Goal: Task Accomplishment & Management: Complete application form

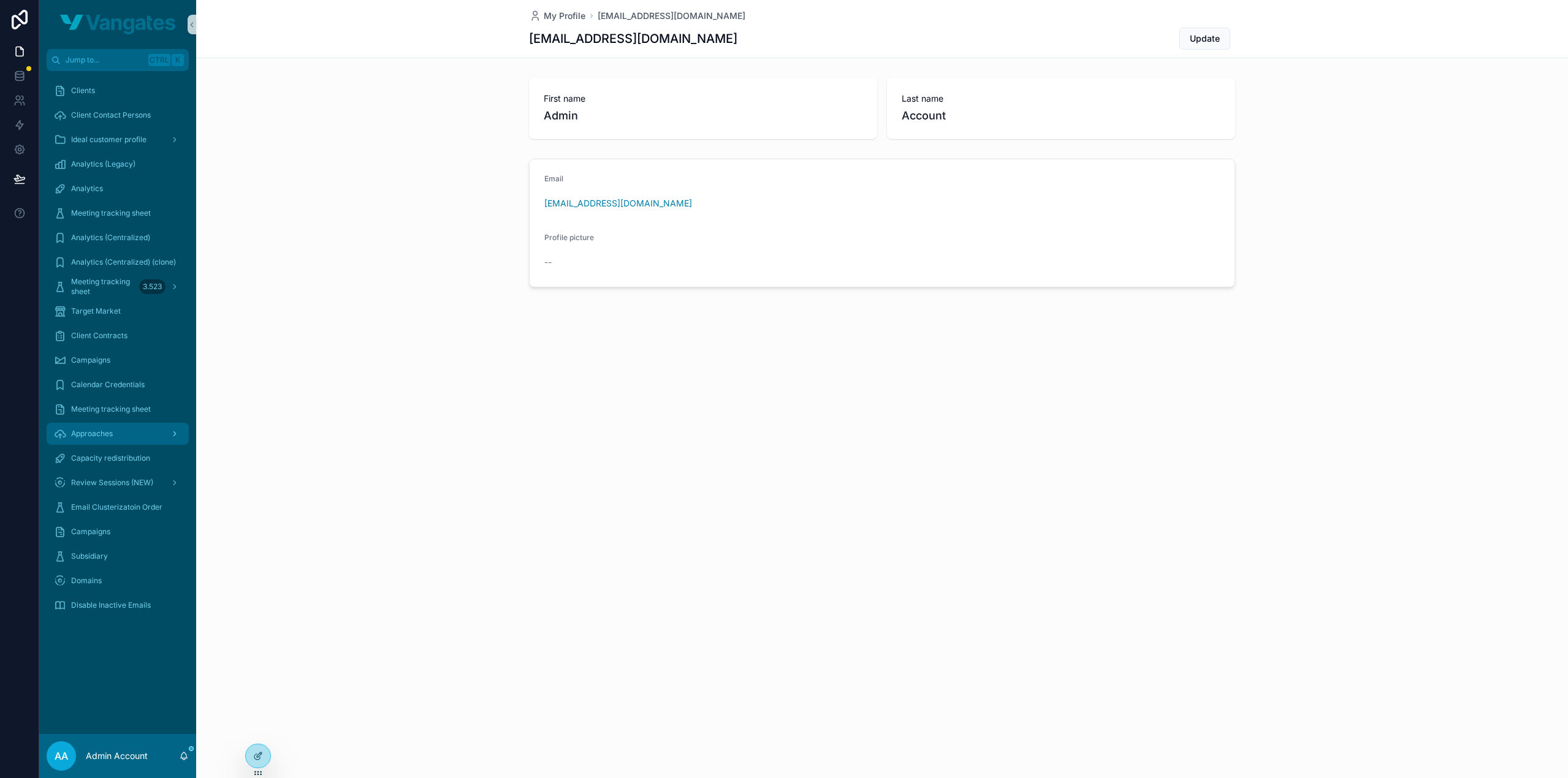
click at [106, 432] on span "Approaches" at bounding box center [92, 433] width 42 height 10
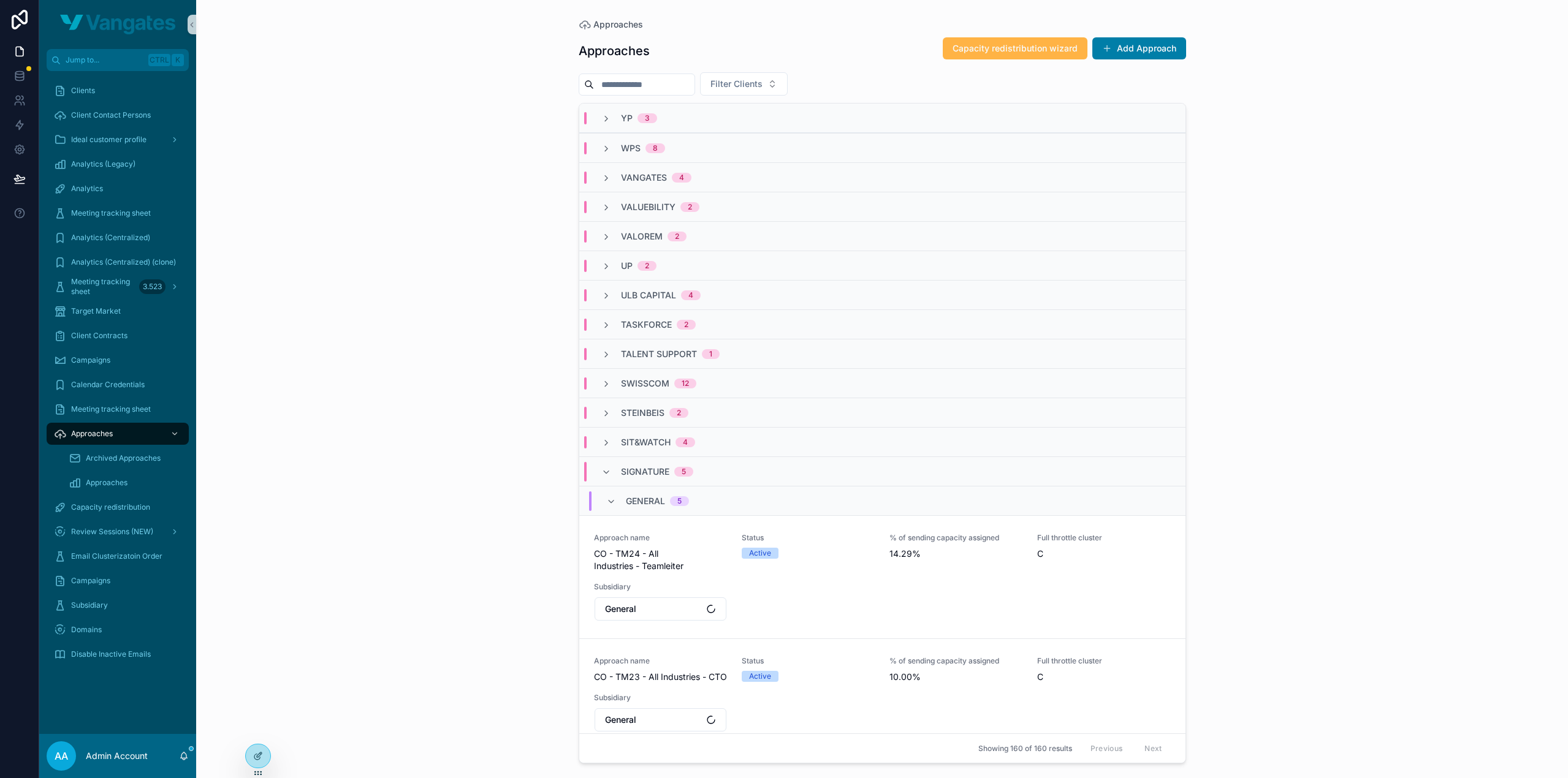
click at [1036, 56] on button "Capacity redistribution wizard" at bounding box center [1014, 48] width 144 height 22
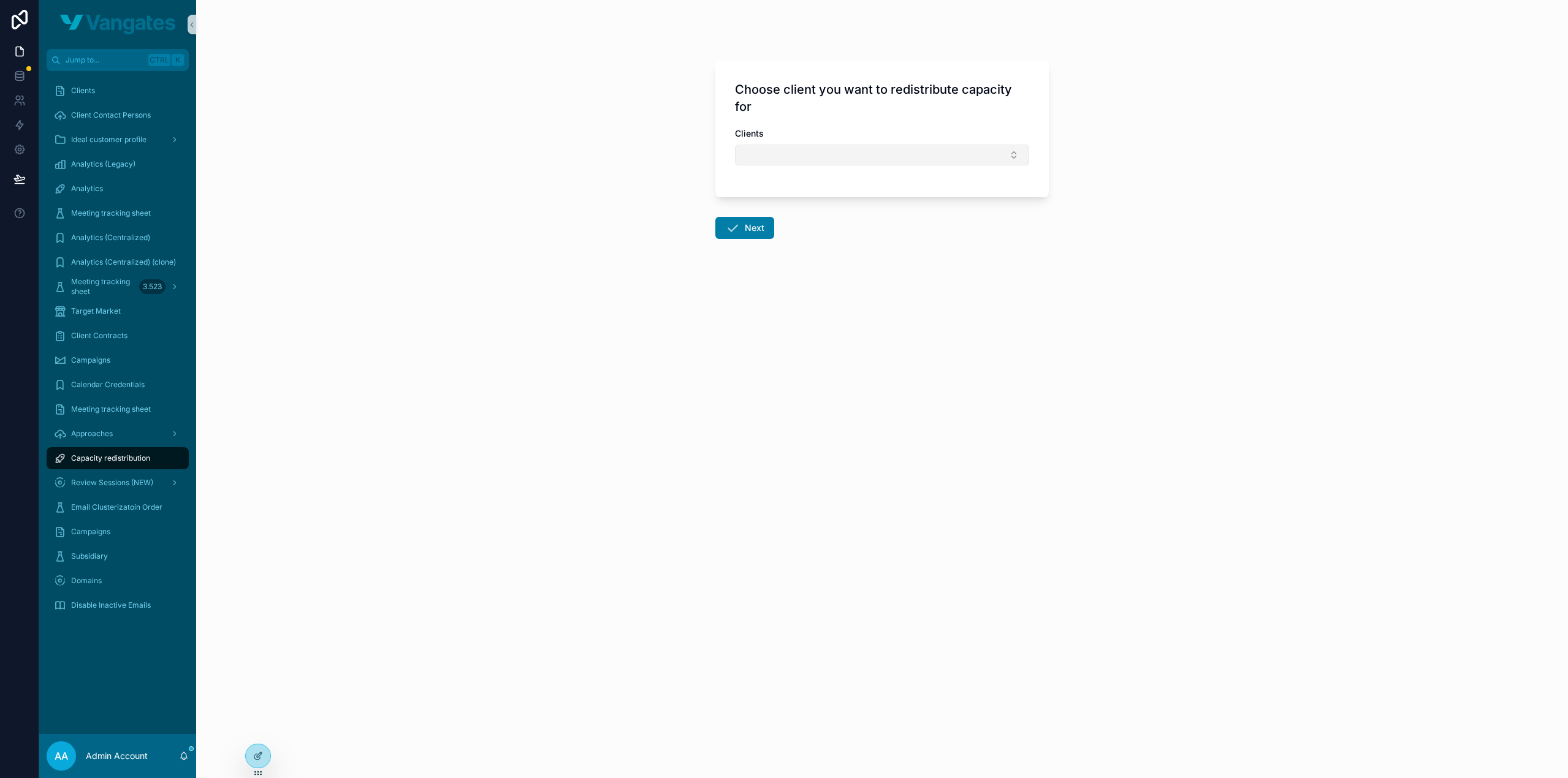
click at [850, 147] on button "Select Button" at bounding box center [882, 155] width 294 height 21
type input "***"
click at [812, 200] on div "ULB Capital" at bounding box center [882, 203] width 288 height 20
click at [741, 225] on button "Next" at bounding box center [744, 230] width 59 height 22
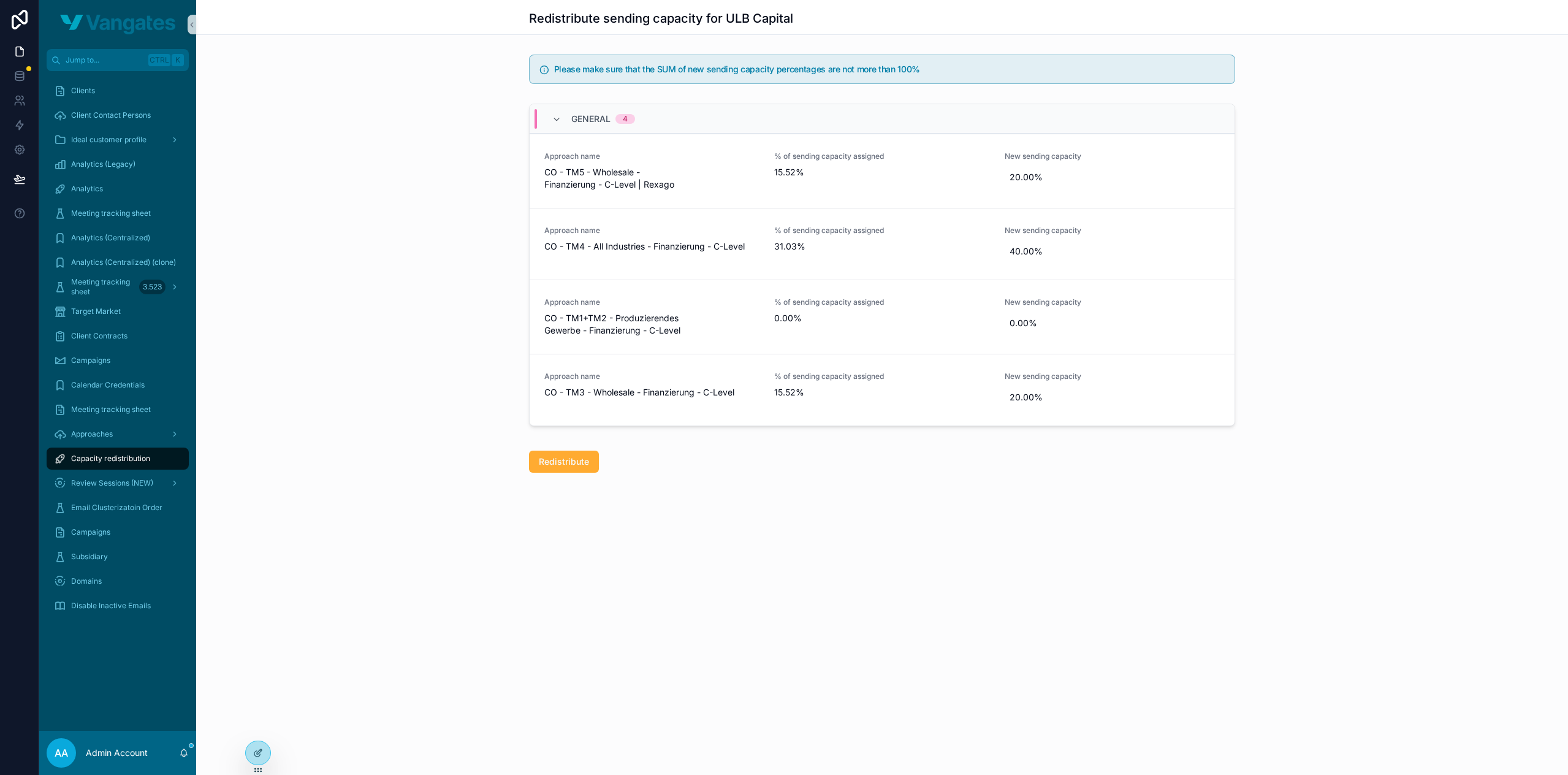
click at [113, 457] on span "Capacity redistribution" at bounding box center [110, 458] width 79 height 10
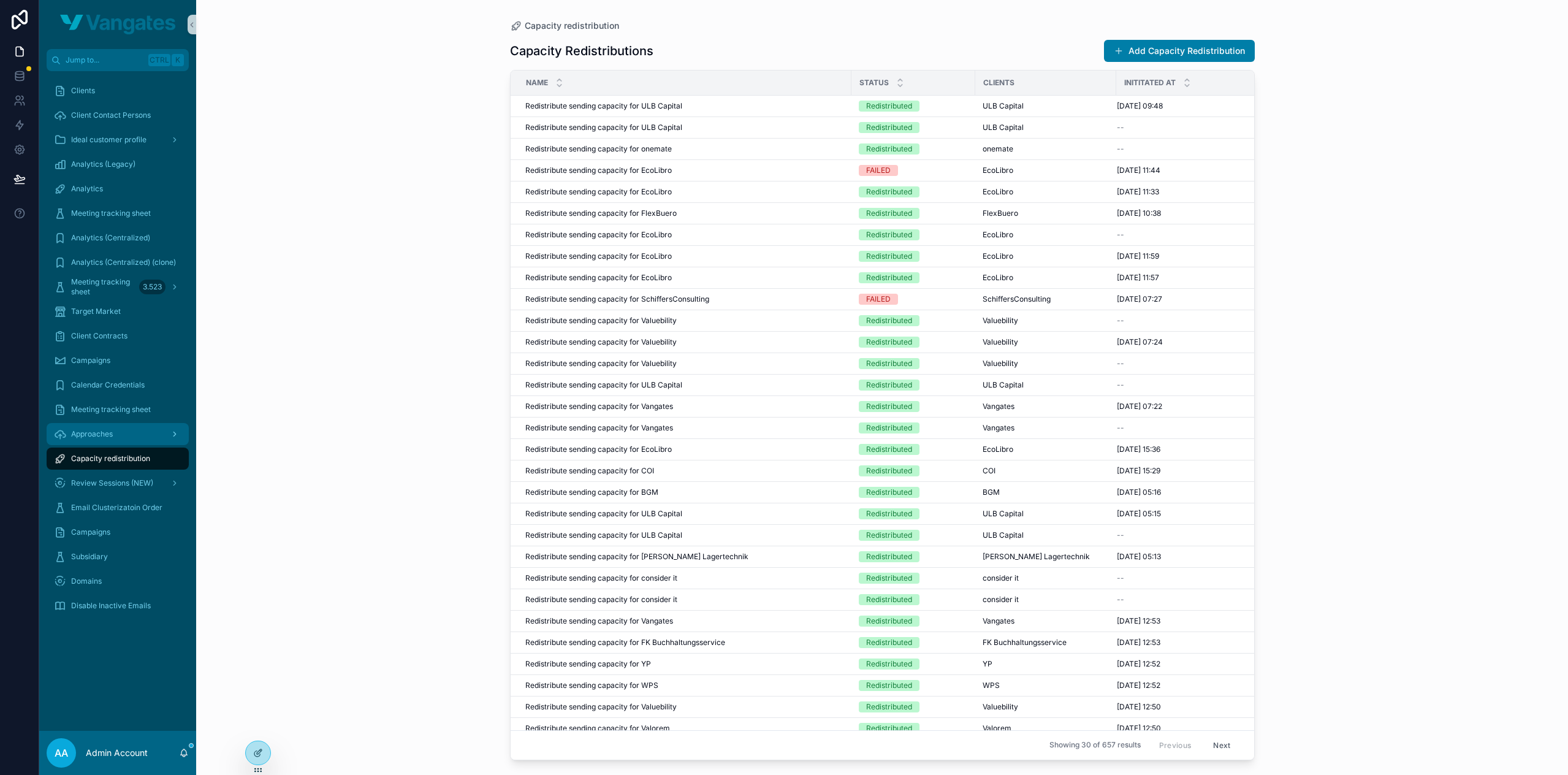
click at [118, 439] on div "Approaches" at bounding box center [118, 434] width 127 height 20
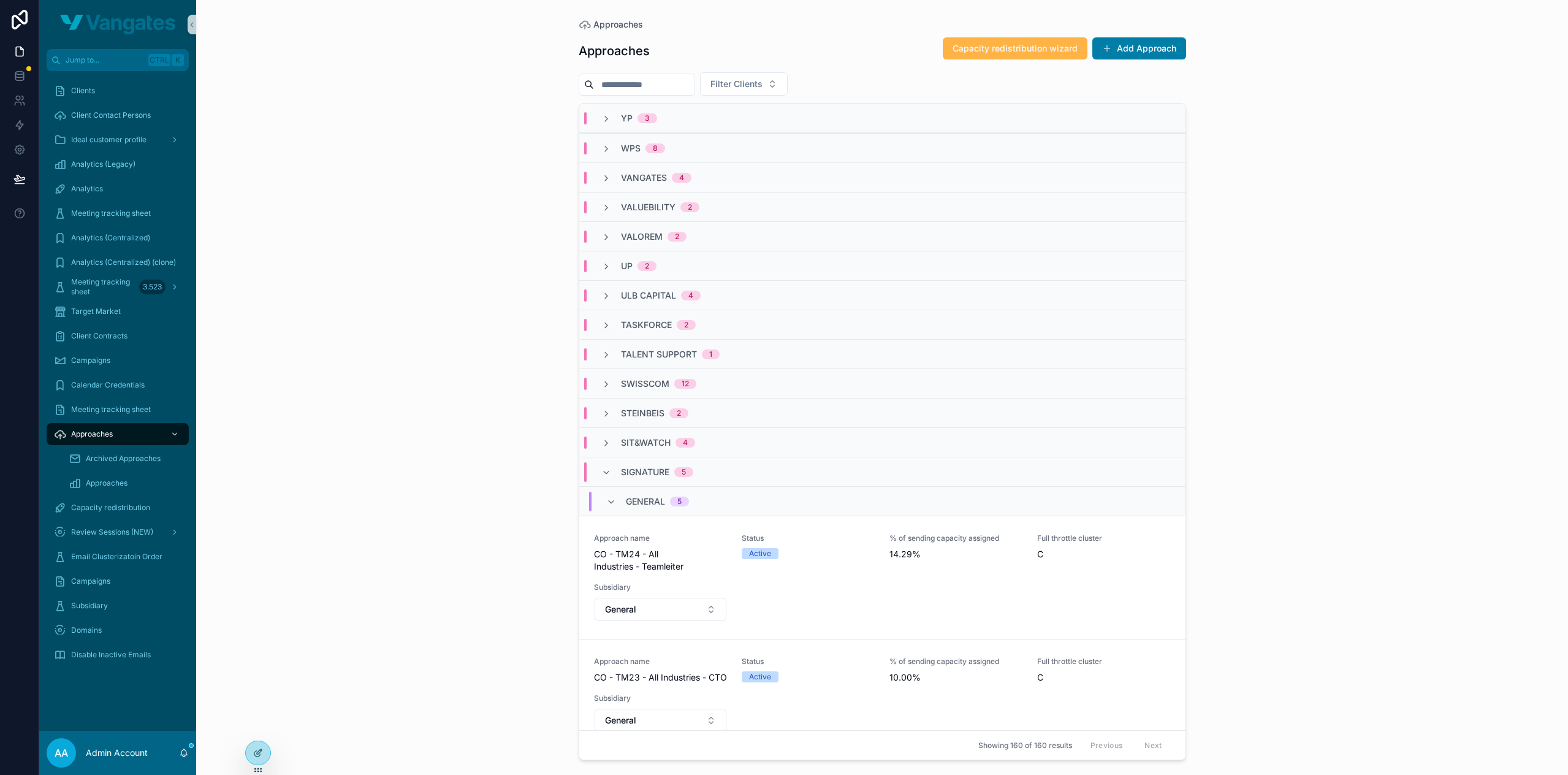
click at [1014, 46] on span "Capacity redistribution wizard" at bounding box center [1014, 48] width 125 height 12
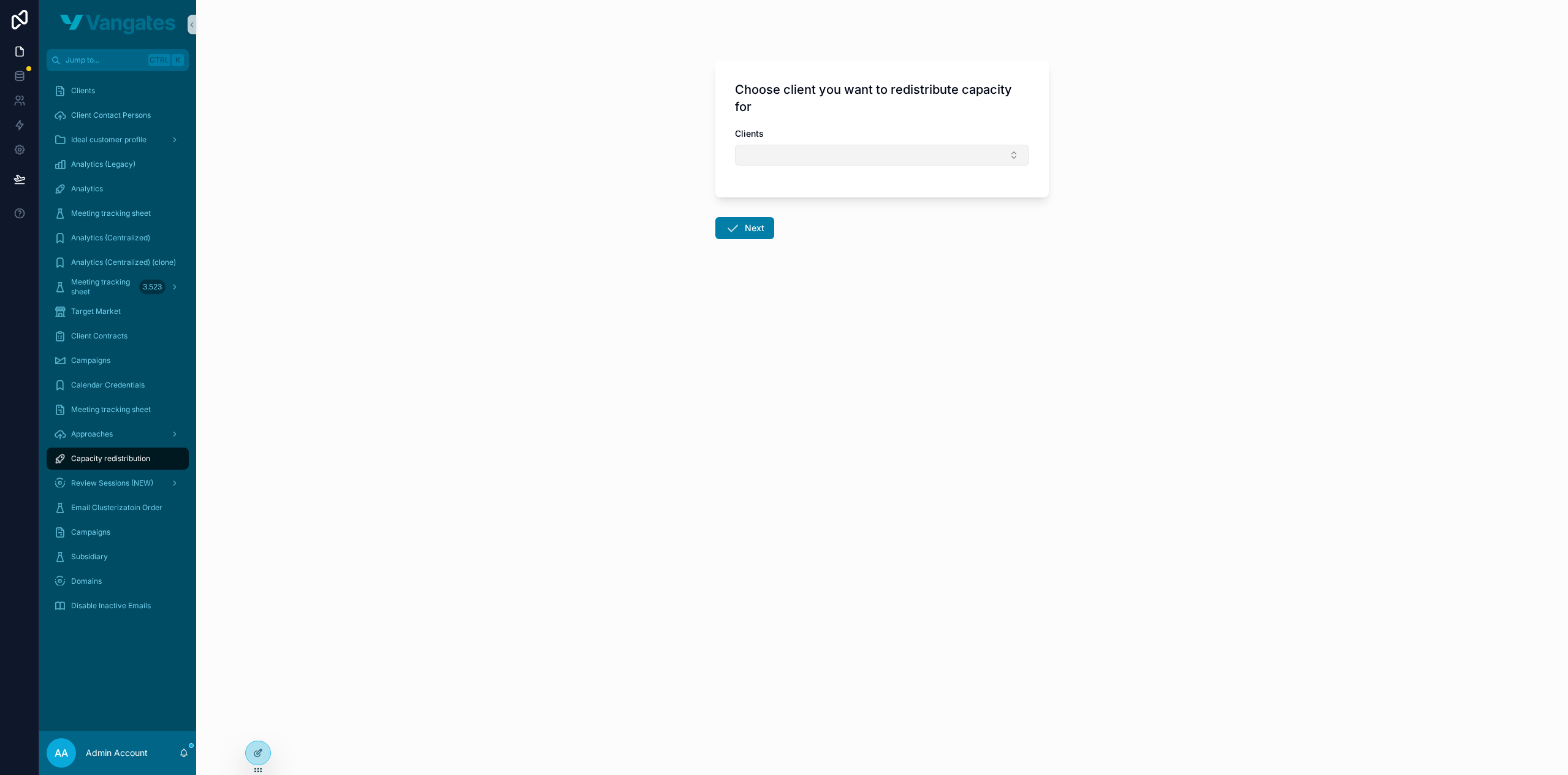
click at [792, 161] on button "Select Button" at bounding box center [882, 155] width 294 height 21
type input "*****"
click at [848, 206] on div "EcoLibro" at bounding box center [882, 203] width 288 height 20
click at [764, 226] on button "Next" at bounding box center [744, 231] width 59 height 22
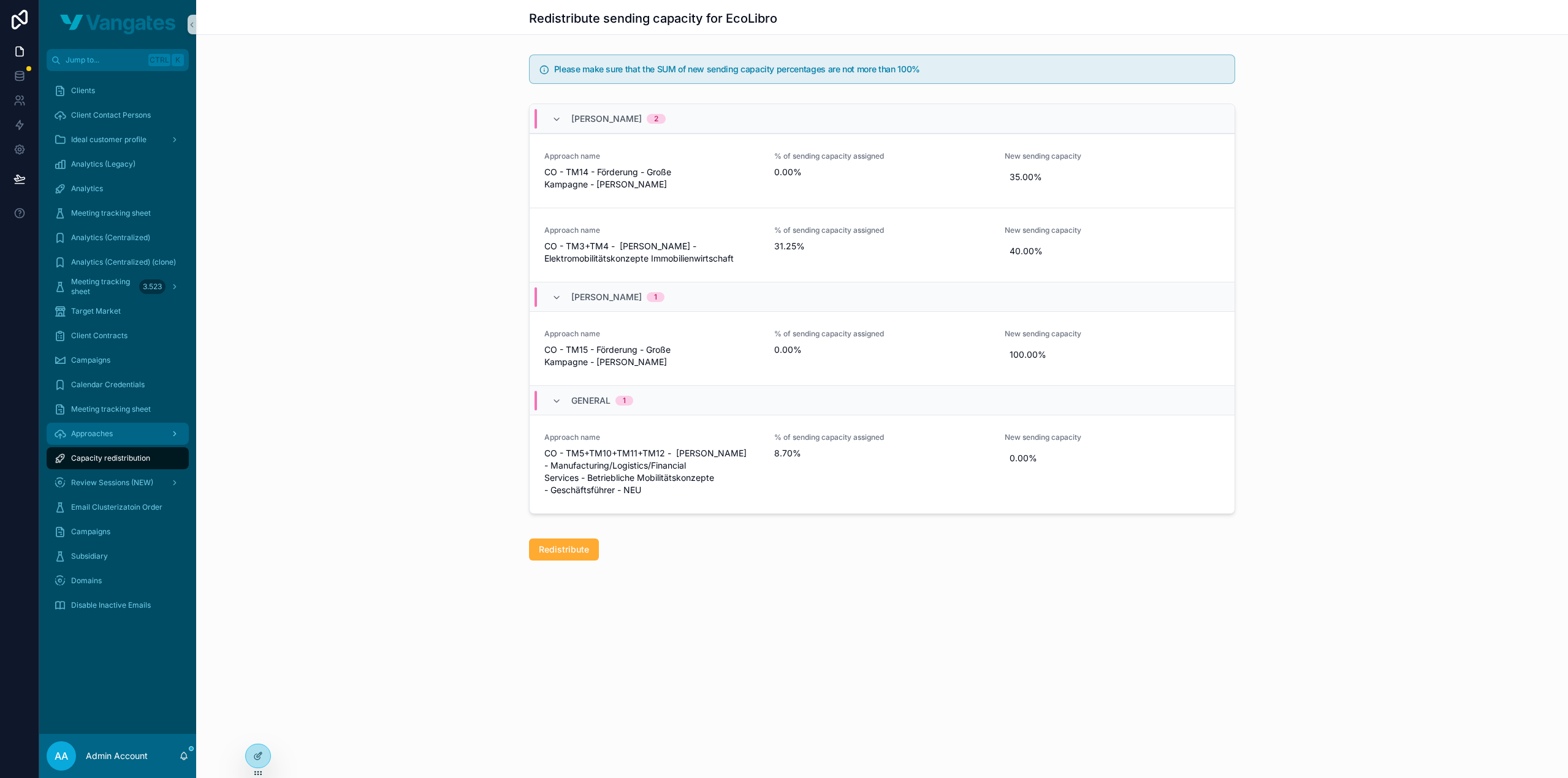
click at [103, 430] on span "Approaches" at bounding box center [92, 433] width 42 height 10
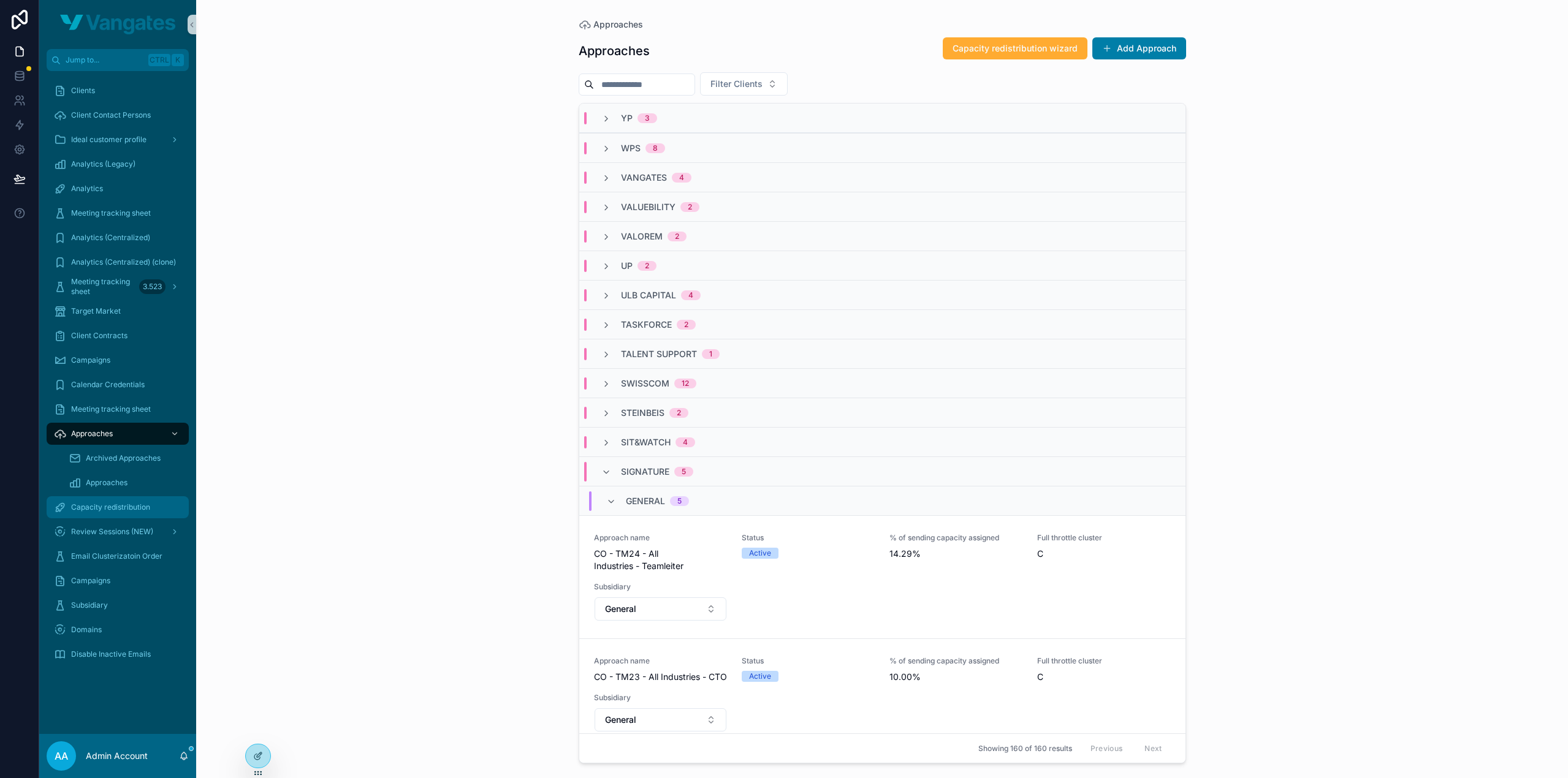
click at [112, 506] on span "Capacity redistribution" at bounding box center [110, 507] width 79 height 10
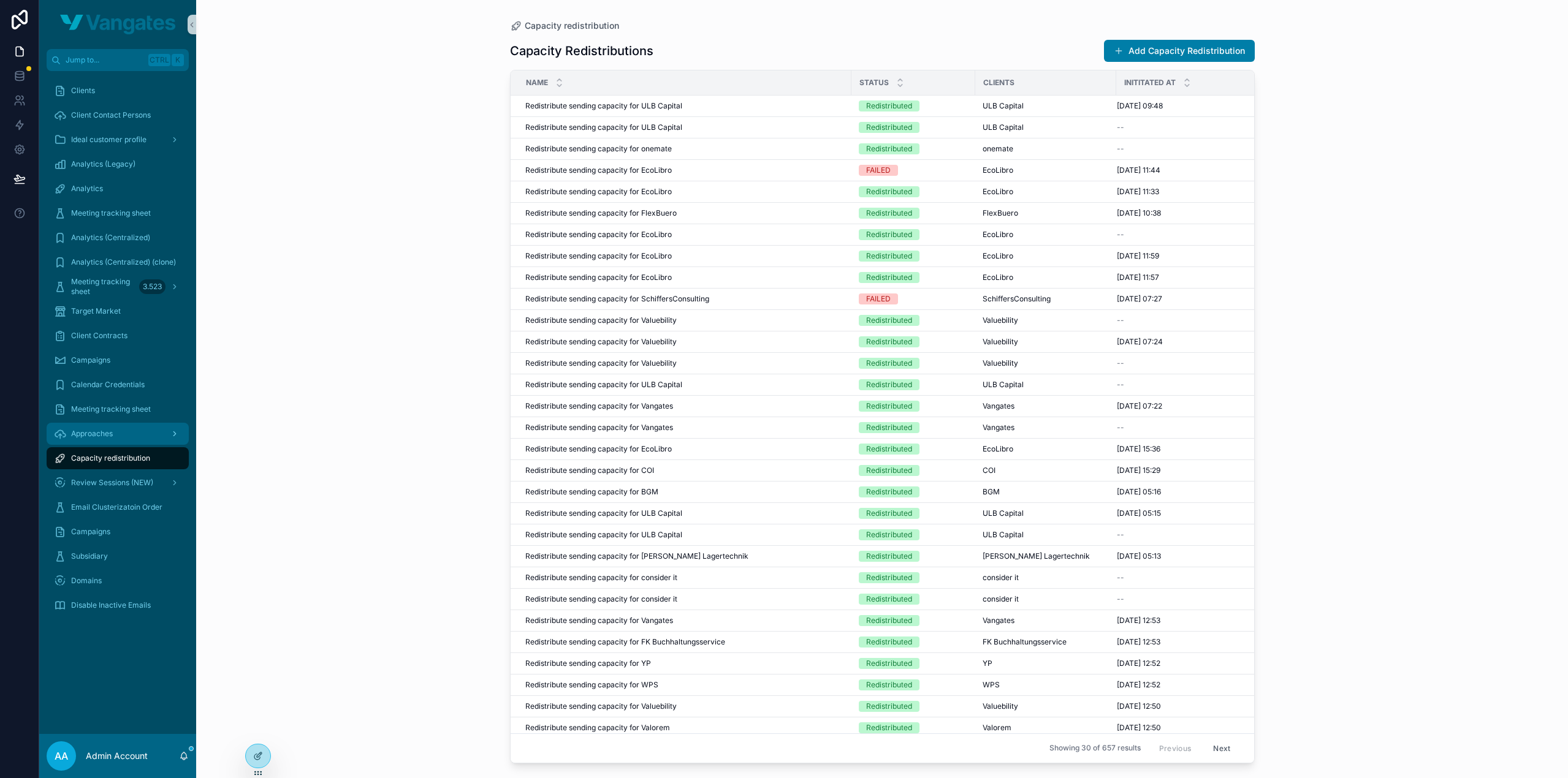
click at [113, 439] on div "Approaches" at bounding box center [118, 433] width 127 height 20
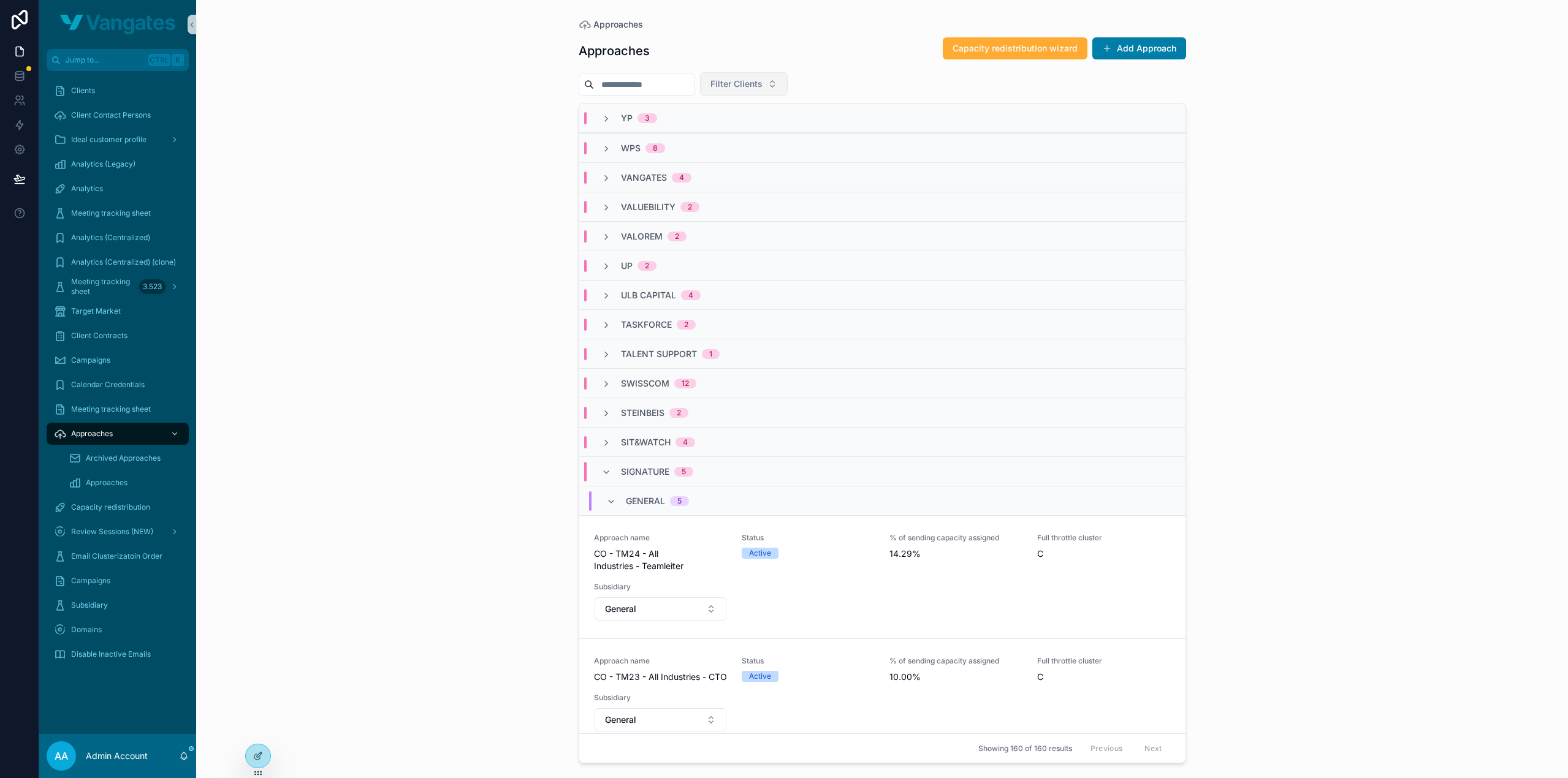
click at [749, 78] on span "Filter Clients" at bounding box center [737, 84] width 52 height 12
type input "*****"
click at [752, 128] on div "EcoLibro" at bounding box center [769, 133] width 147 height 20
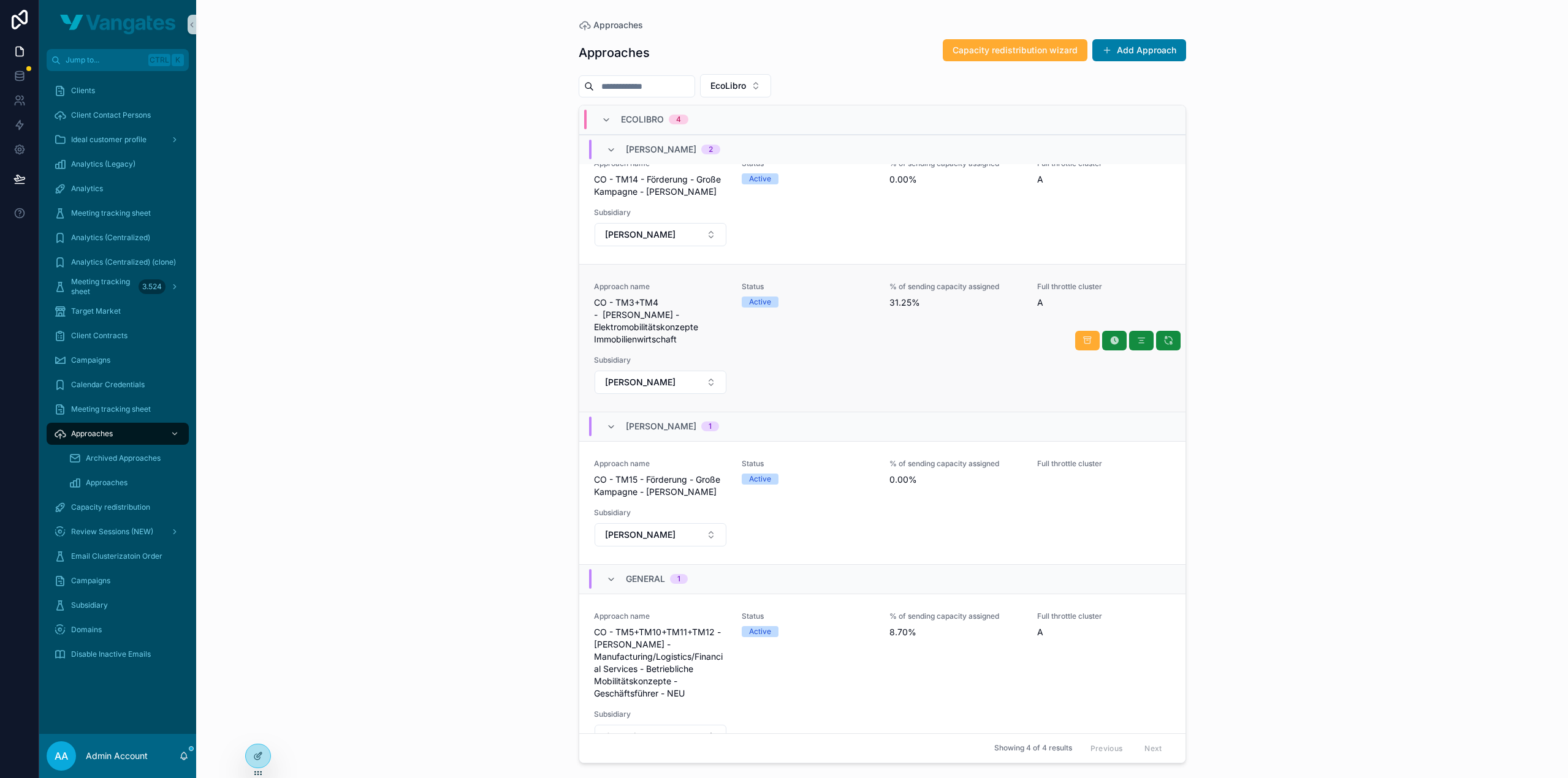
scroll to position [52, 0]
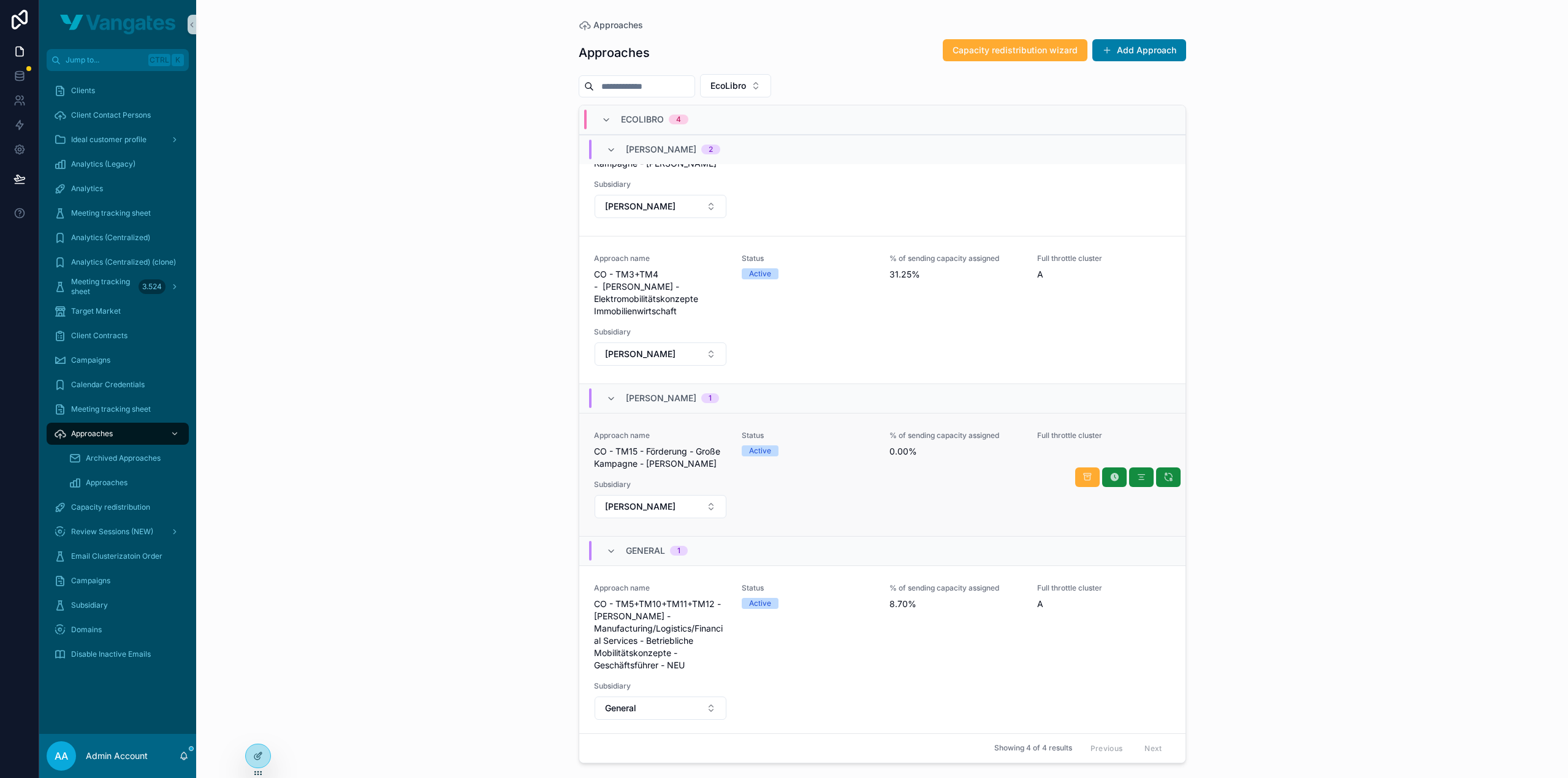
click at [676, 450] on span "CO - TM15 - Förderung - Große Kampagne - Michael" at bounding box center [660, 458] width 133 height 25
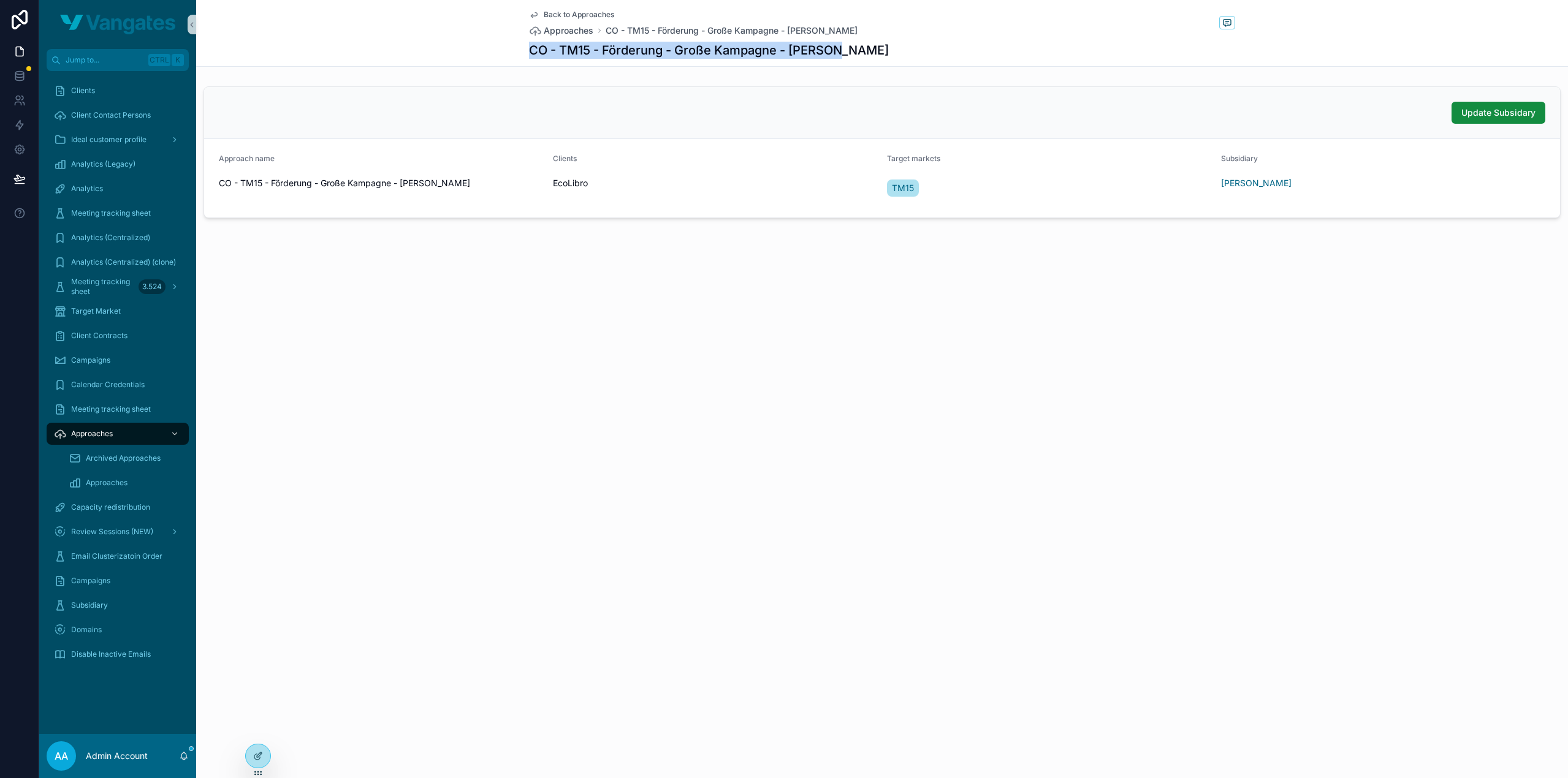
drag, startPoint x: 835, startPoint y: 53, endPoint x: 526, endPoint y: 54, distance: 309.0
click at [526, 54] on div "Back to Approaches Approaches CO - TM15 - Förderung - Große Kampagne - Michael …" at bounding box center [882, 33] width 1371 height 67
copy h1 "CO - TM15 - Förderung - Große Kampagne - Michael"
click at [588, 283] on div "Back to Approaches Approaches CO - TM15 - Förderung - Große Kampagne - Michael …" at bounding box center [882, 151] width 1371 height 302
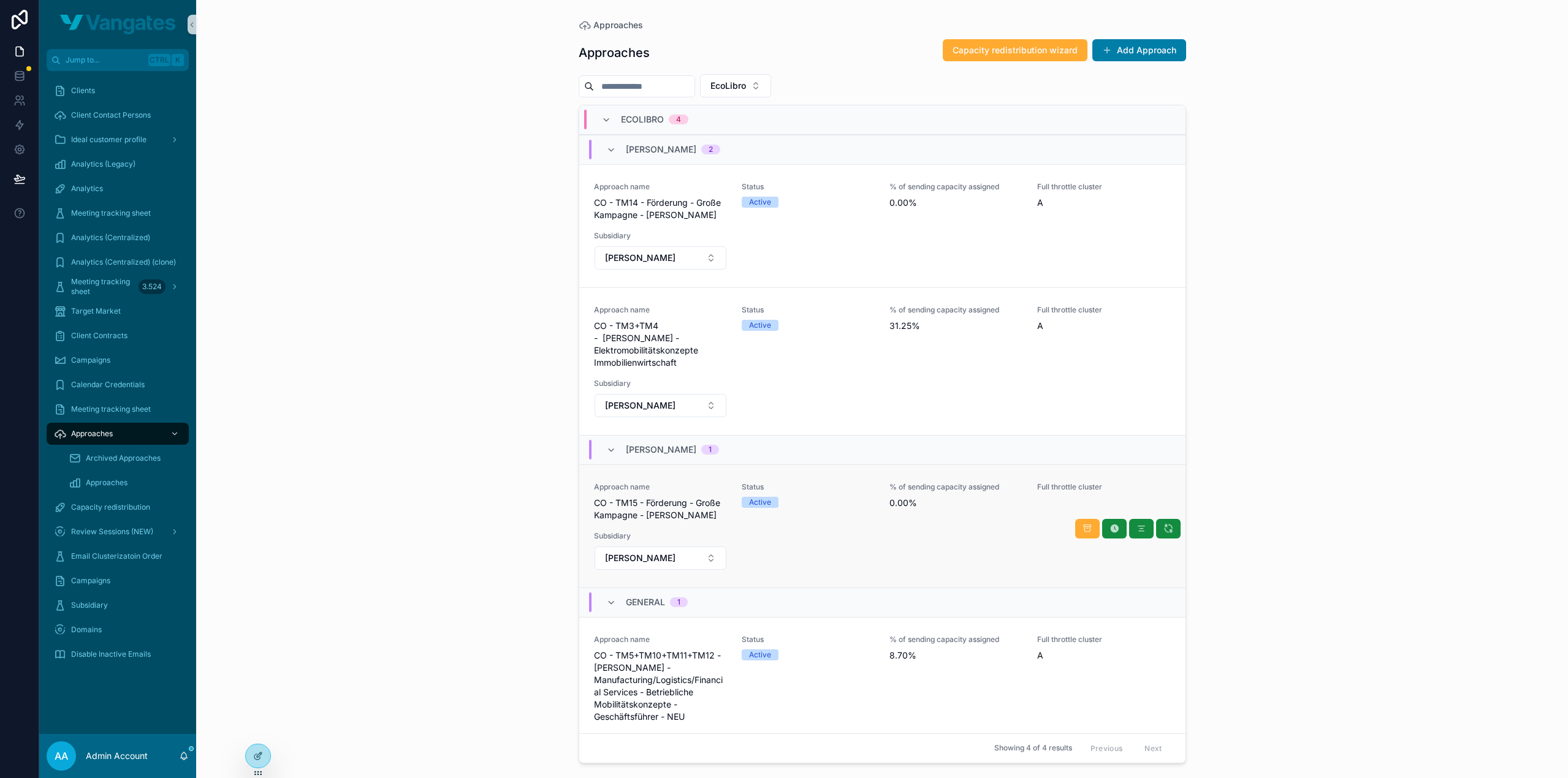
scroll to position [52, 0]
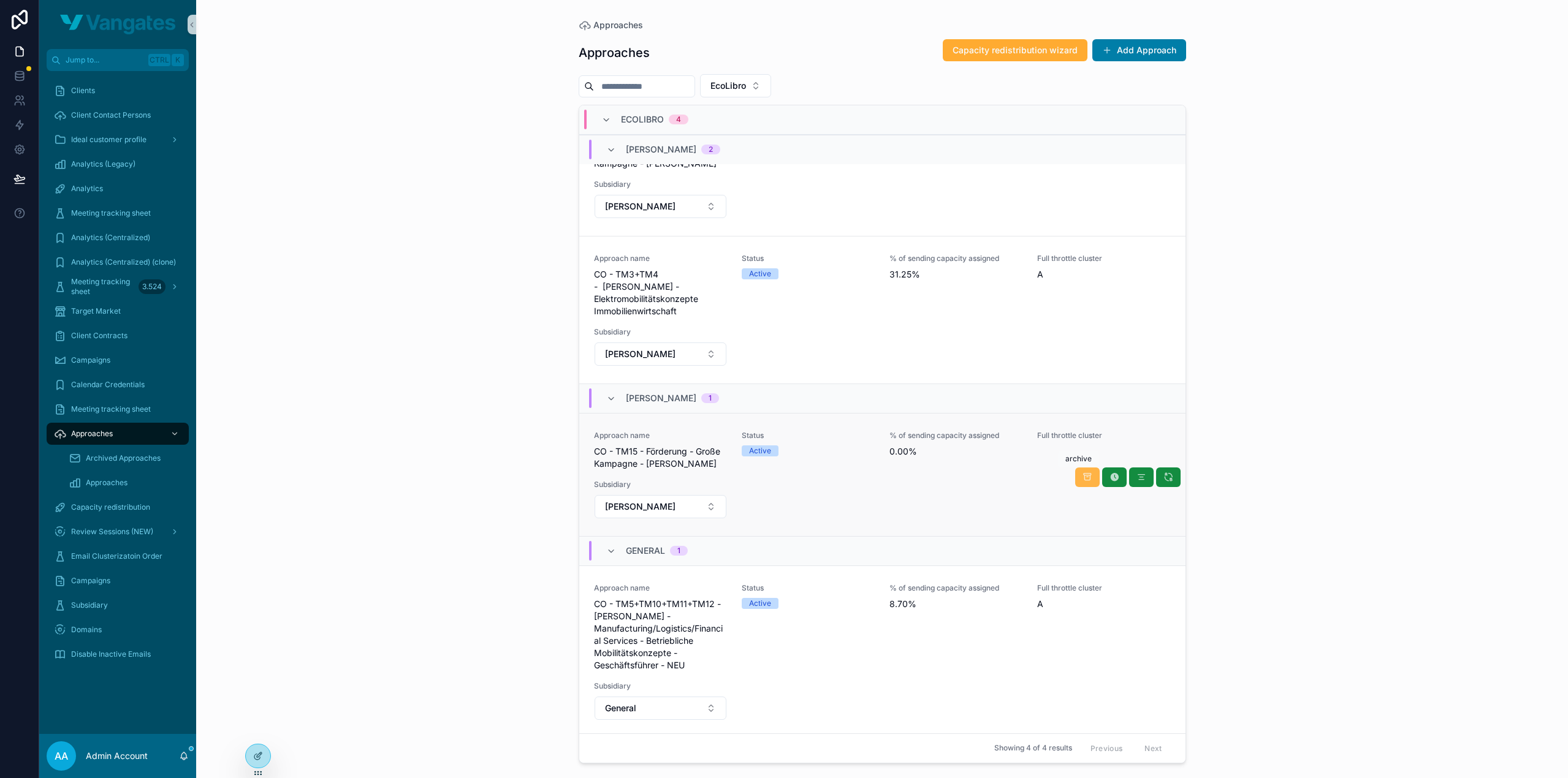
click at [1082, 473] on icon "scrollable content" at bounding box center [1087, 477] width 10 height 10
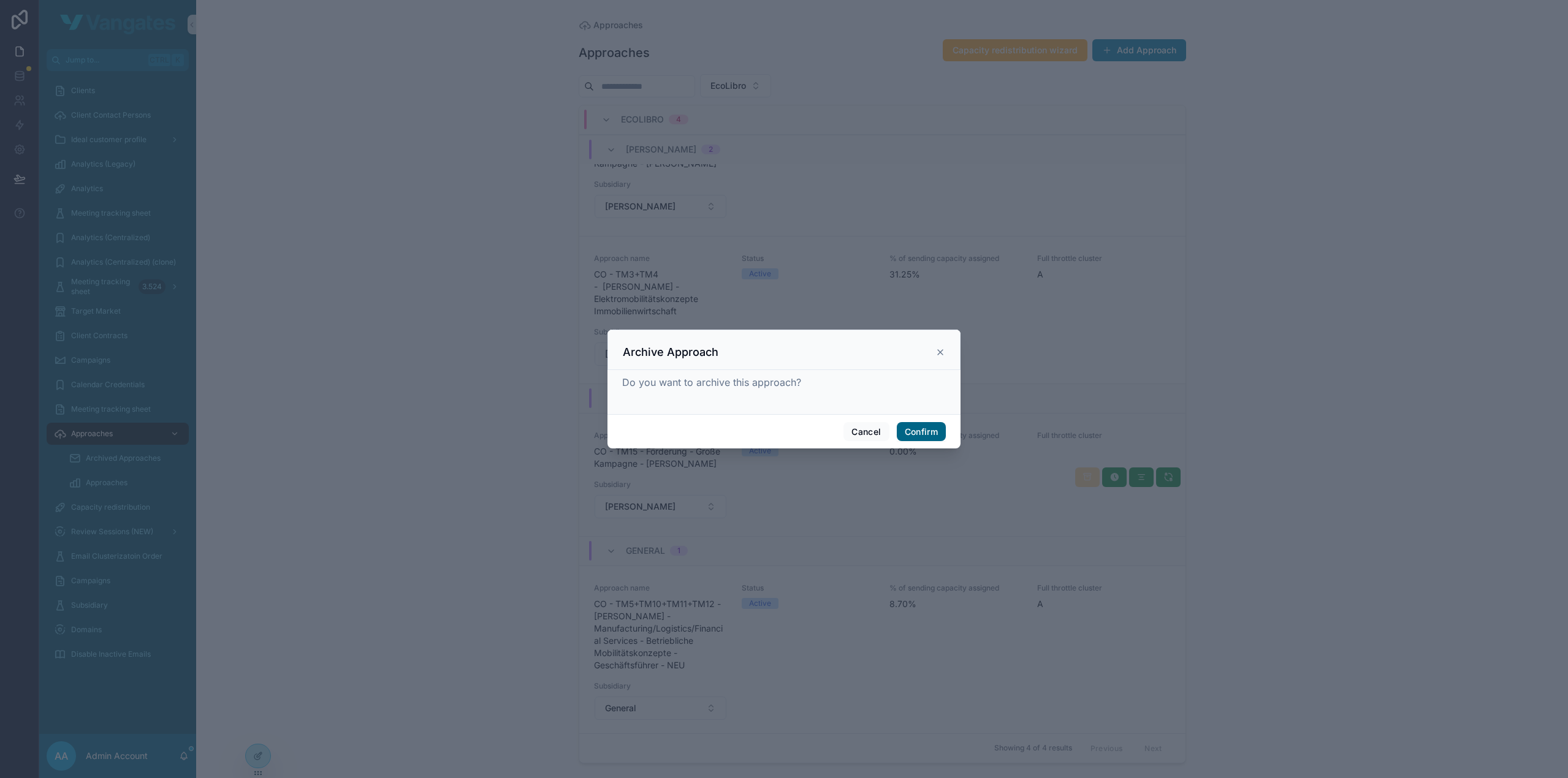
click at [920, 428] on button "Confirm" at bounding box center [921, 432] width 49 height 20
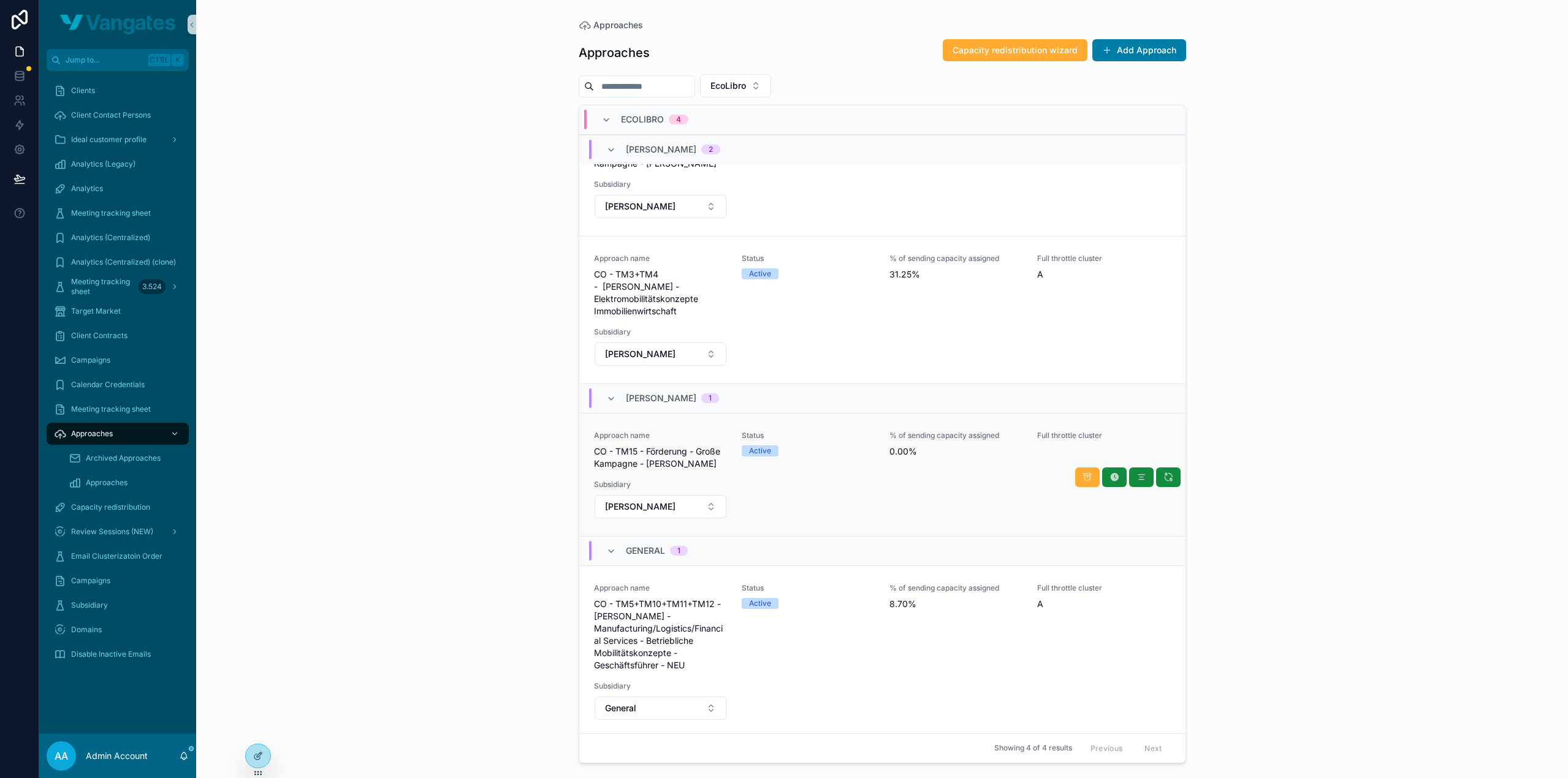
click at [1282, 471] on div "Approaches Approaches Capacity redistribution wizard Add Approach EcoLibro ECOL…" at bounding box center [882, 389] width 1371 height 778
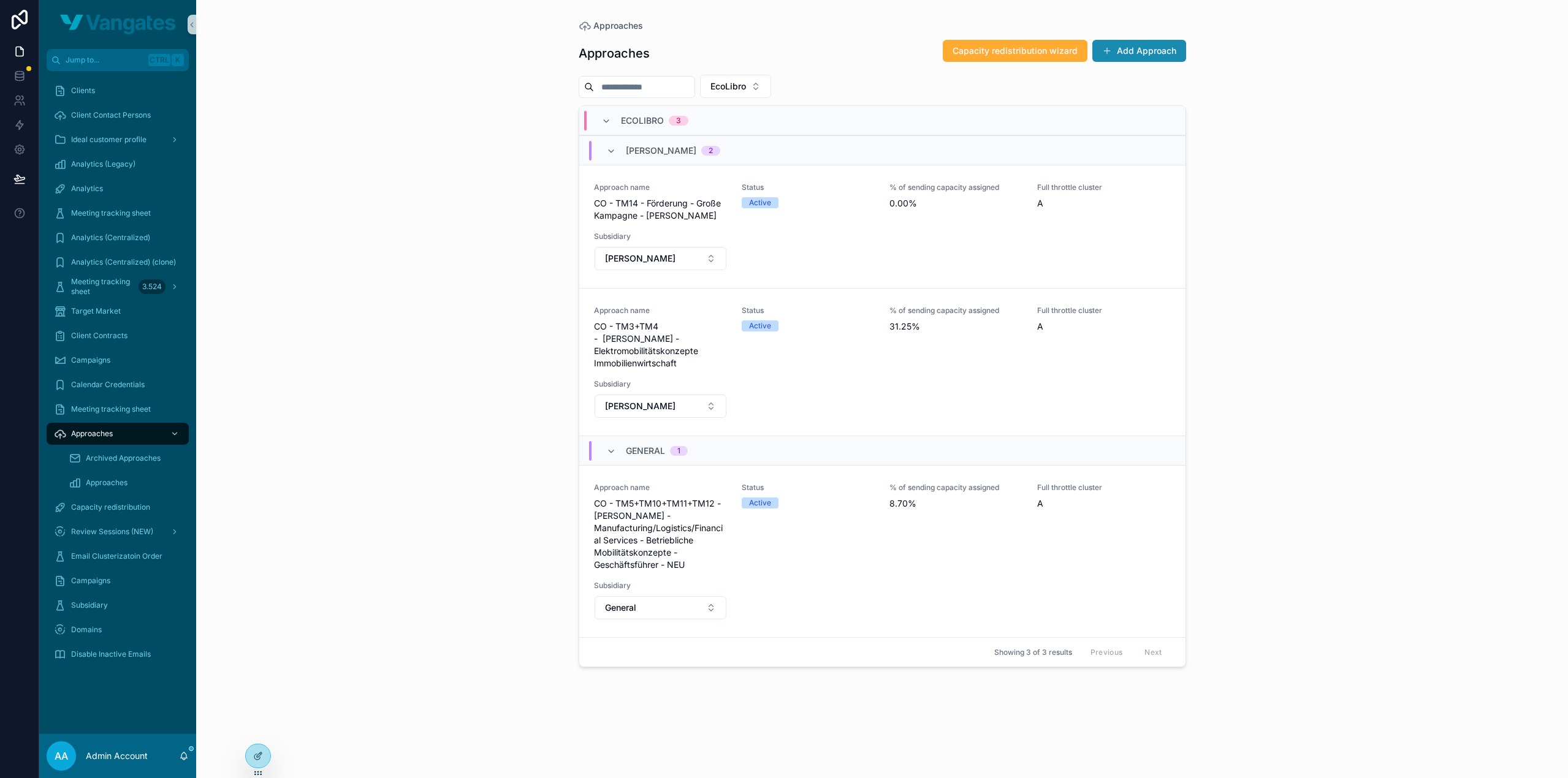
click at [1174, 50] on button "Add Approach" at bounding box center [1139, 51] width 94 height 22
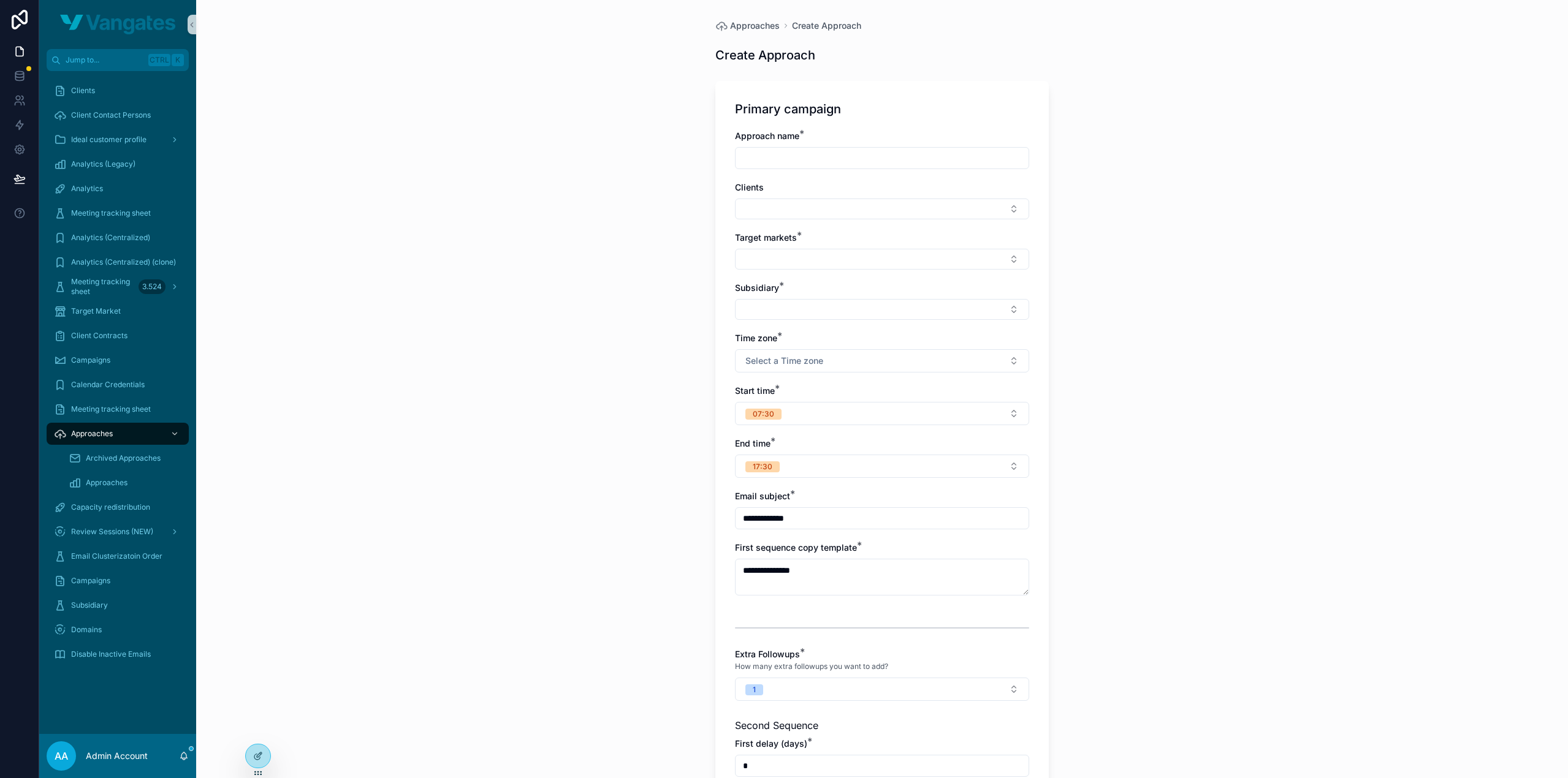
click at [820, 154] on input "scrollable content" at bounding box center [882, 158] width 293 height 17
paste input "**********"
type input "**********"
click at [882, 213] on button "Select Button" at bounding box center [882, 209] width 294 height 21
type input "**"
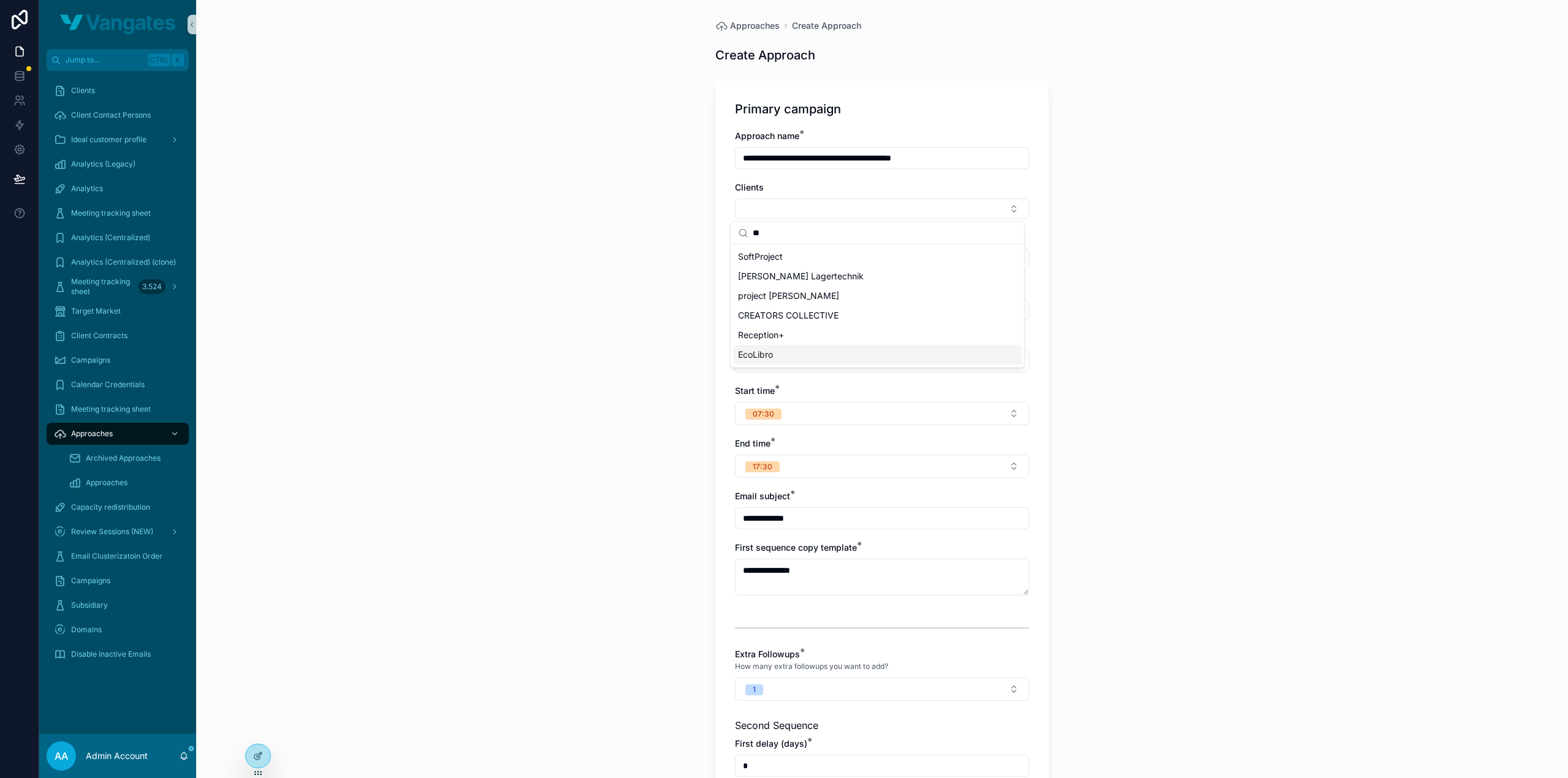
click at [784, 352] on div "EcoLibro" at bounding box center [876, 354] width 288 height 20
type input "**********"
type textarea "**********"
type input "**********"
type textarea "**********"
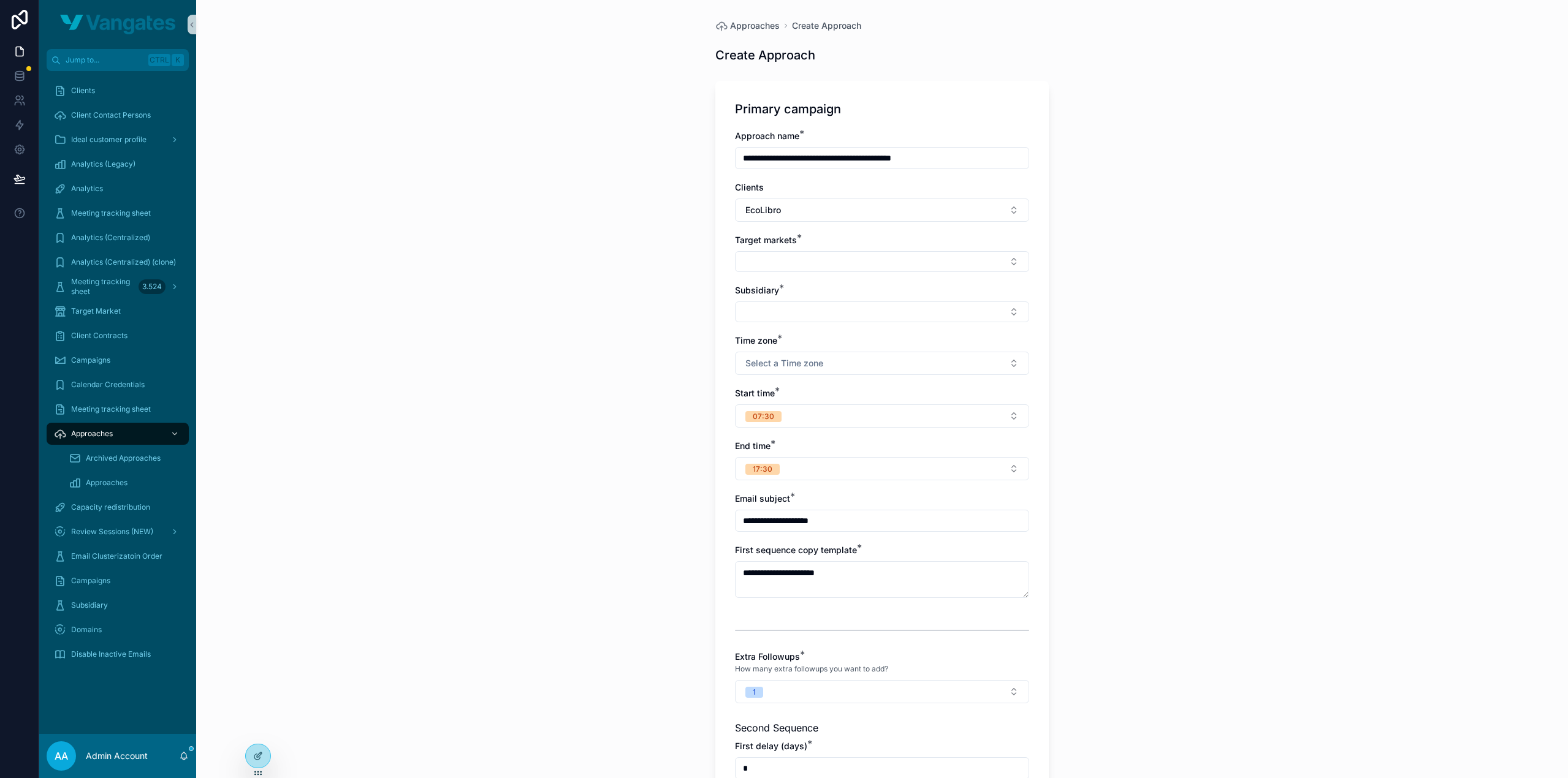
click at [644, 312] on div "**********" at bounding box center [882, 389] width 1371 height 778
click at [816, 258] on button "Select Button" at bounding box center [882, 262] width 294 height 21
click at [810, 309] on div "TM15" at bounding box center [876, 309] width 288 height 20
click at [669, 283] on div "**********" at bounding box center [882, 389] width 1371 height 778
click at [803, 311] on button "Select Button" at bounding box center [882, 315] width 294 height 21
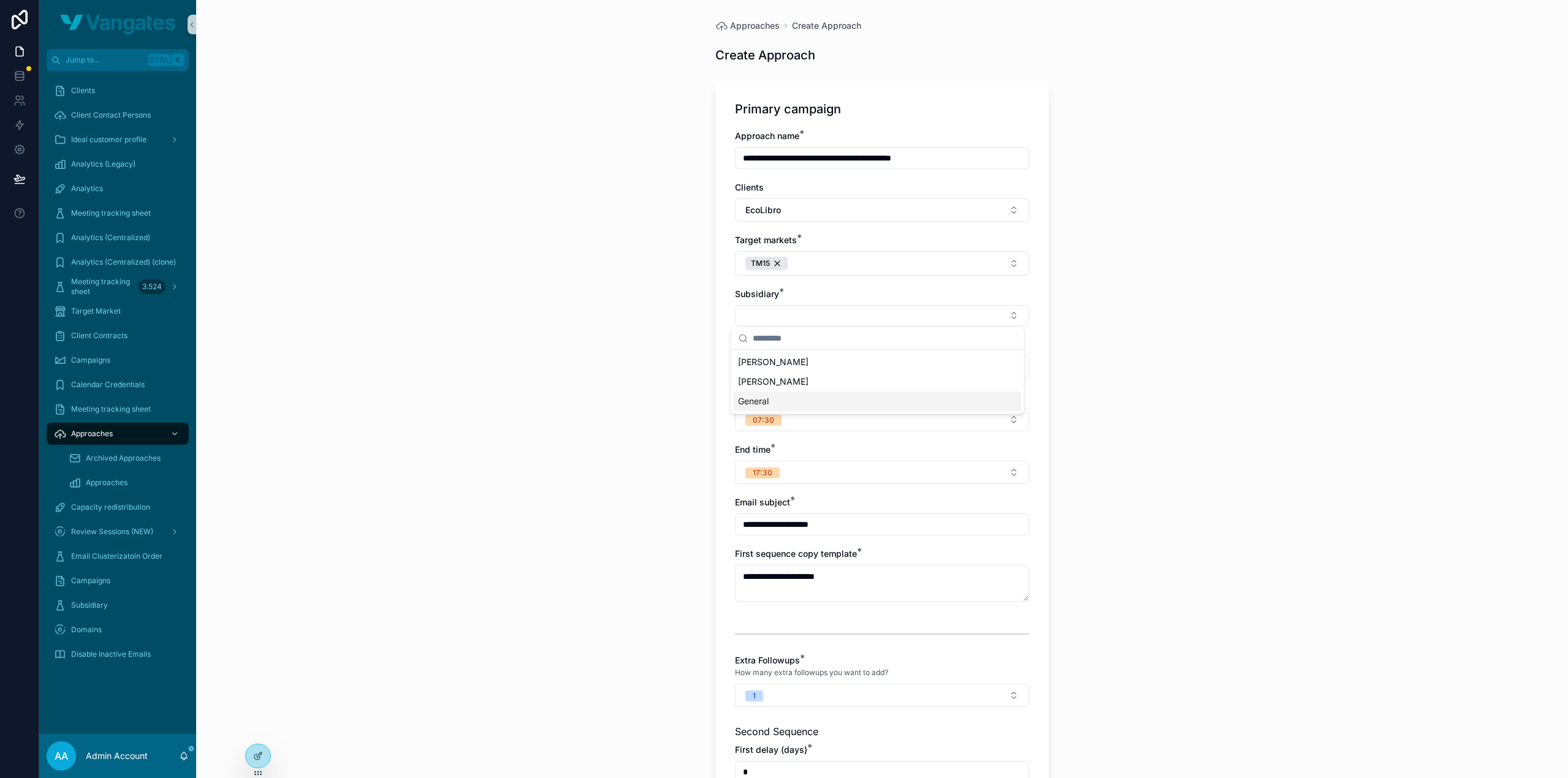
click at [790, 379] on div "Michael" at bounding box center [876, 382] width 288 height 20
click at [637, 350] on div "**********" at bounding box center [882, 389] width 1371 height 778
click at [854, 372] on button "Select a Time zone" at bounding box center [882, 369] width 294 height 23
click at [809, 471] on div "Europe/Berlin" at bounding box center [876, 472] width 288 height 18
click at [651, 414] on div "**********" at bounding box center [882, 389] width 1371 height 778
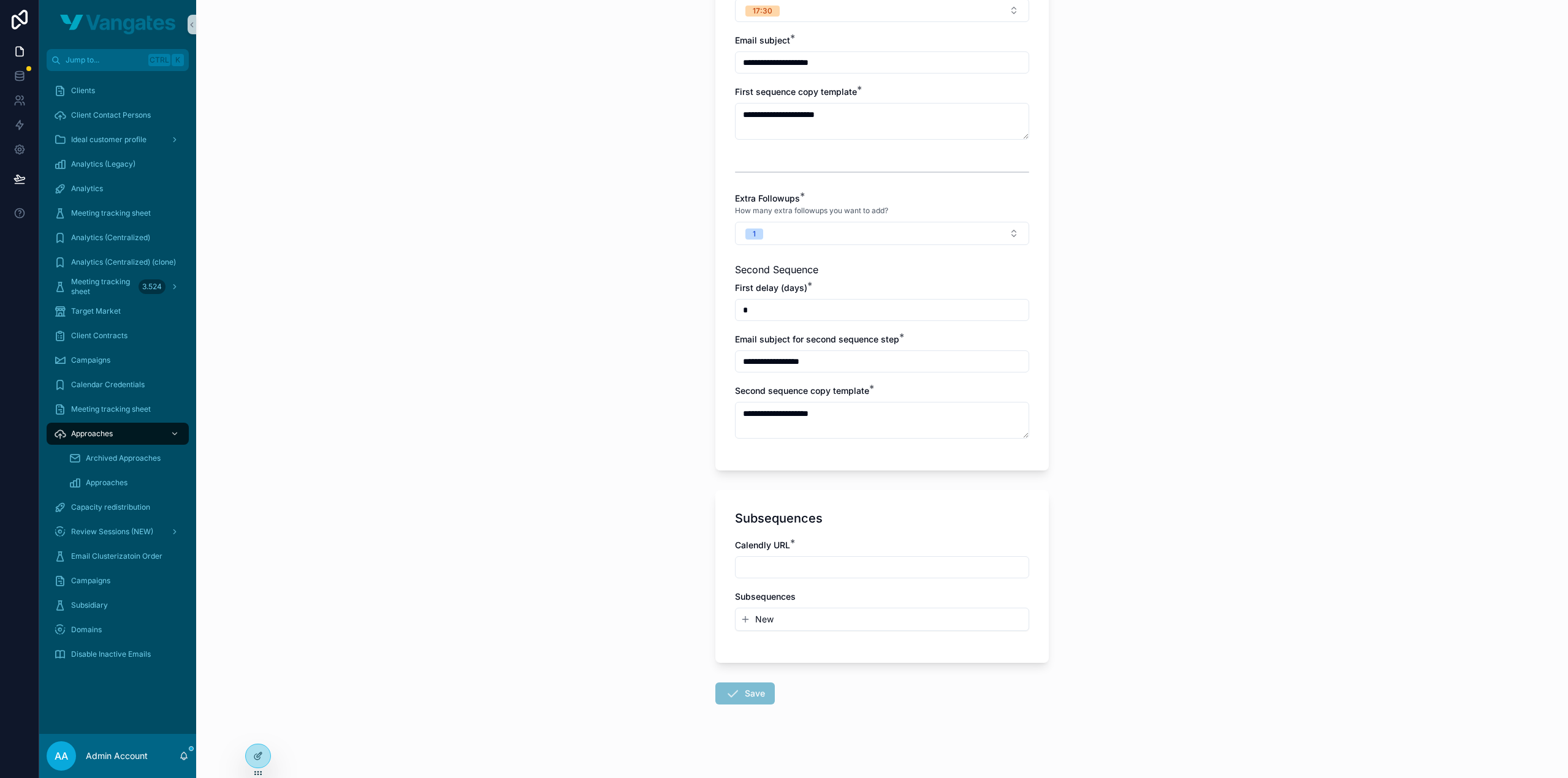
scroll to position [465, 0]
click at [827, 559] on input "scrollable content" at bounding box center [882, 566] width 293 height 17
paste input "**********"
type input "**********"
click at [1138, 545] on div "**********" at bounding box center [882, 389] width 1371 height 778
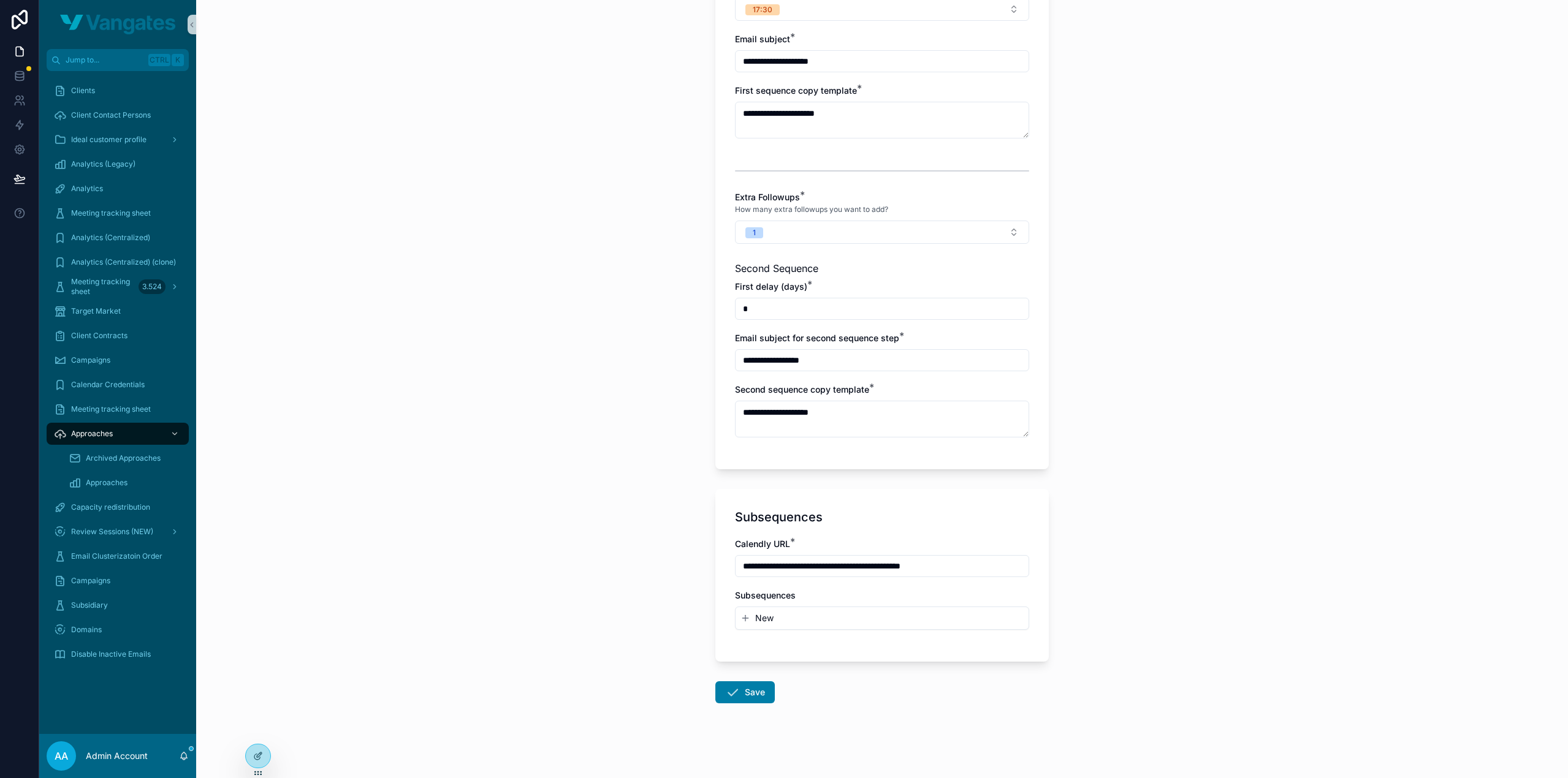
click at [829, 615] on button "New" at bounding box center [882, 617] width 283 height 12
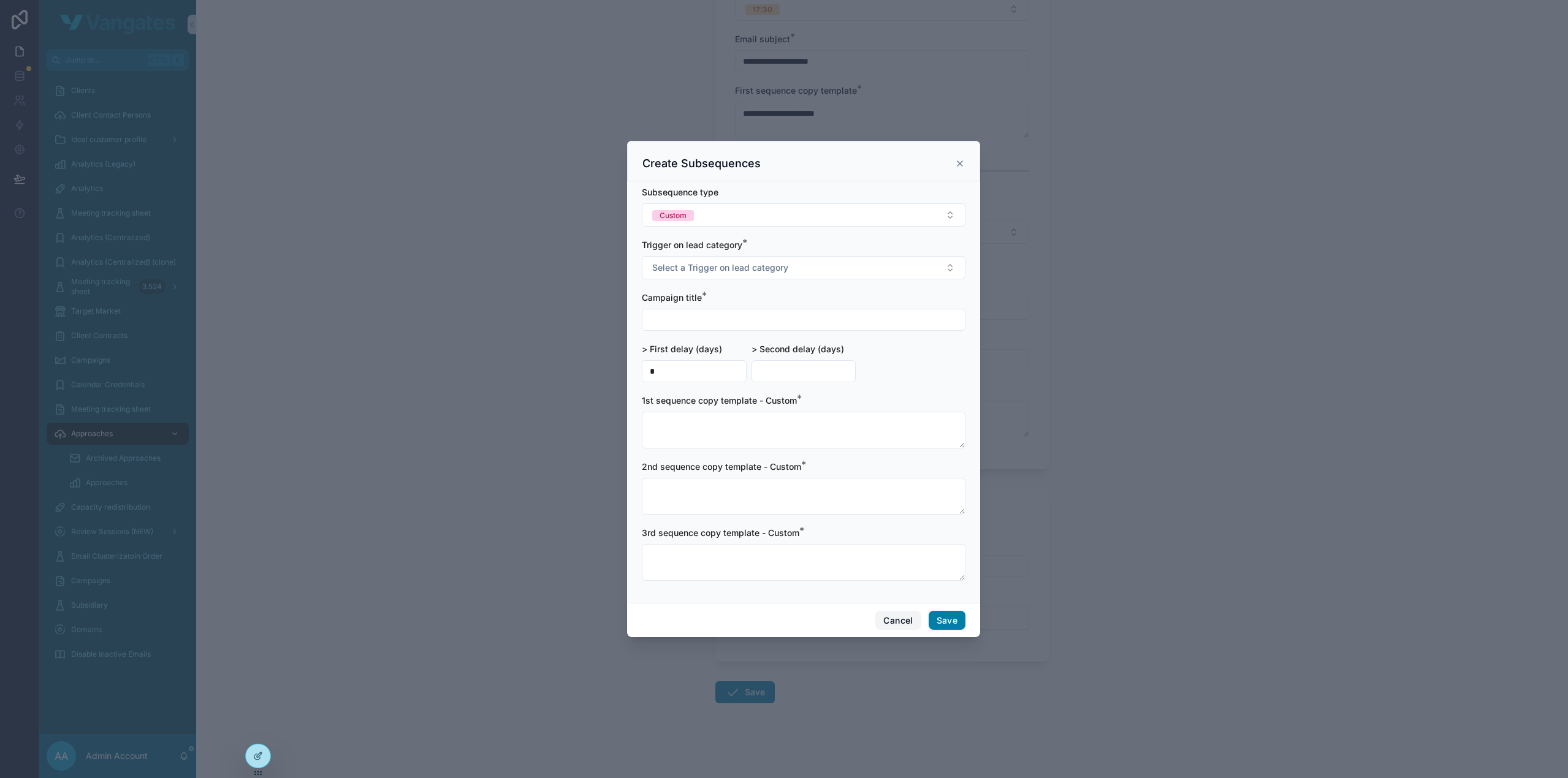
click at [889, 627] on button "Cancel" at bounding box center [897, 621] width 45 height 20
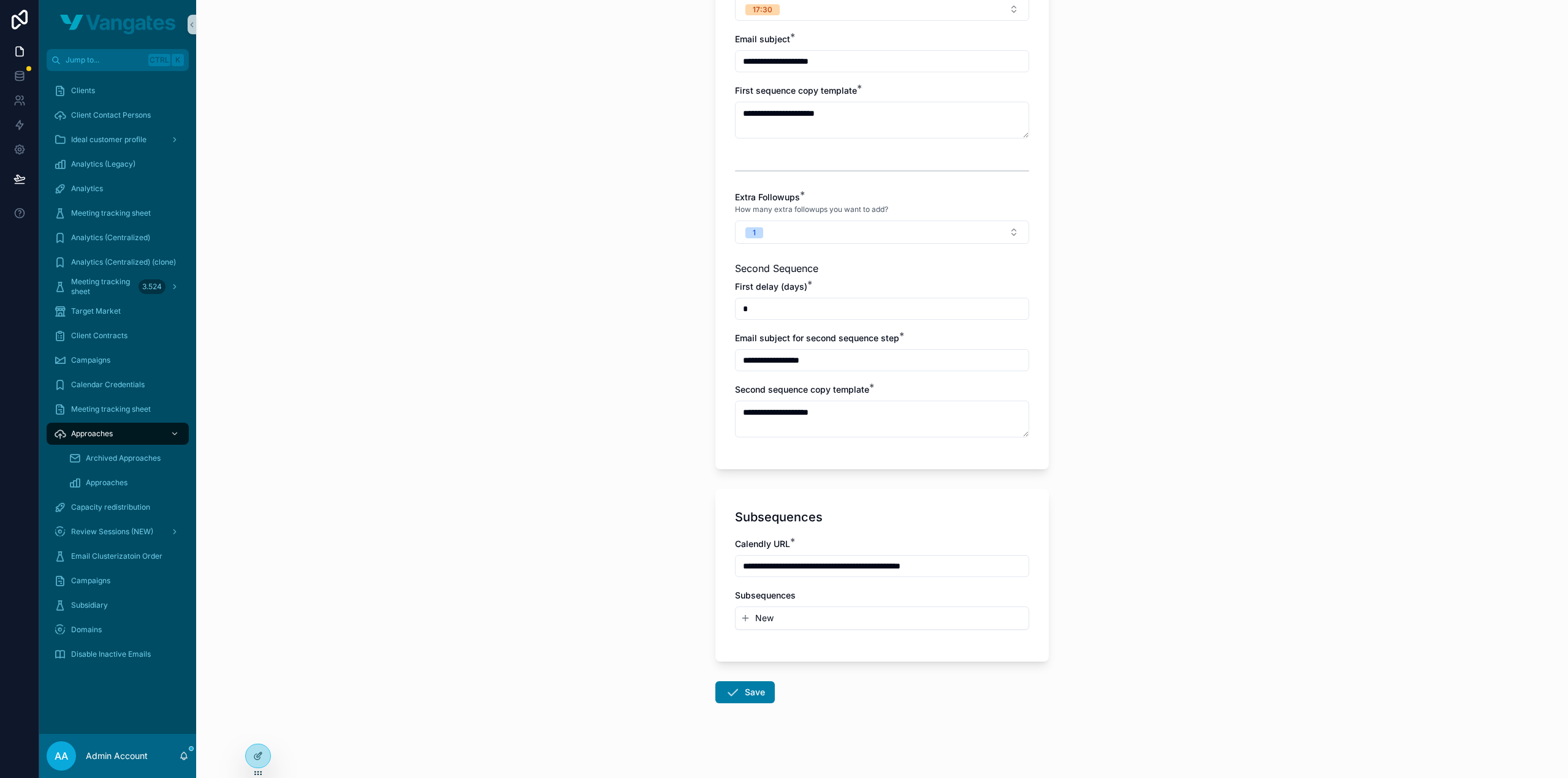
click at [1164, 506] on div "**********" at bounding box center [882, 389] width 1371 height 778
click at [751, 689] on button "Save" at bounding box center [744, 692] width 59 height 22
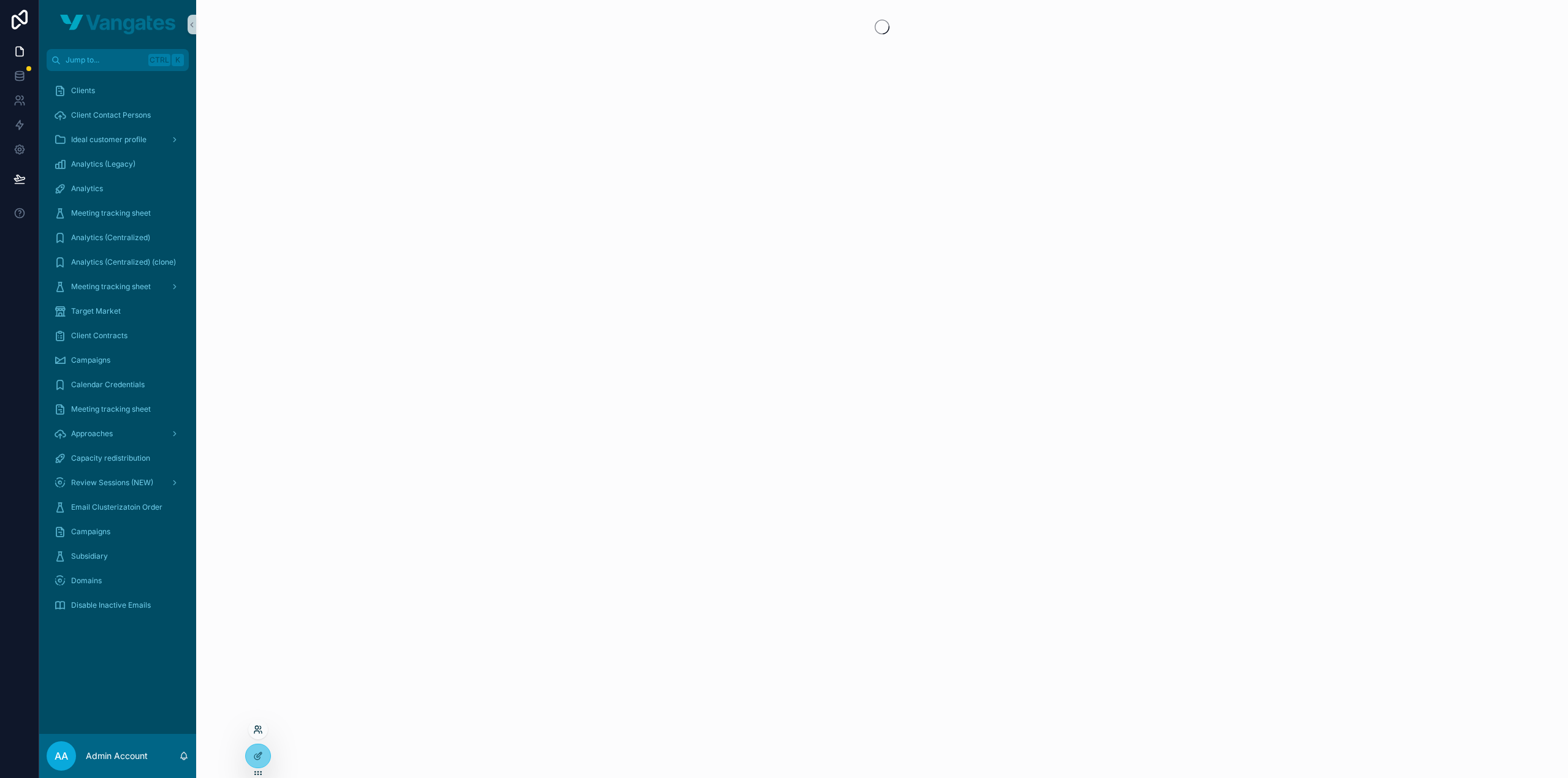
click at [257, 732] on icon at bounding box center [258, 729] width 10 height 10
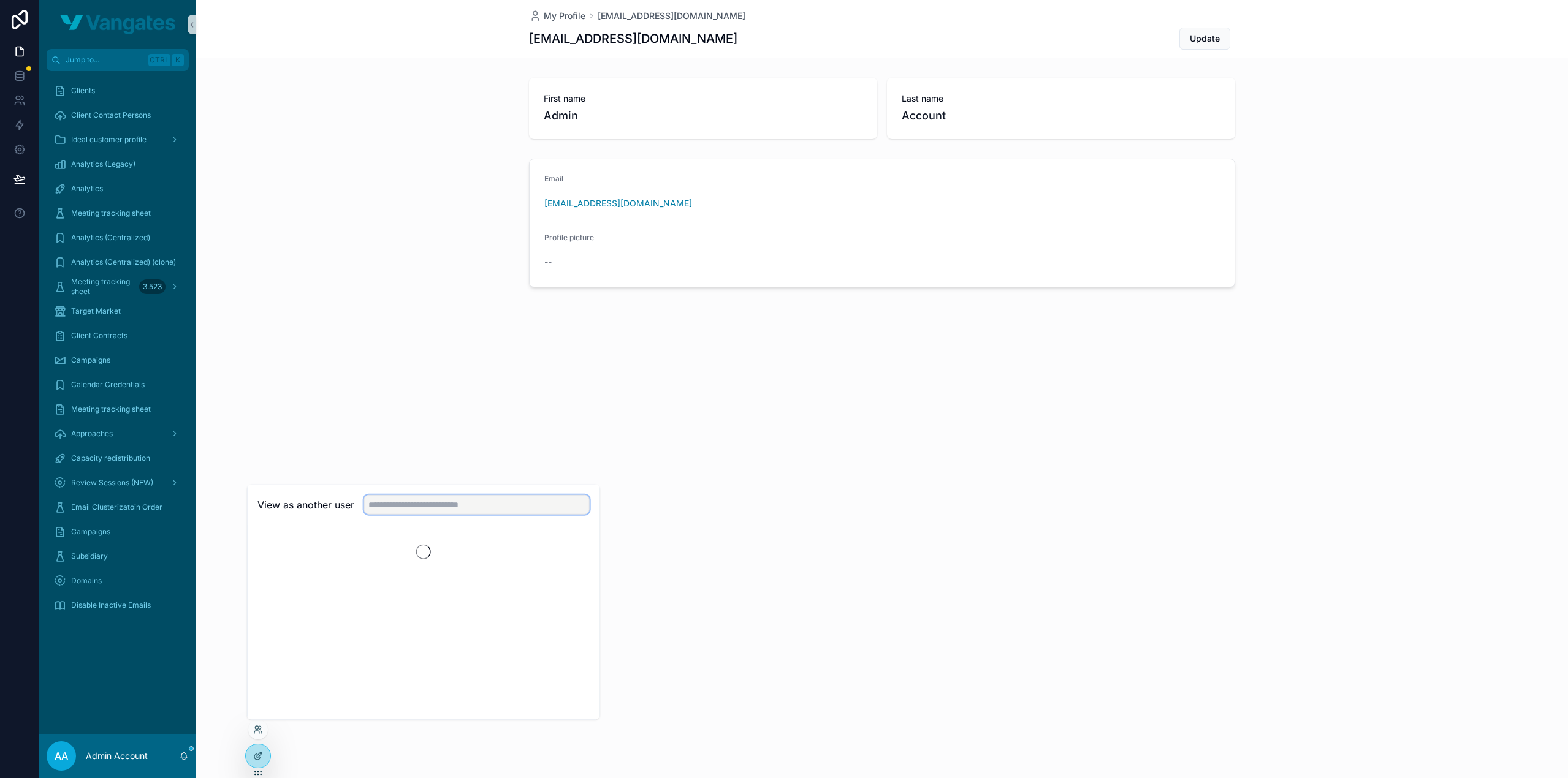
click at [413, 506] on input "text" at bounding box center [476, 505] width 225 height 20
type input "***"
click at [561, 550] on button "Select" at bounding box center [573, 549] width 32 height 18
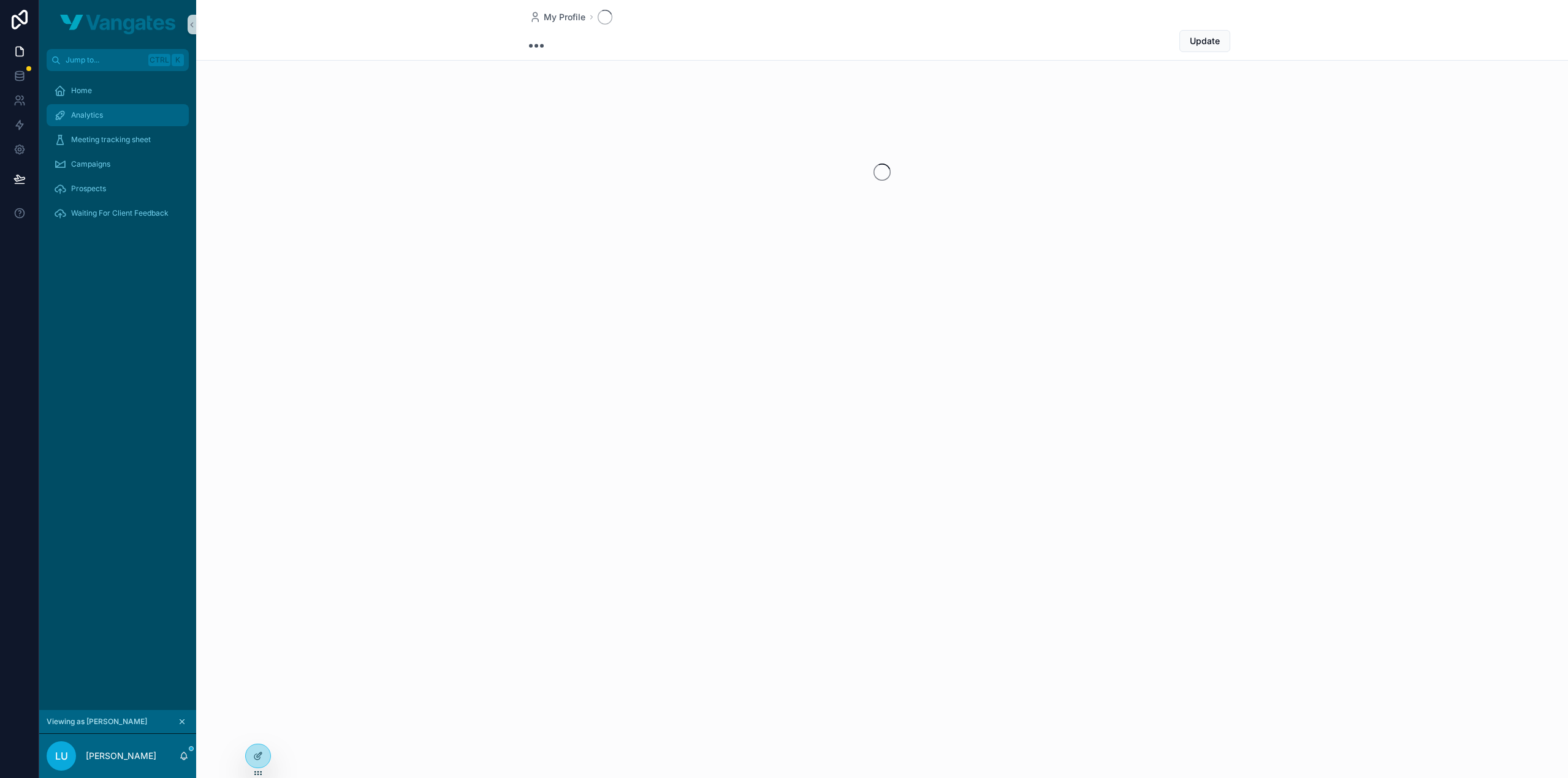
click at [110, 125] on link "Analytics" at bounding box center [118, 116] width 142 height 22
click at [114, 95] on div "Home" at bounding box center [118, 91] width 127 height 20
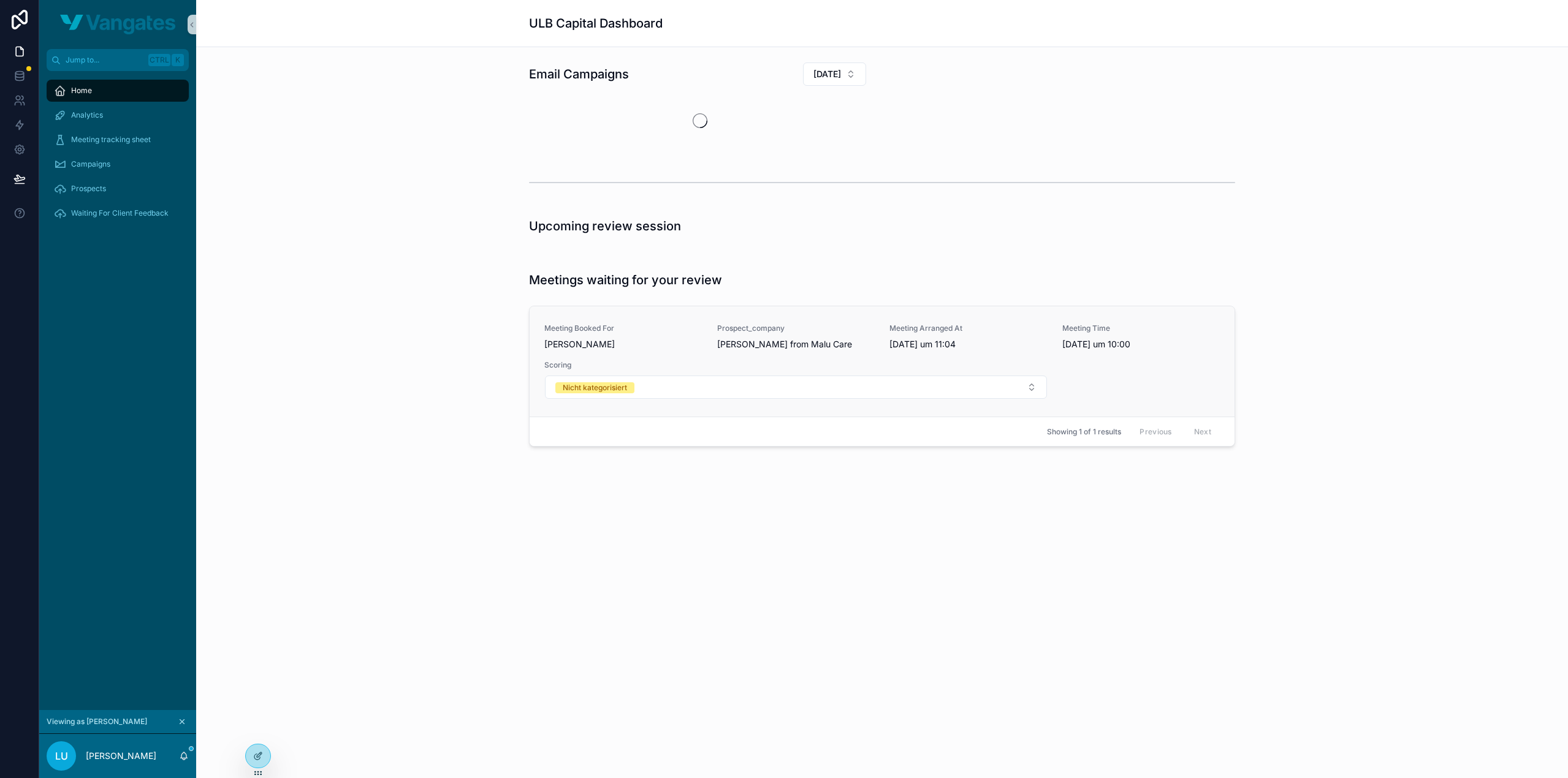
click at [632, 343] on span "[PERSON_NAME]" at bounding box center [623, 344] width 158 height 12
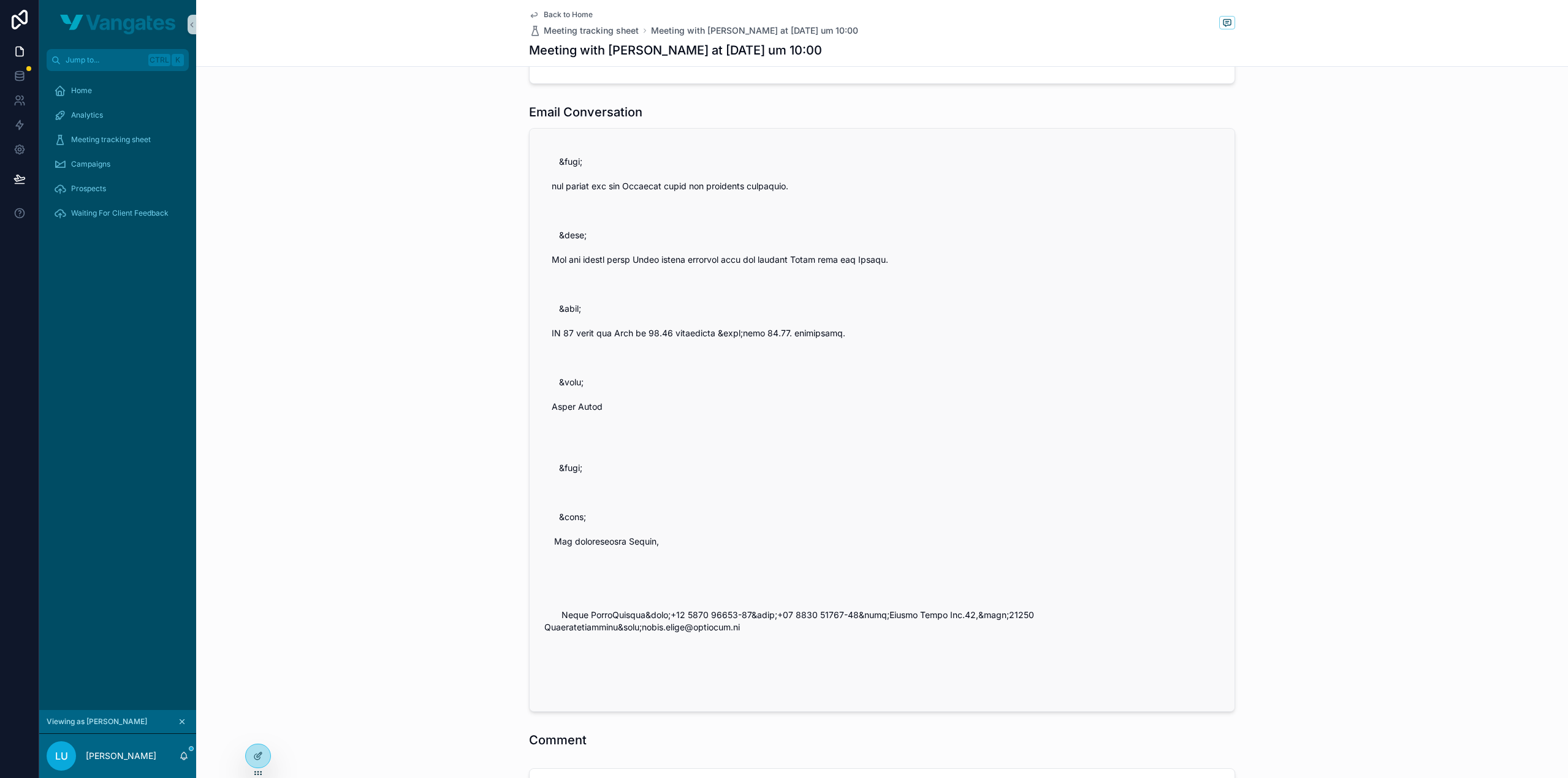
scroll to position [202, 0]
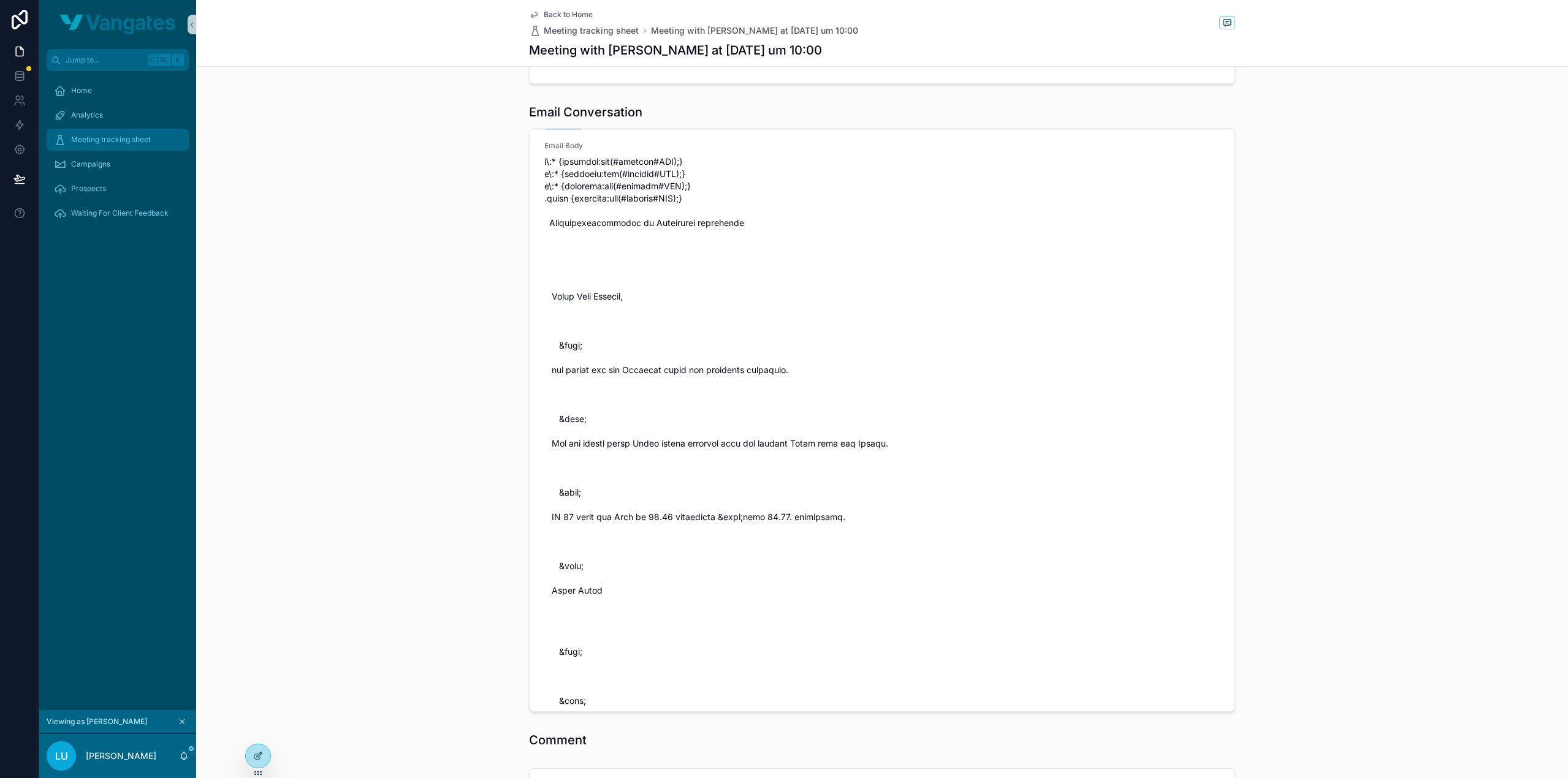
click at [123, 147] on div "Meeting tracking sheet" at bounding box center [118, 140] width 127 height 20
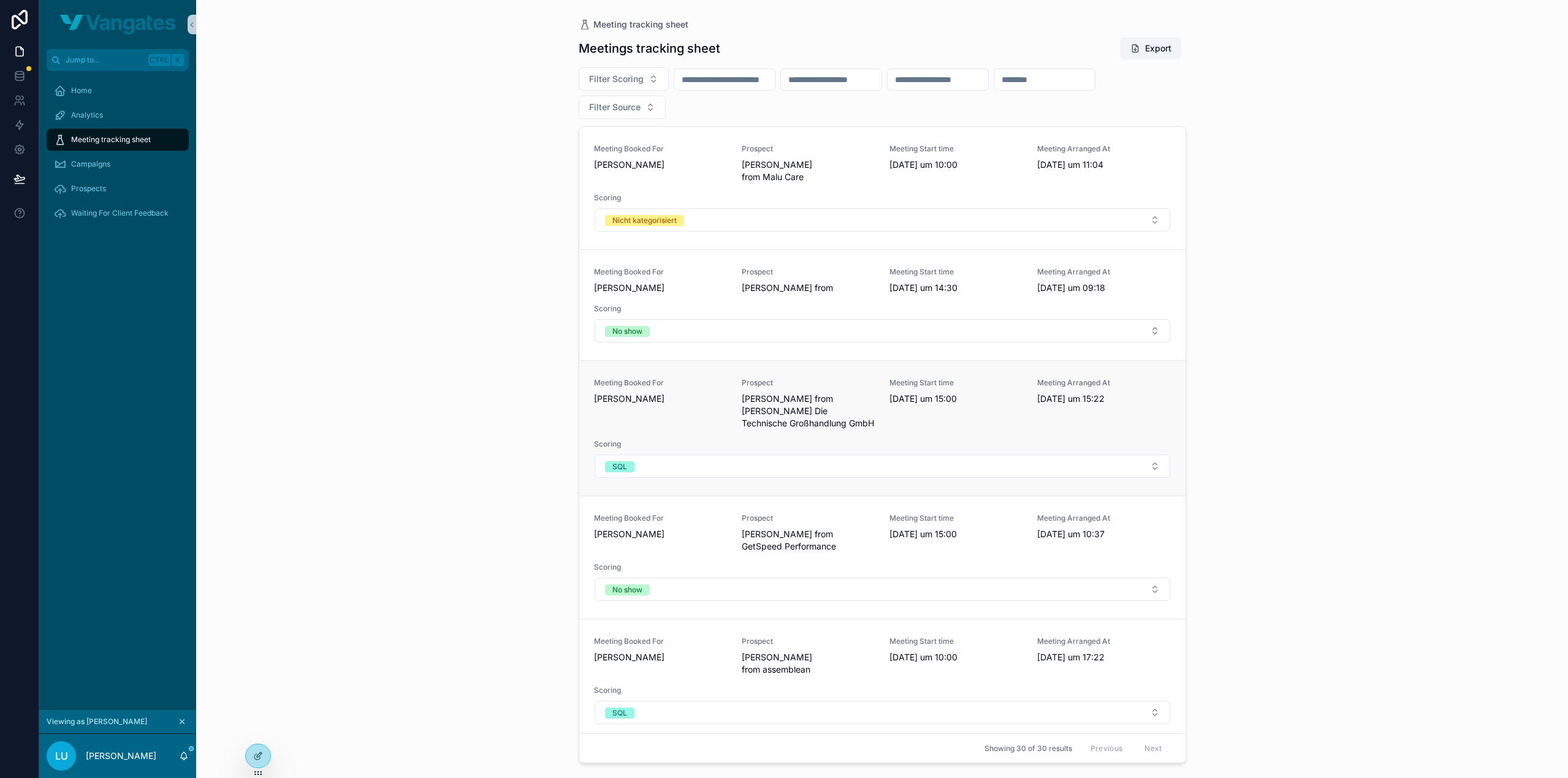
click at [718, 393] on span "[PERSON_NAME]" at bounding box center [660, 399] width 133 height 12
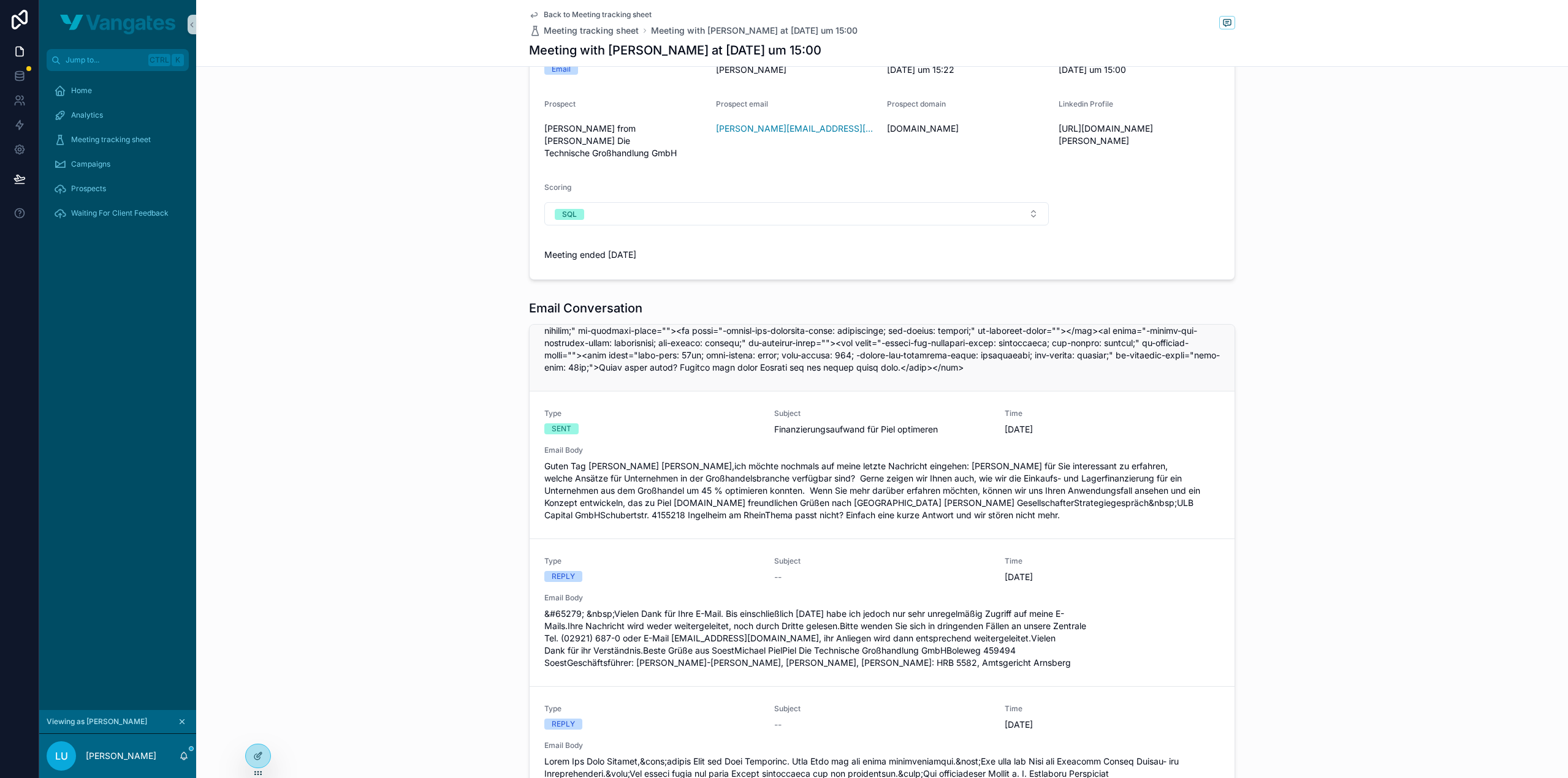
scroll to position [300, 0]
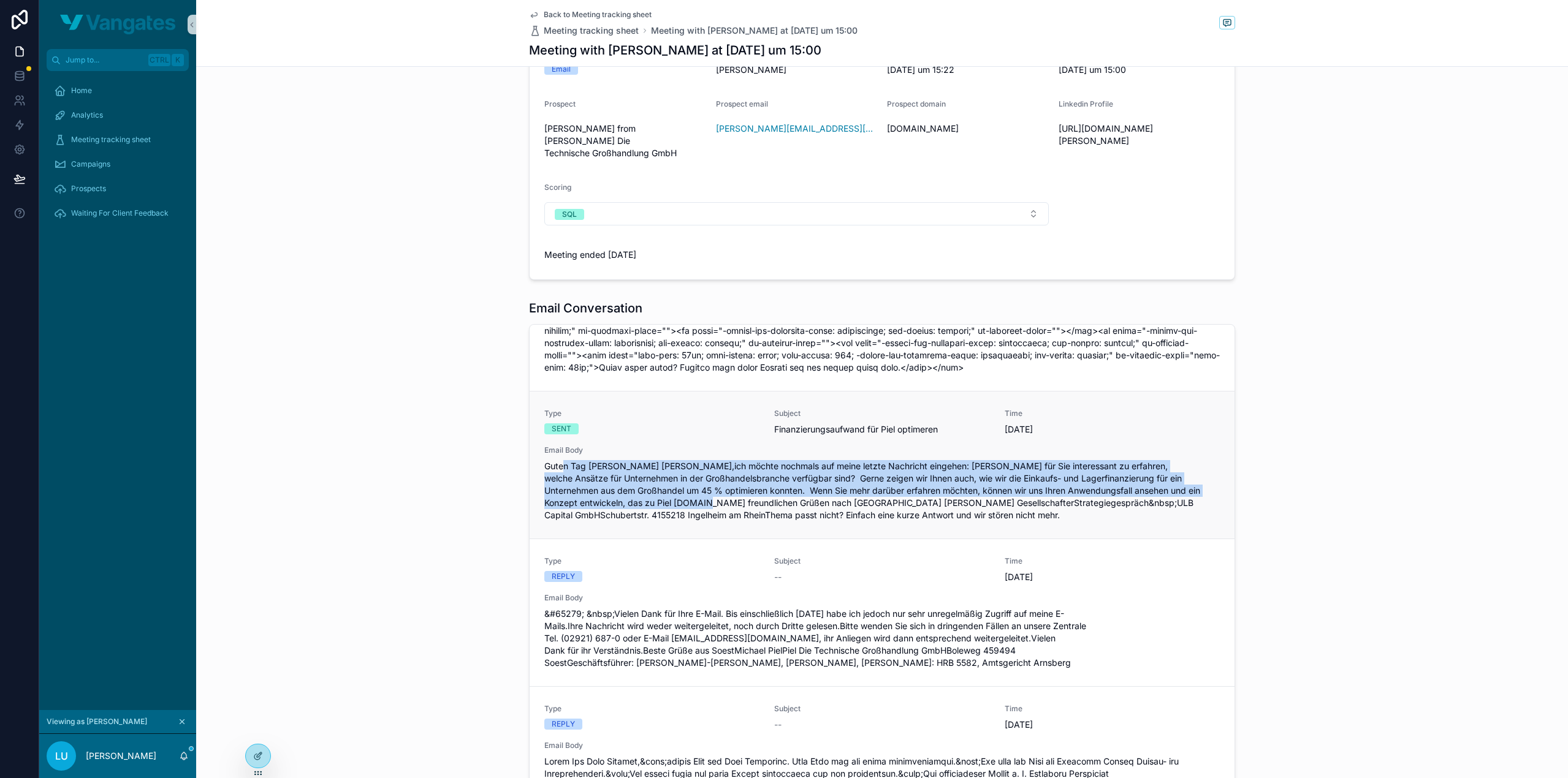
drag, startPoint x: 559, startPoint y: 384, endPoint x: 766, endPoint y: 419, distance: 209.9
click at [766, 460] on span "Guten Tag Herr Piel,ich möchte nochmals auf meine letzte Nachricht eingehen: Wä…" at bounding box center [882, 491] width 675 height 61
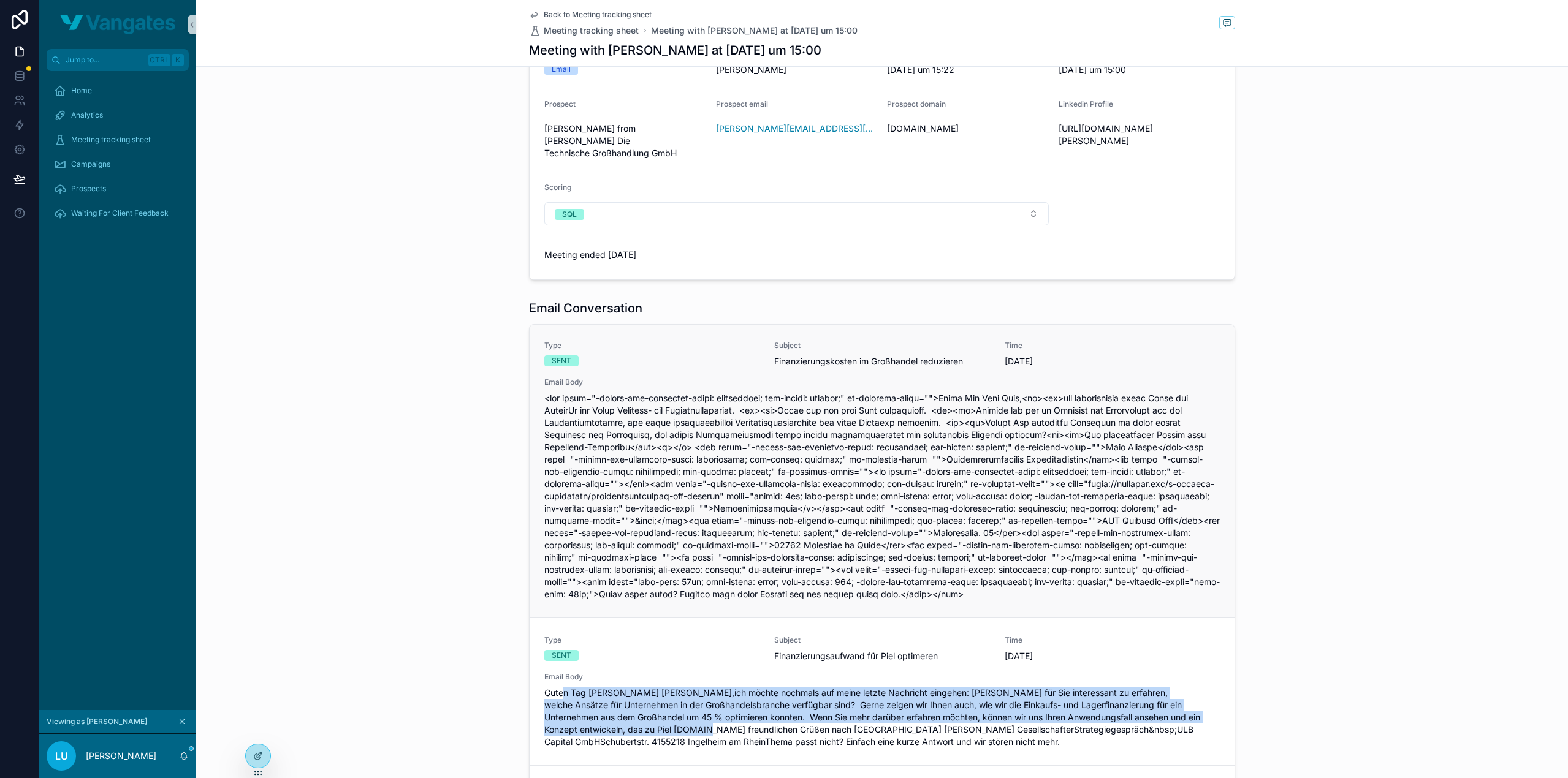
scroll to position [0, 0]
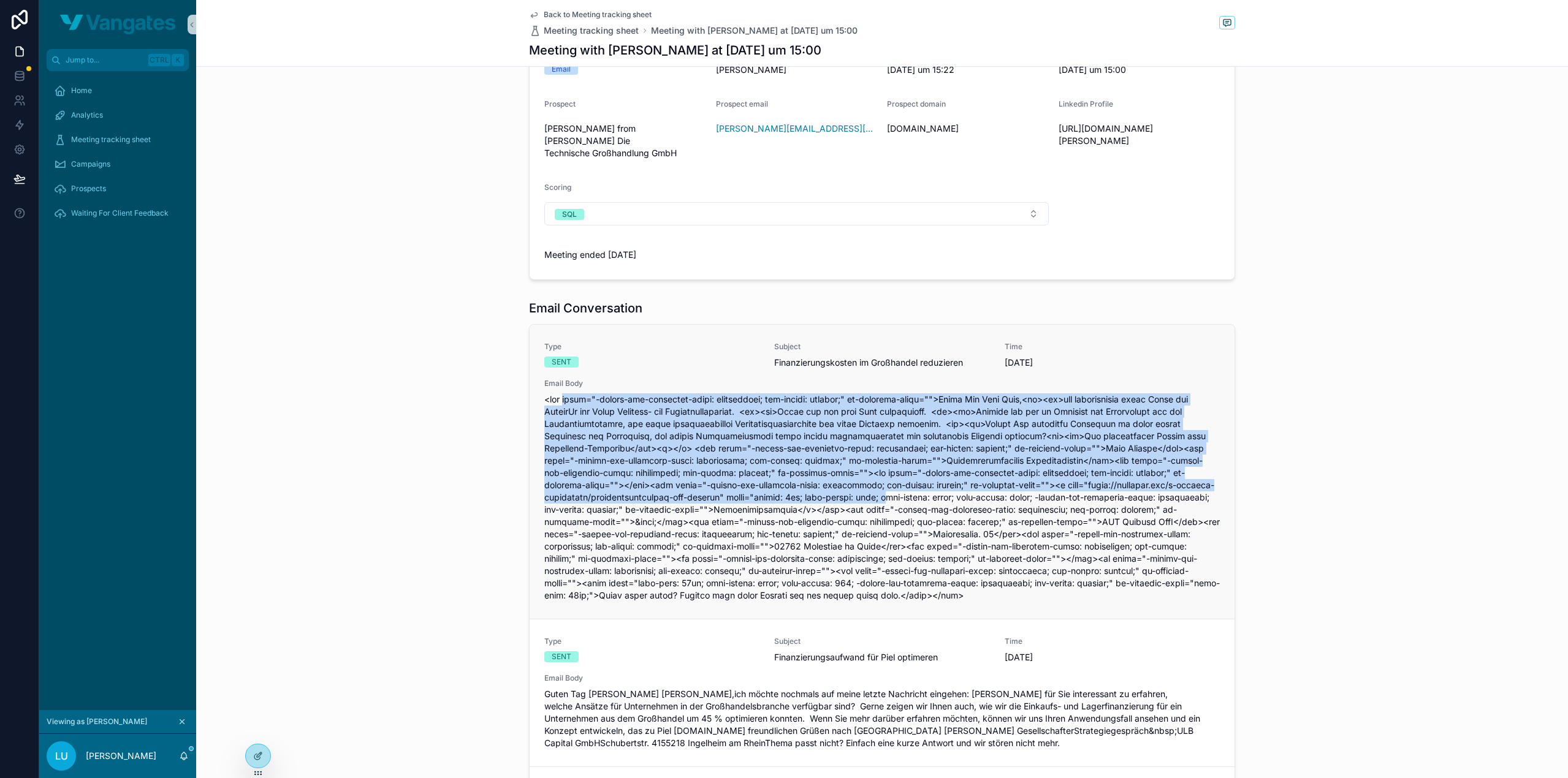
drag, startPoint x: 558, startPoint y: 389, endPoint x: 746, endPoint y: 485, distance: 211.1
click at [746, 485] on span "scrollable content" at bounding box center [882, 497] width 675 height 208
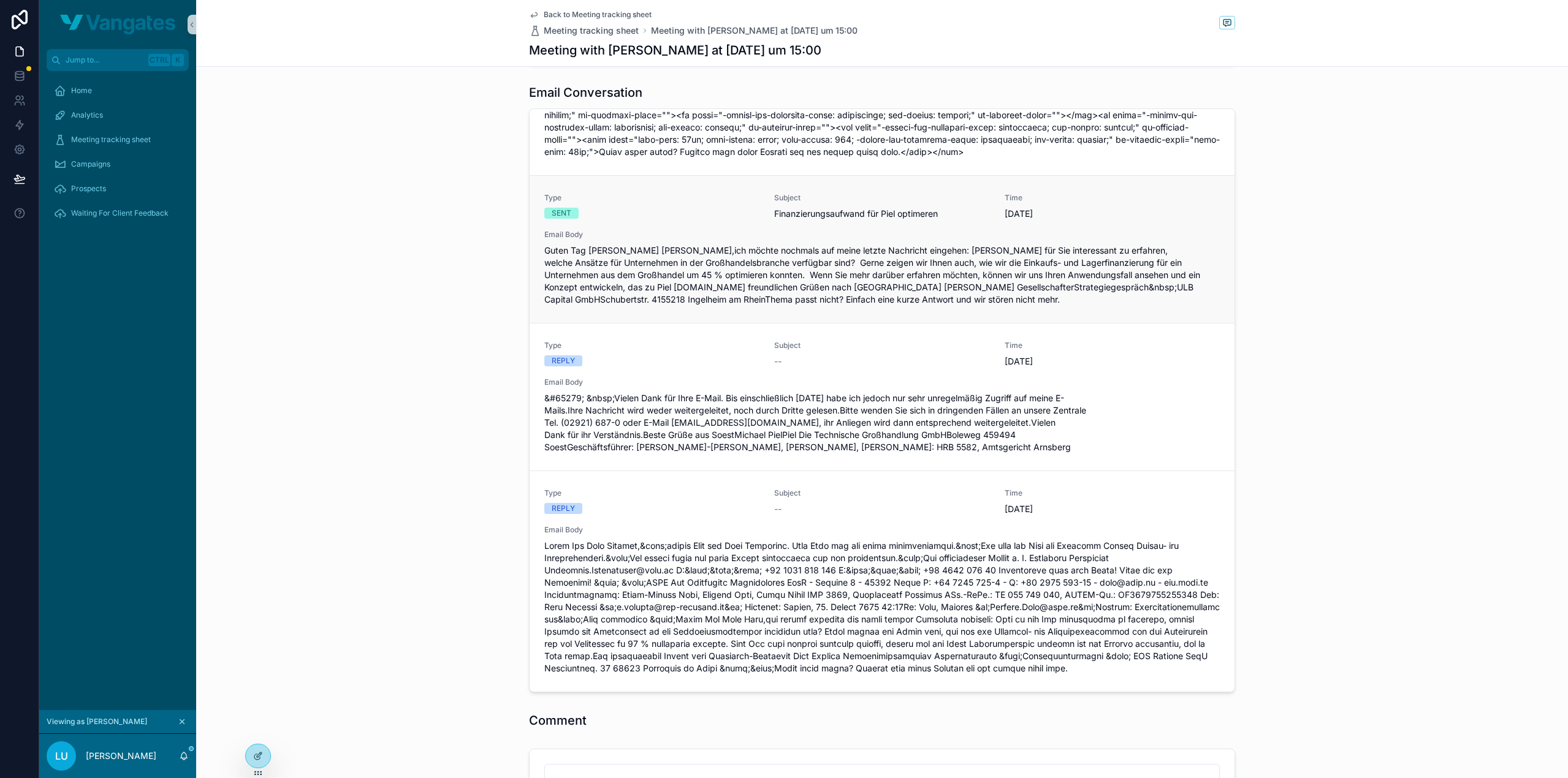
scroll to position [384, 0]
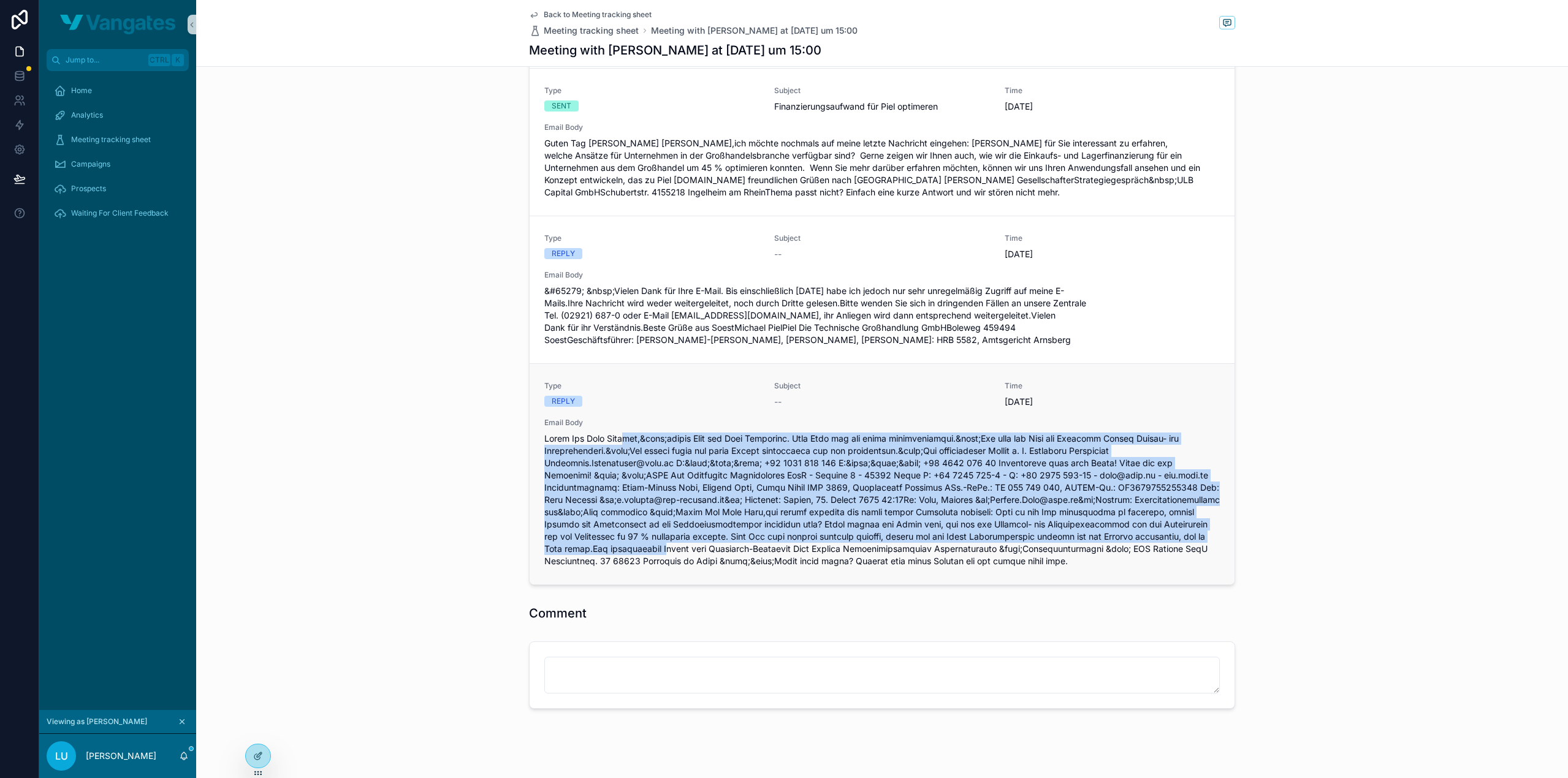
drag, startPoint x: 597, startPoint y: 415, endPoint x: 933, endPoint y: 527, distance: 354.2
click at [933, 527] on span "scrollable content" at bounding box center [882, 500] width 675 height 134
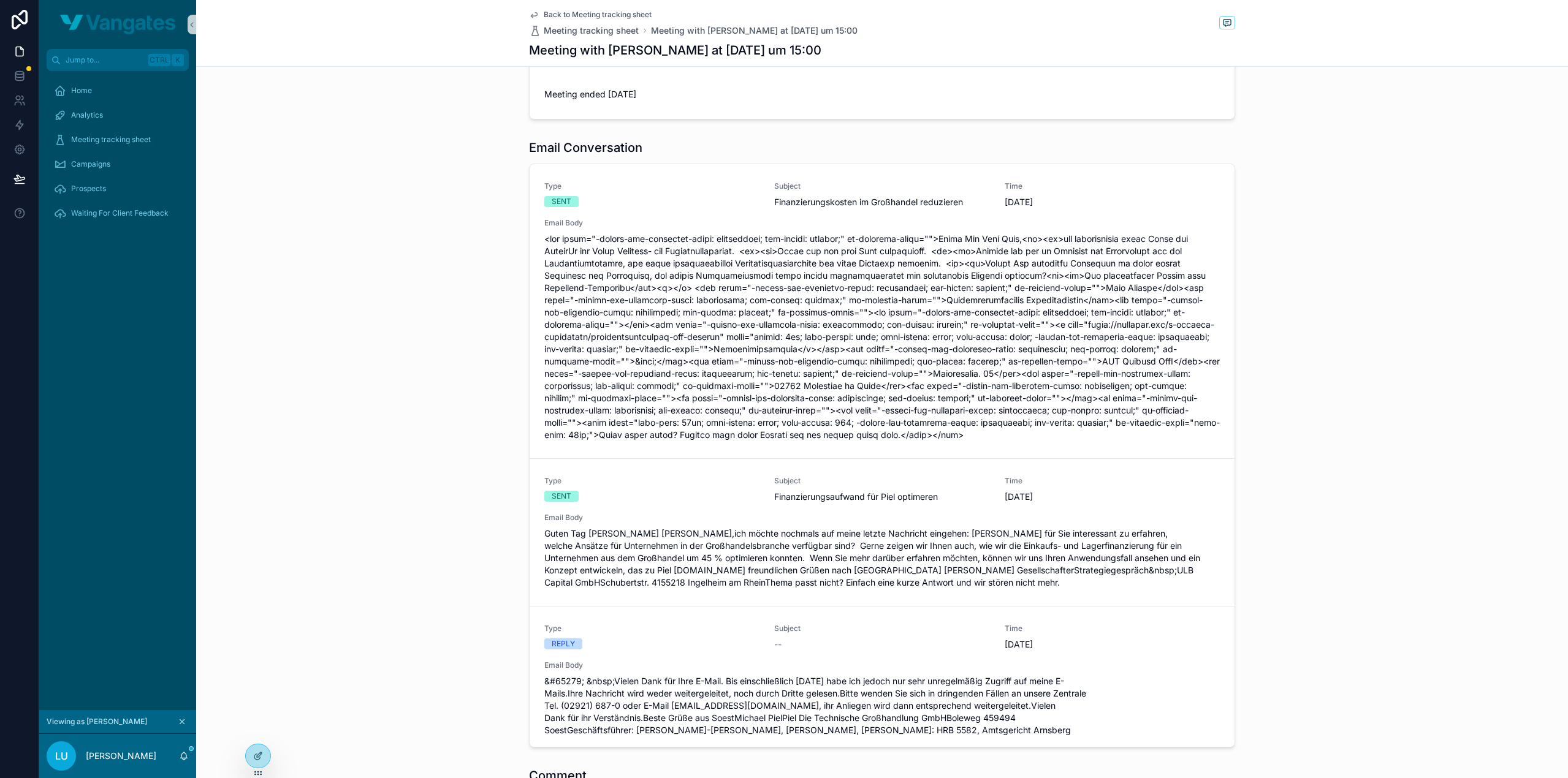
scroll to position [200, 0]
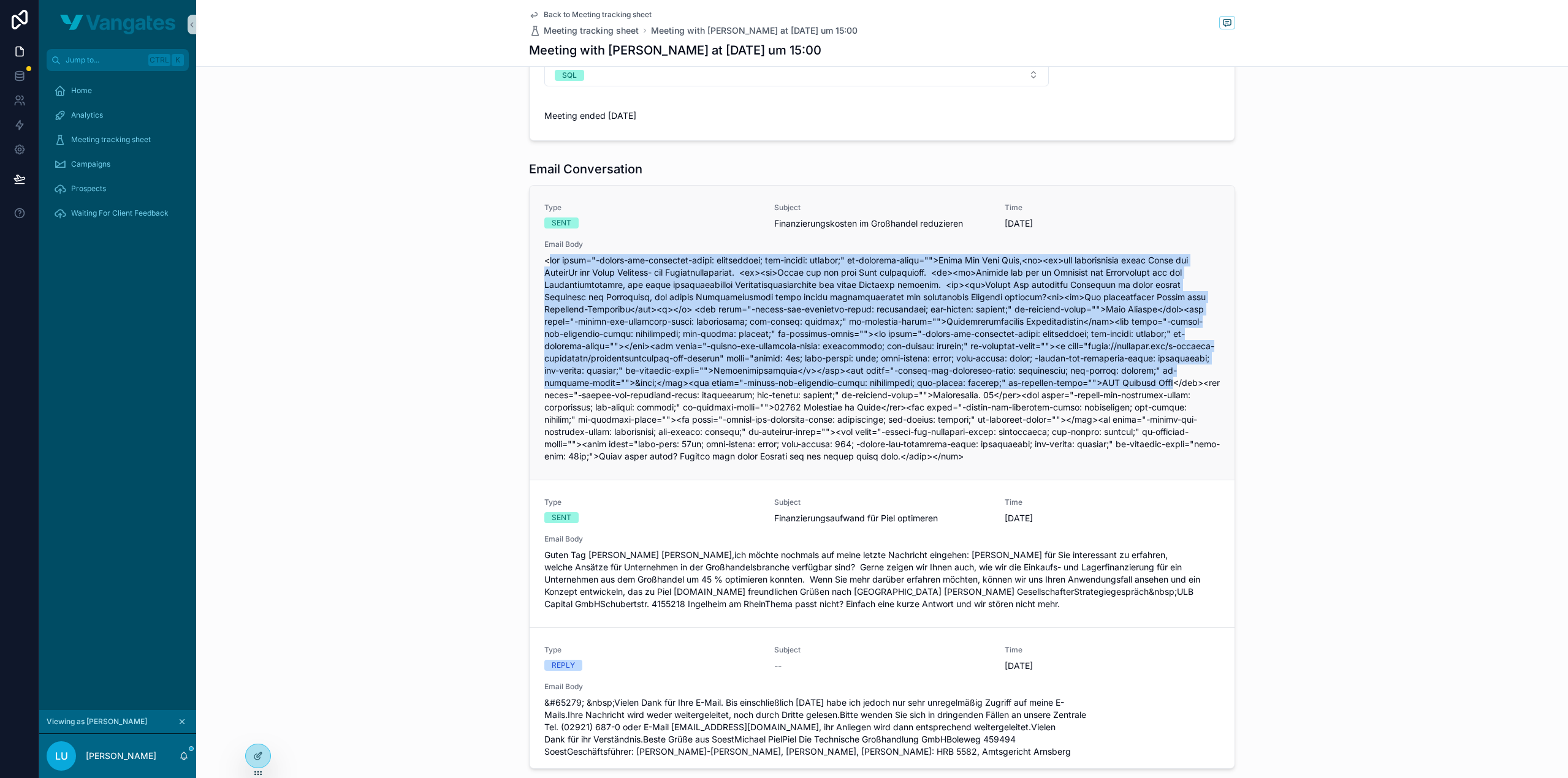
drag, startPoint x: 543, startPoint y: 245, endPoint x: 940, endPoint y: 373, distance: 417.1
click at [940, 373] on span "scrollable content" at bounding box center [882, 358] width 675 height 208
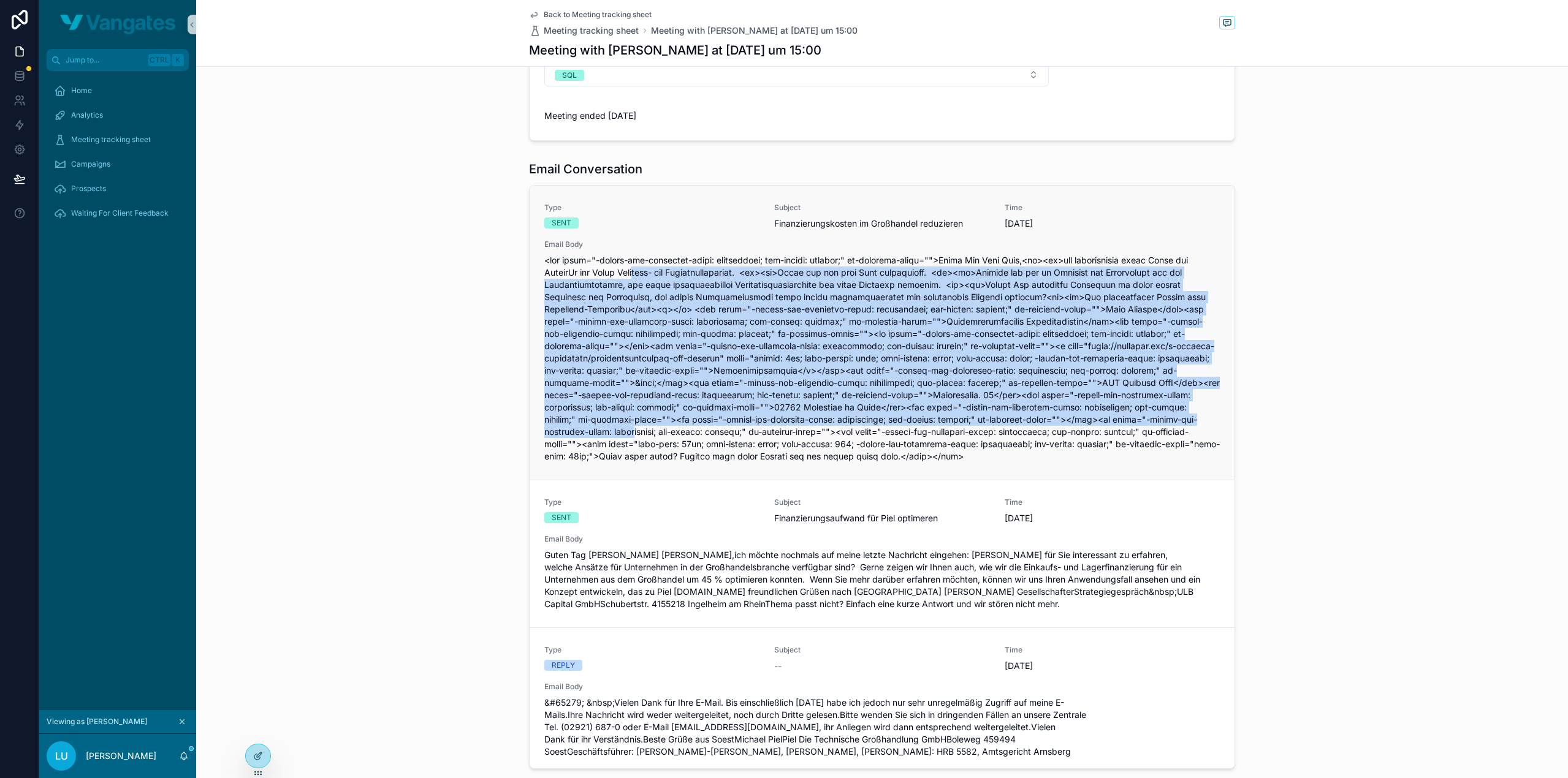
drag, startPoint x: 962, startPoint y: 406, endPoint x: 641, endPoint y: 264, distance: 351.0
click at [641, 264] on span "scrollable content" at bounding box center [882, 358] width 675 height 208
click at [641, 263] on span "scrollable content" at bounding box center [882, 358] width 675 height 208
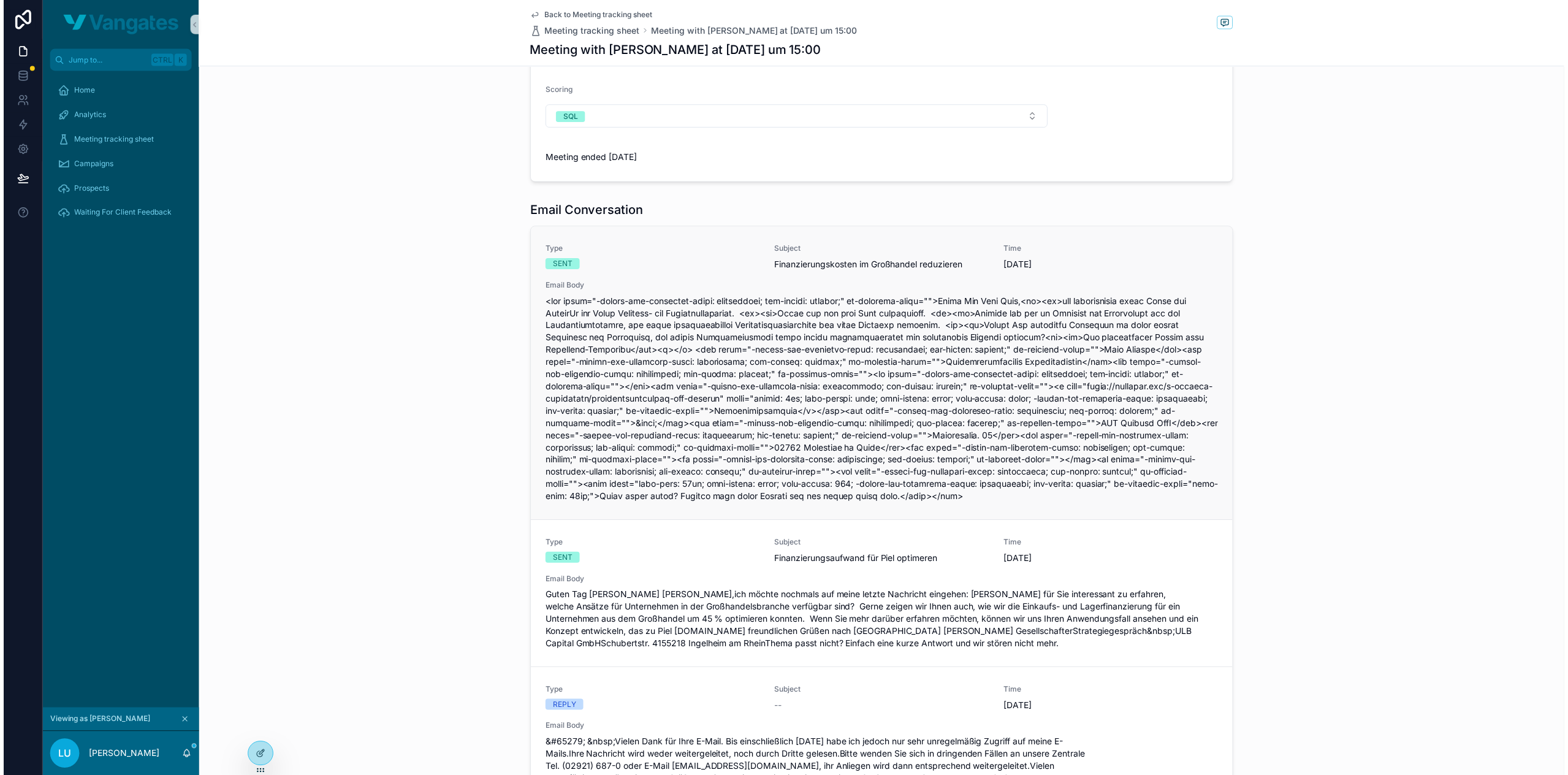
scroll to position [0, 0]
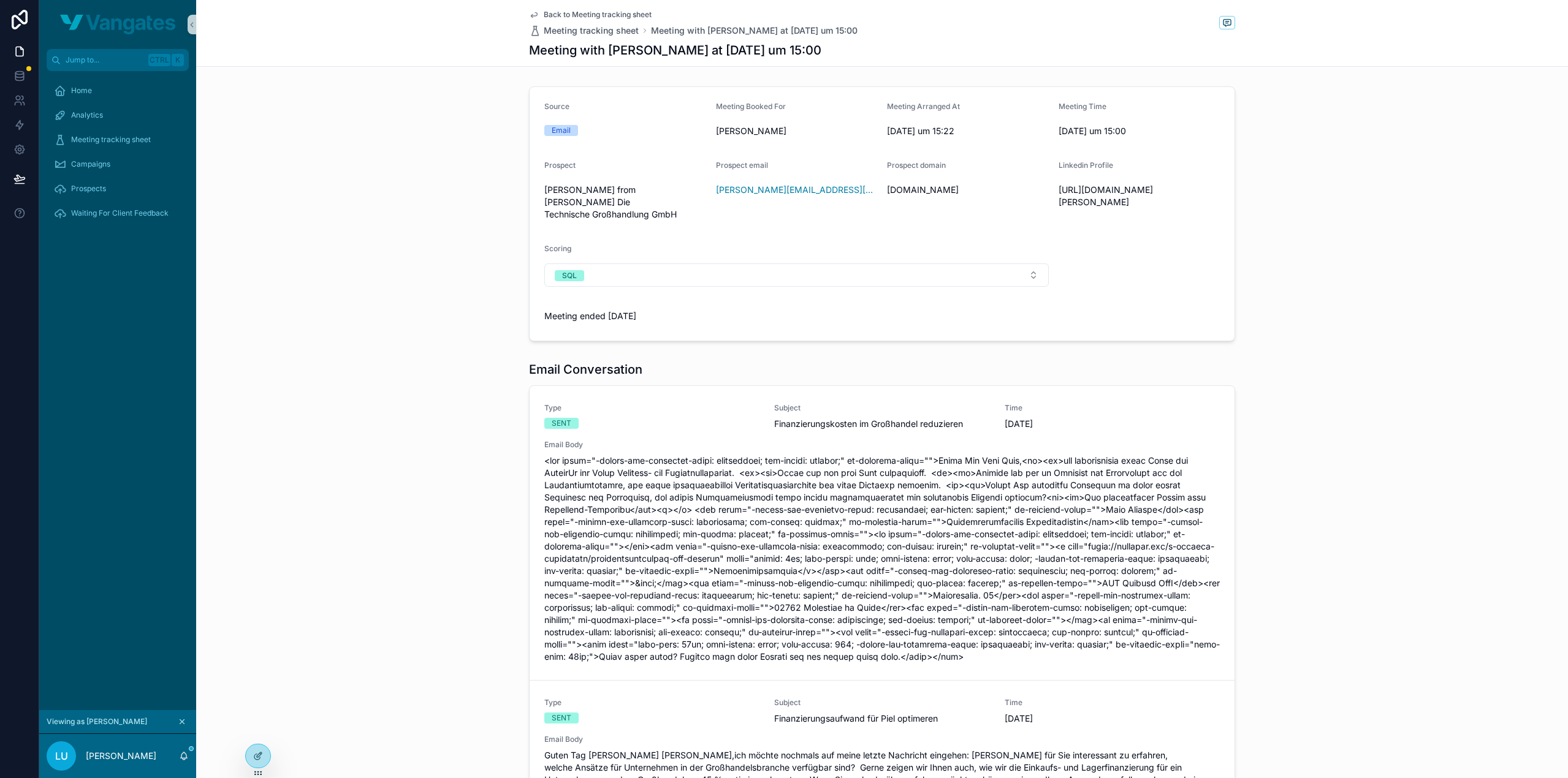
click at [283, 161] on div "Source Email Meeting Booked For Leon Ulbrich Meeting Arranged At 25. August 202…" at bounding box center [882, 213] width 1371 height 264
click at [129, 97] on div "Home" at bounding box center [118, 91] width 127 height 20
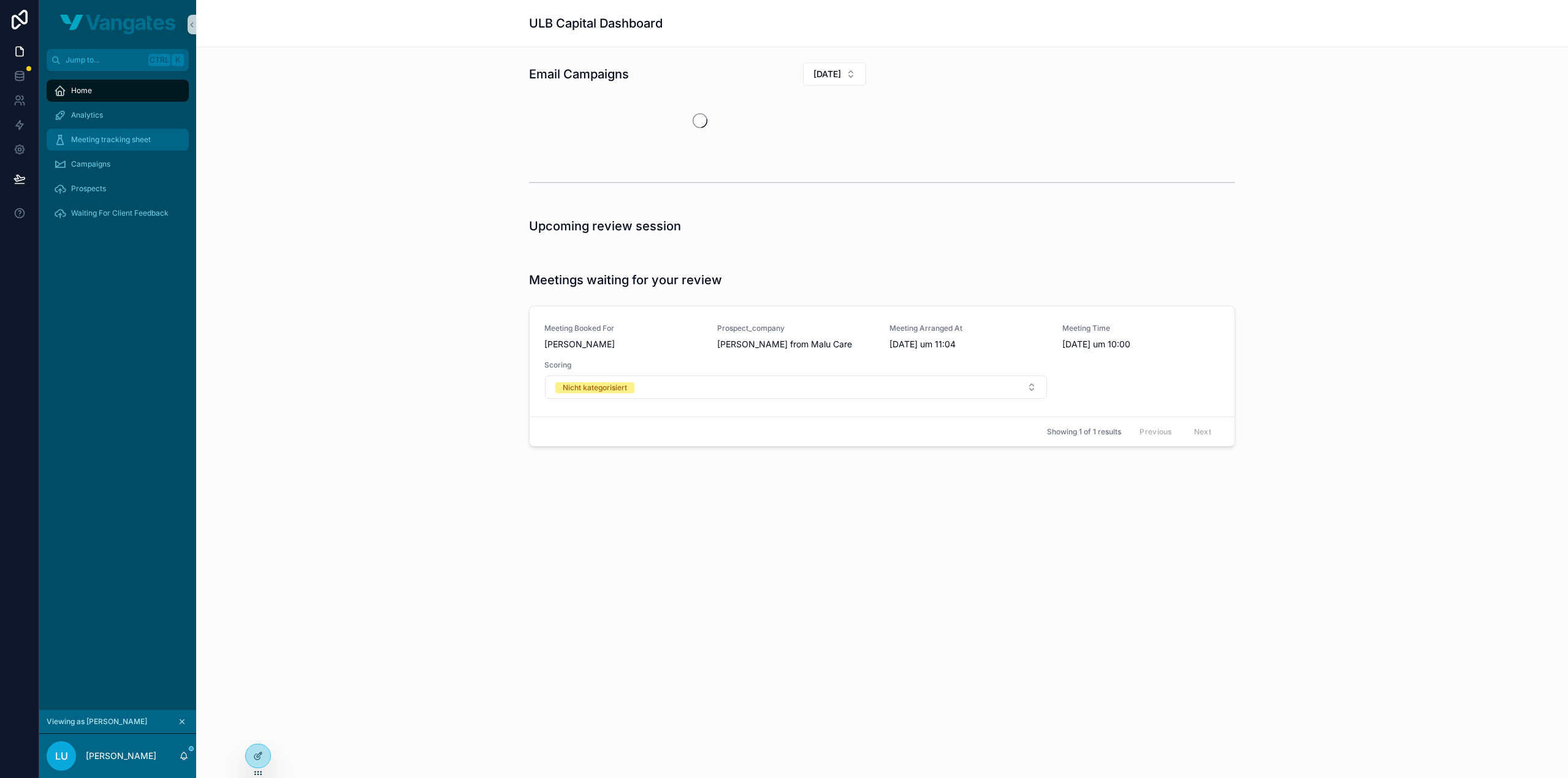
click at [141, 140] on span "Meeting tracking sheet" at bounding box center [111, 139] width 80 height 10
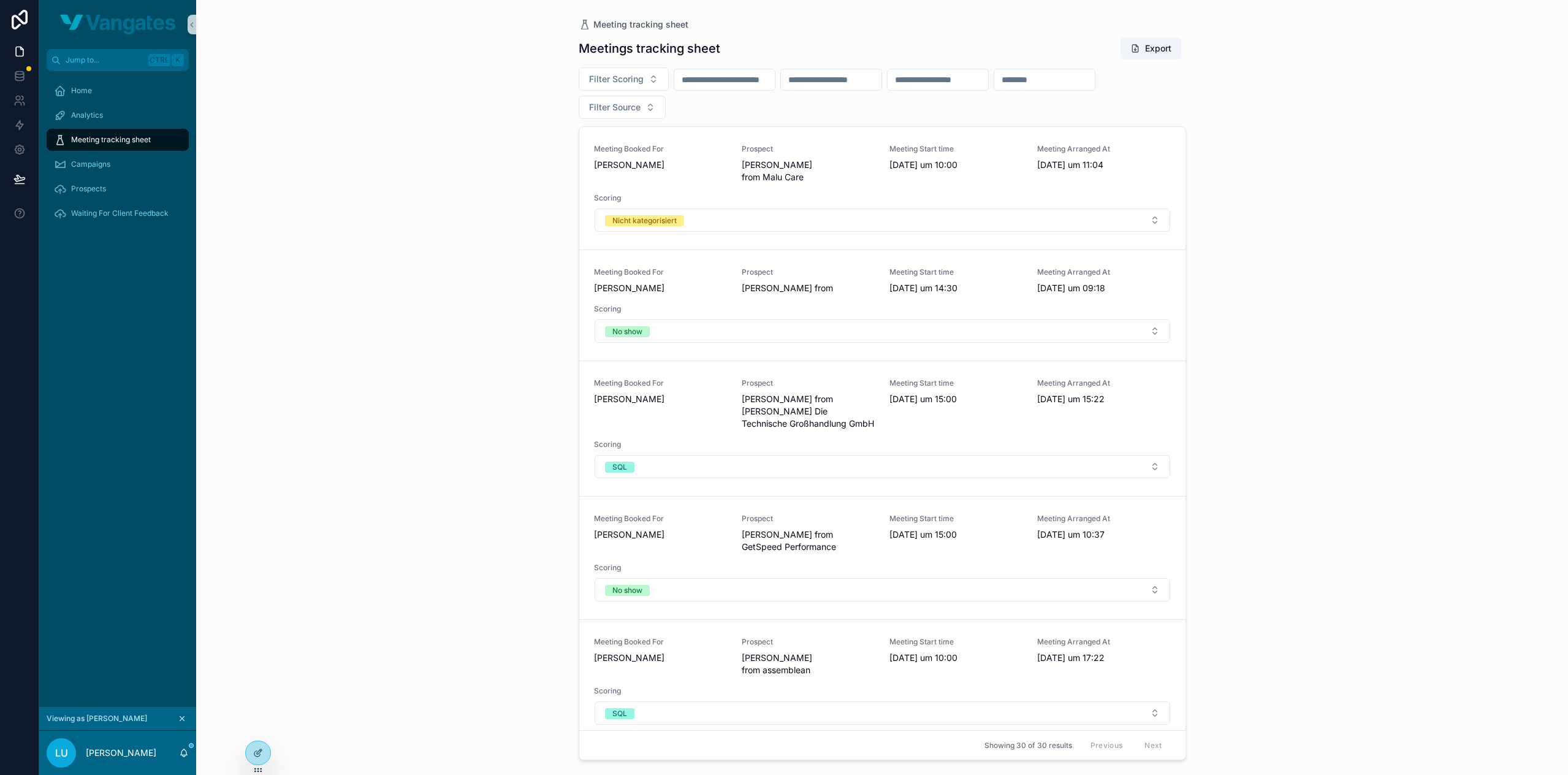
click at [182, 719] on icon "scrollable content" at bounding box center [182, 719] width 5 height 5
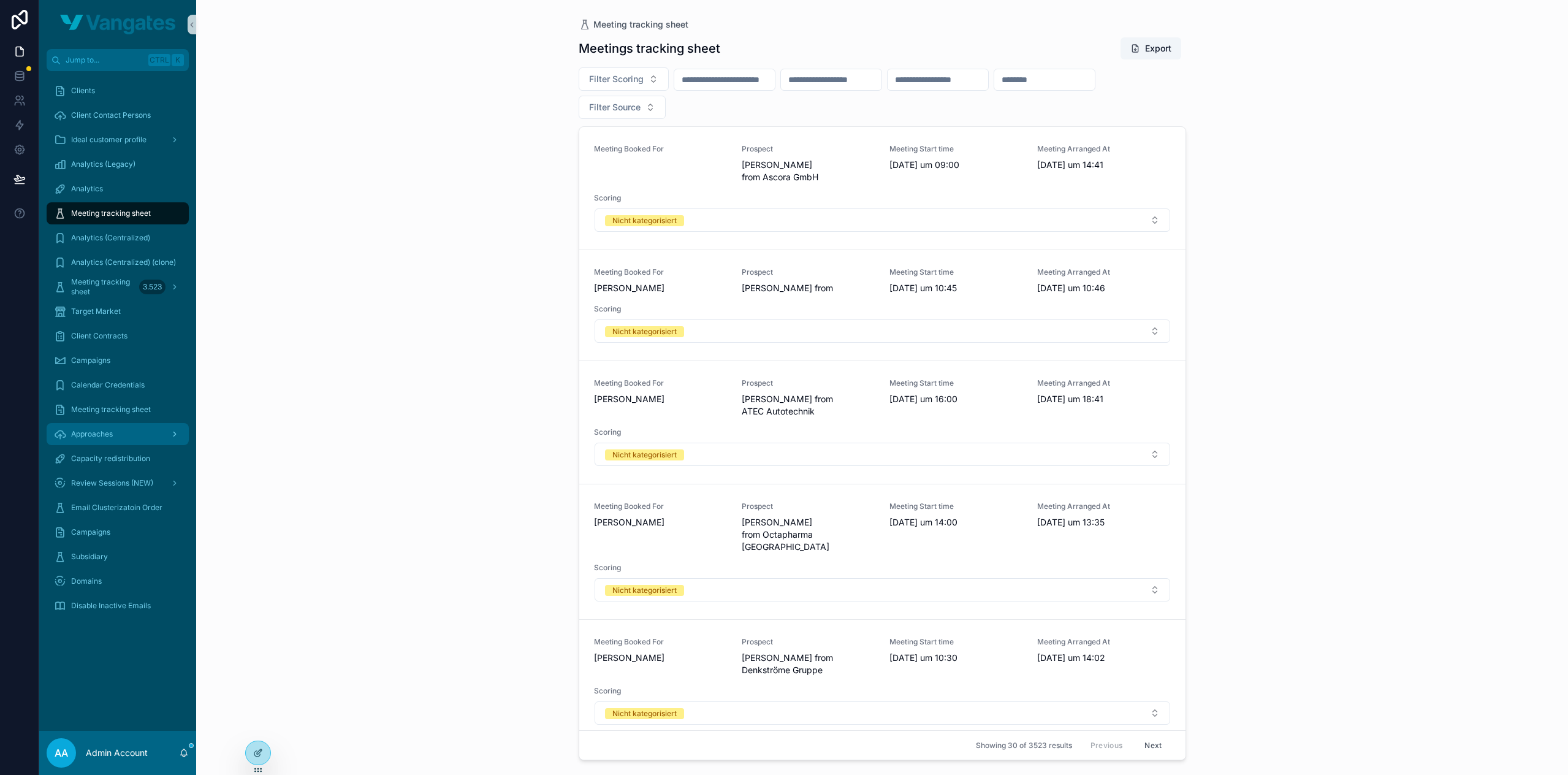
click at [119, 435] on div "Approaches" at bounding box center [118, 434] width 127 height 20
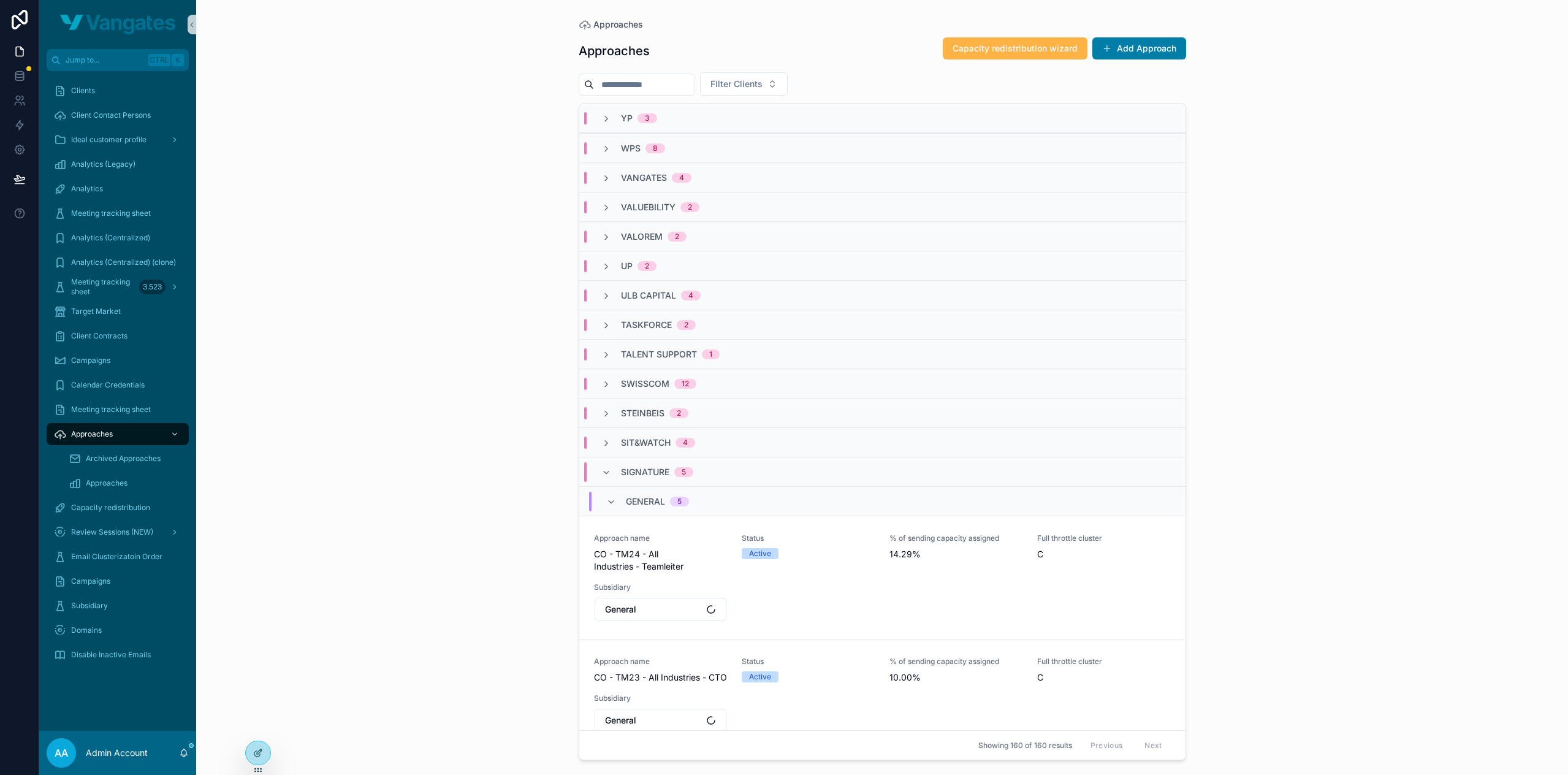
click at [1016, 45] on span "Capacity redistribution wizard" at bounding box center [1014, 48] width 125 height 12
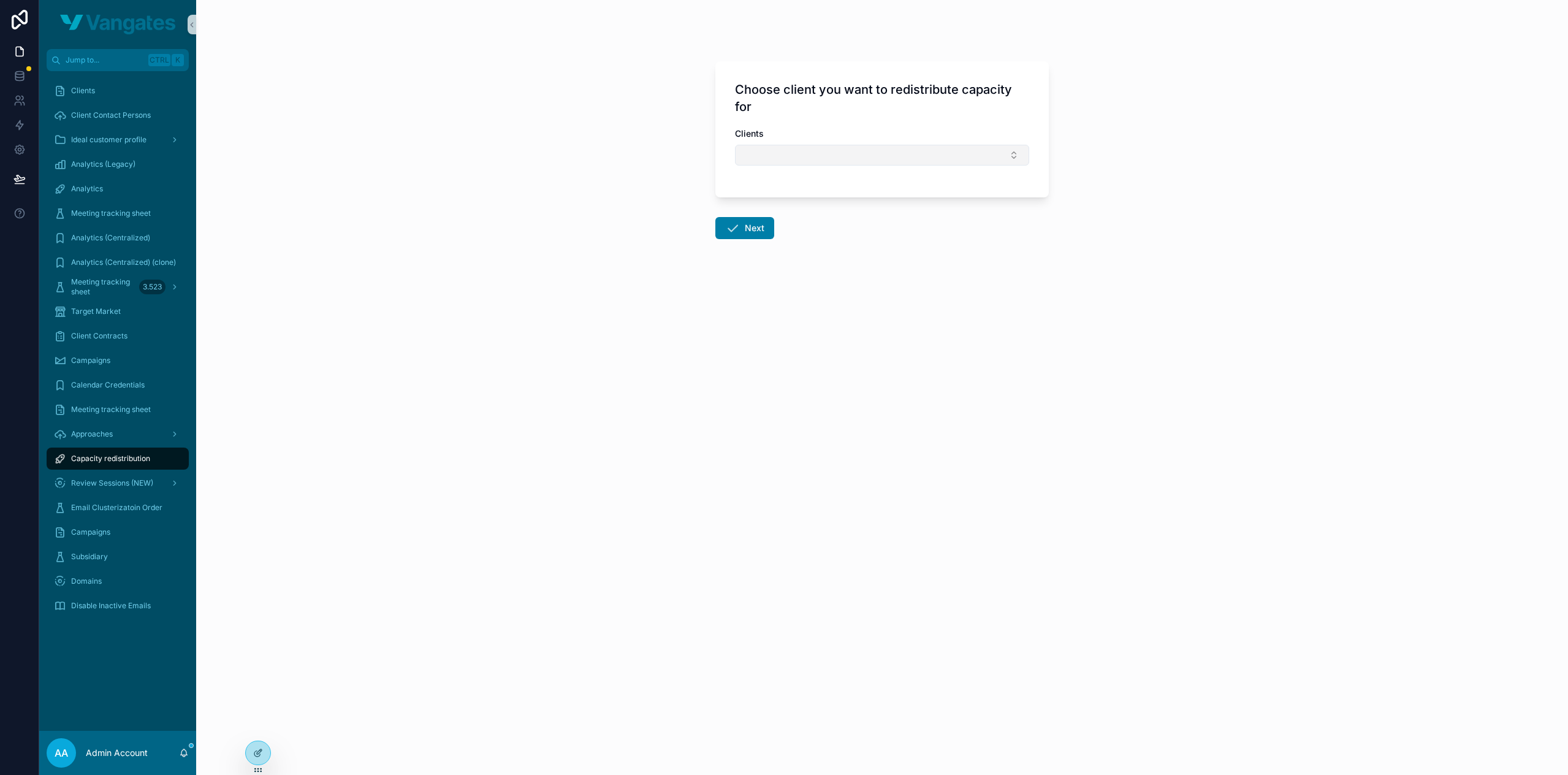
click at [819, 156] on button "Select Button" at bounding box center [882, 155] width 294 height 21
type input "***"
click at [811, 201] on div "ULB Capital" at bounding box center [882, 203] width 288 height 20
click at [761, 225] on button "Next" at bounding box center [744, 231] width 59 height 22
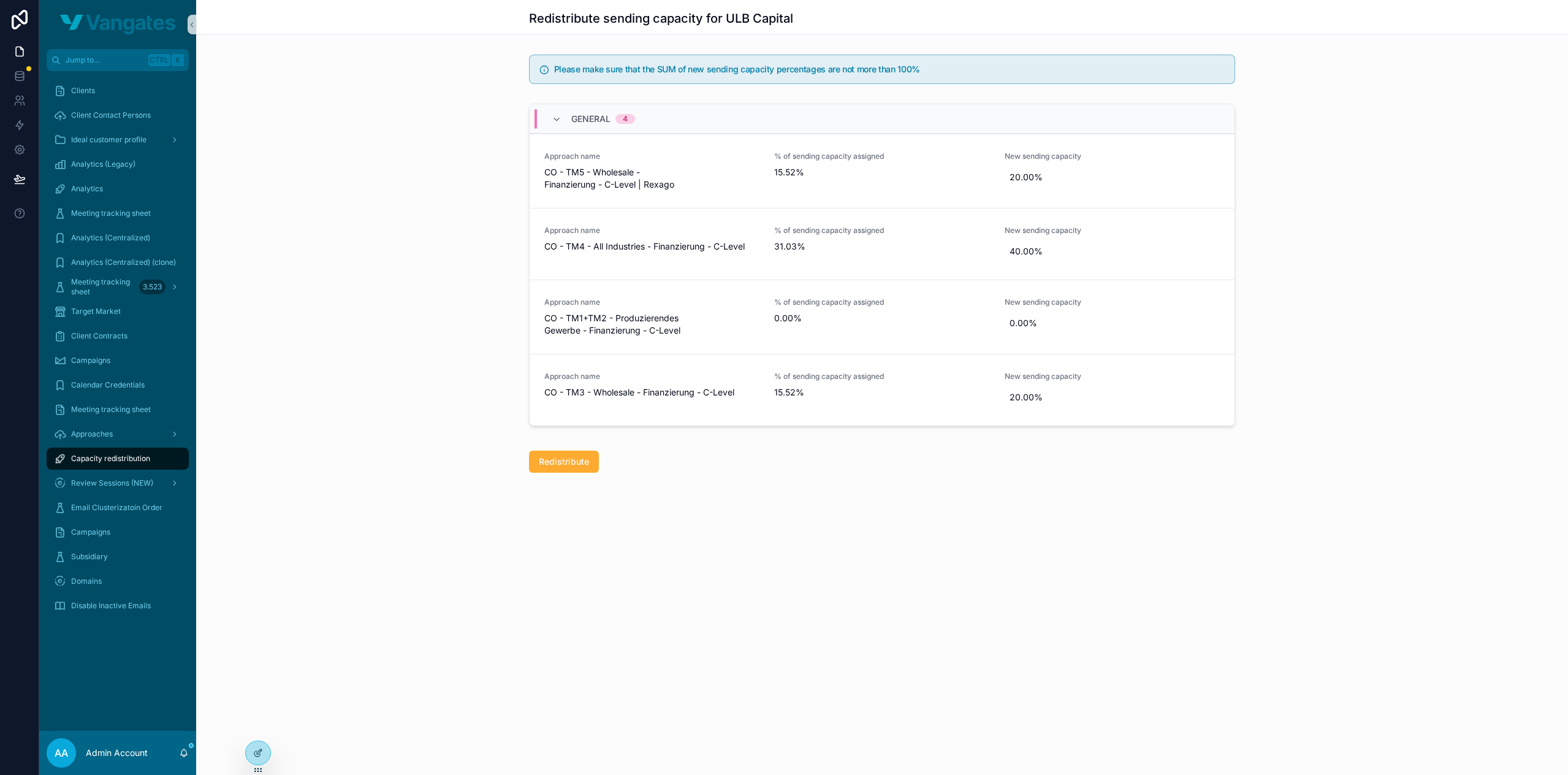
click at [1292, 389] on div "General 4 Approach name CO - TM5 - Wholesale - Finanzierung - C-Level | Rexago …" at bounding box center [882, 267] width 1371 height 337
click at [1031, 323] on span "0.00%" at bounding box center [1112, 323] width 205 height 12
click at [1051, 343] on input "*****" at bounding box center [1069, 338] width 115 height 17
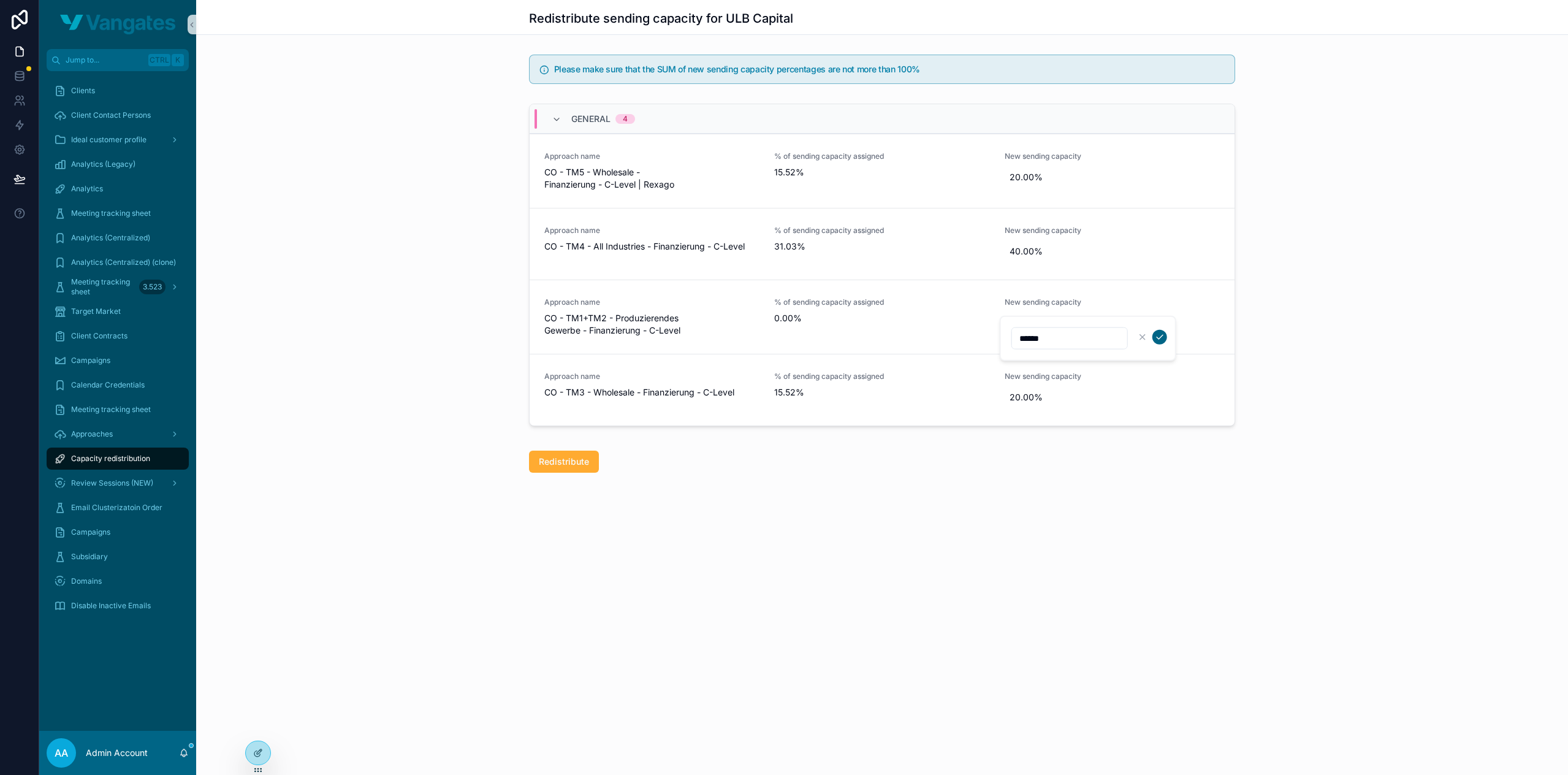
type input "******"
click at [1160, 334] on icon "scrollable content" at bounding box center [1159, 337] width 10 height 10
click at [1288, 426] on div "General 4 Approach name CO - TM5 - Wholesale - Finanzierung - C-Level | Rexago …" at bounding box center [882, 267] width 1371 height 337
click at [766, 574] on div "Redistribute sending capacity for ULB Capital Please make sure that the SUM of …" at bounding box center [882, 388] width 1371 height 775
click at [566, 459] on span "Redistribute" at bounding box center [564, 461] width 50 height 12
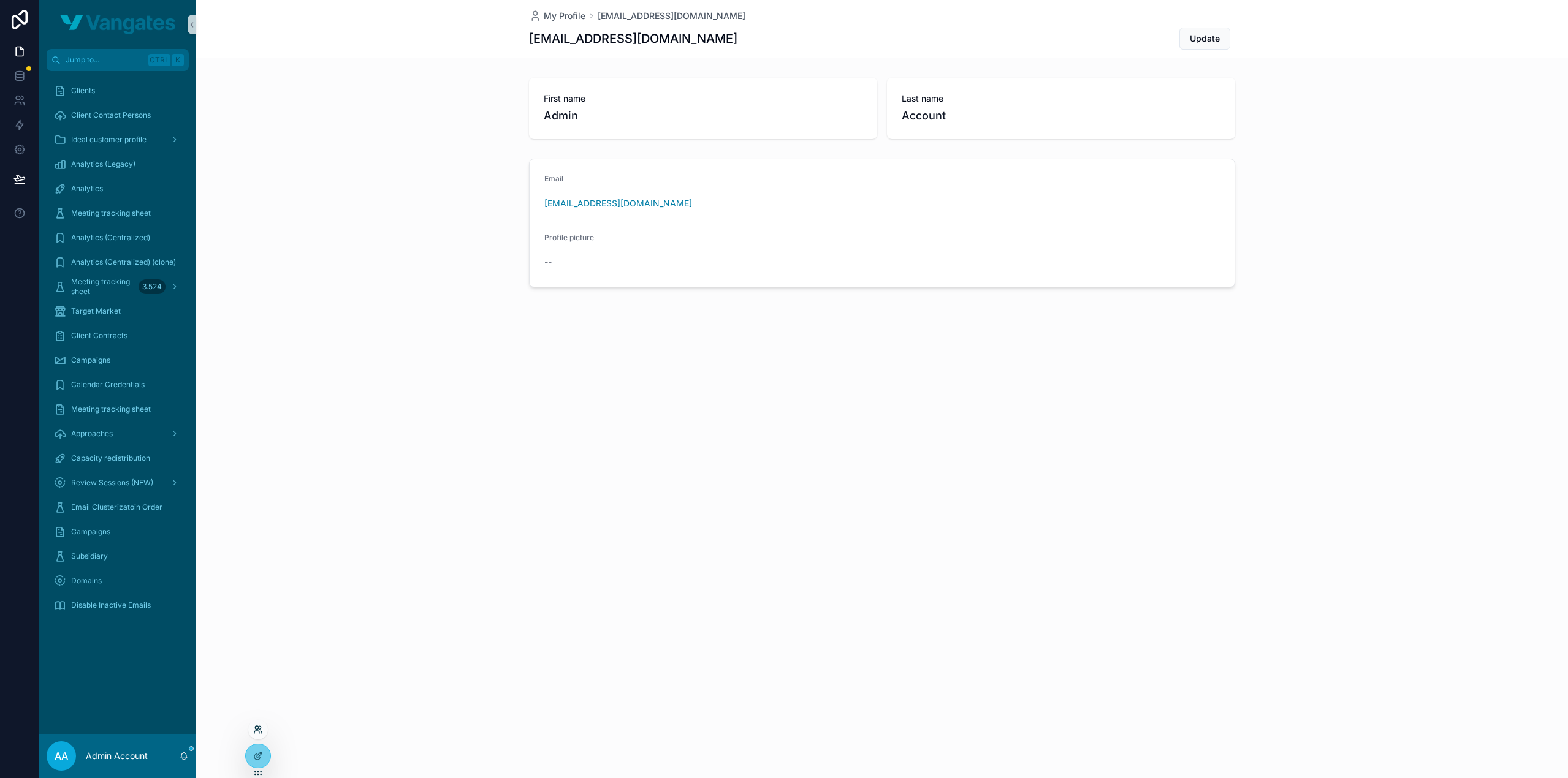
click at [261, 731] on icon at bounding box center [261, 732] width 1 height 3
click at [430, 495] on input "text" at bounding box center [476, 505] width 225 height 20
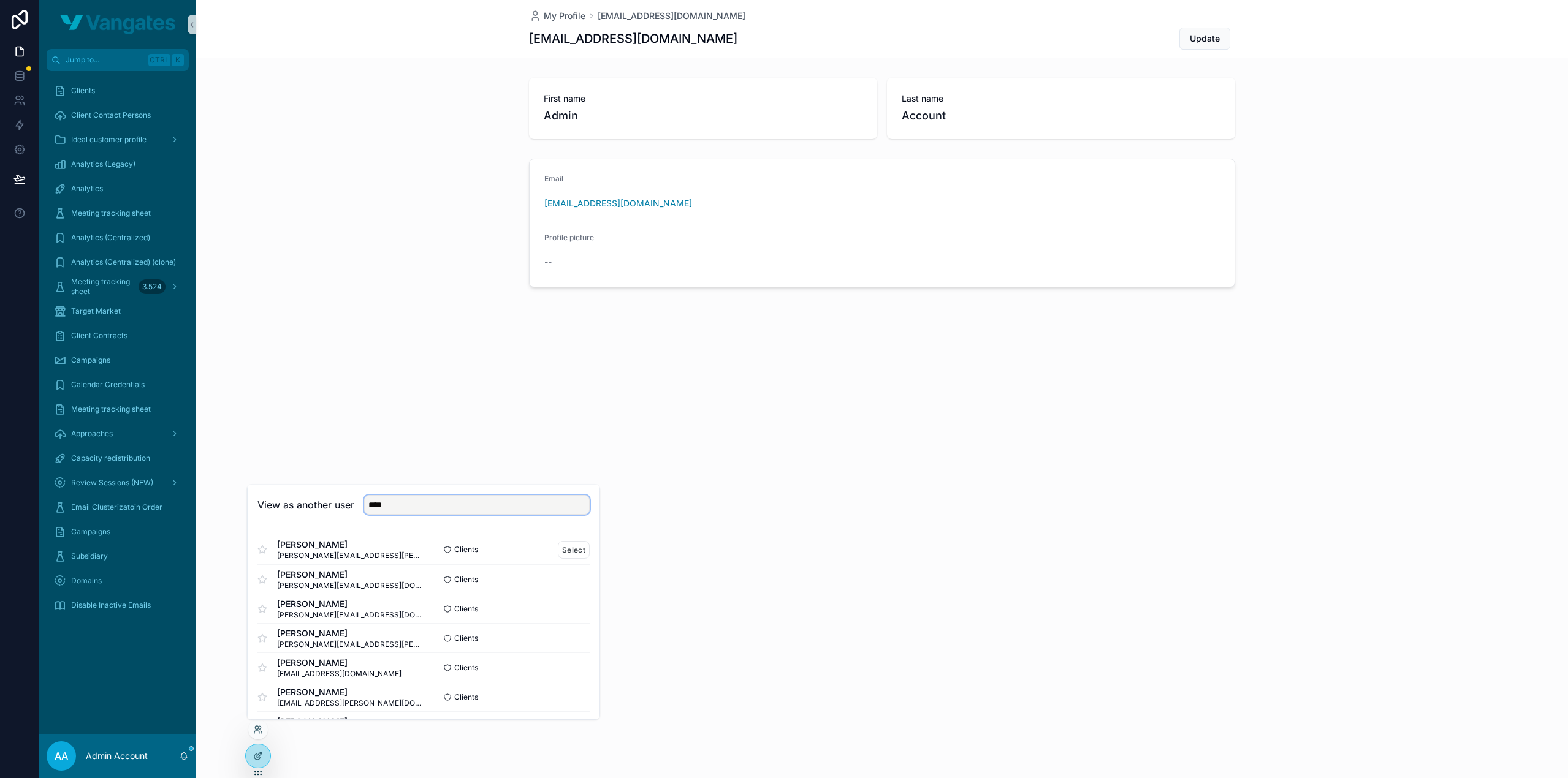
type input "****"
click at [548, 553] on div "Clients Select" at bounding box center [506, 549] width 166 height 18
click at [563, 548] on button "Select" at bounding box center [573, 549] width 32 height 18
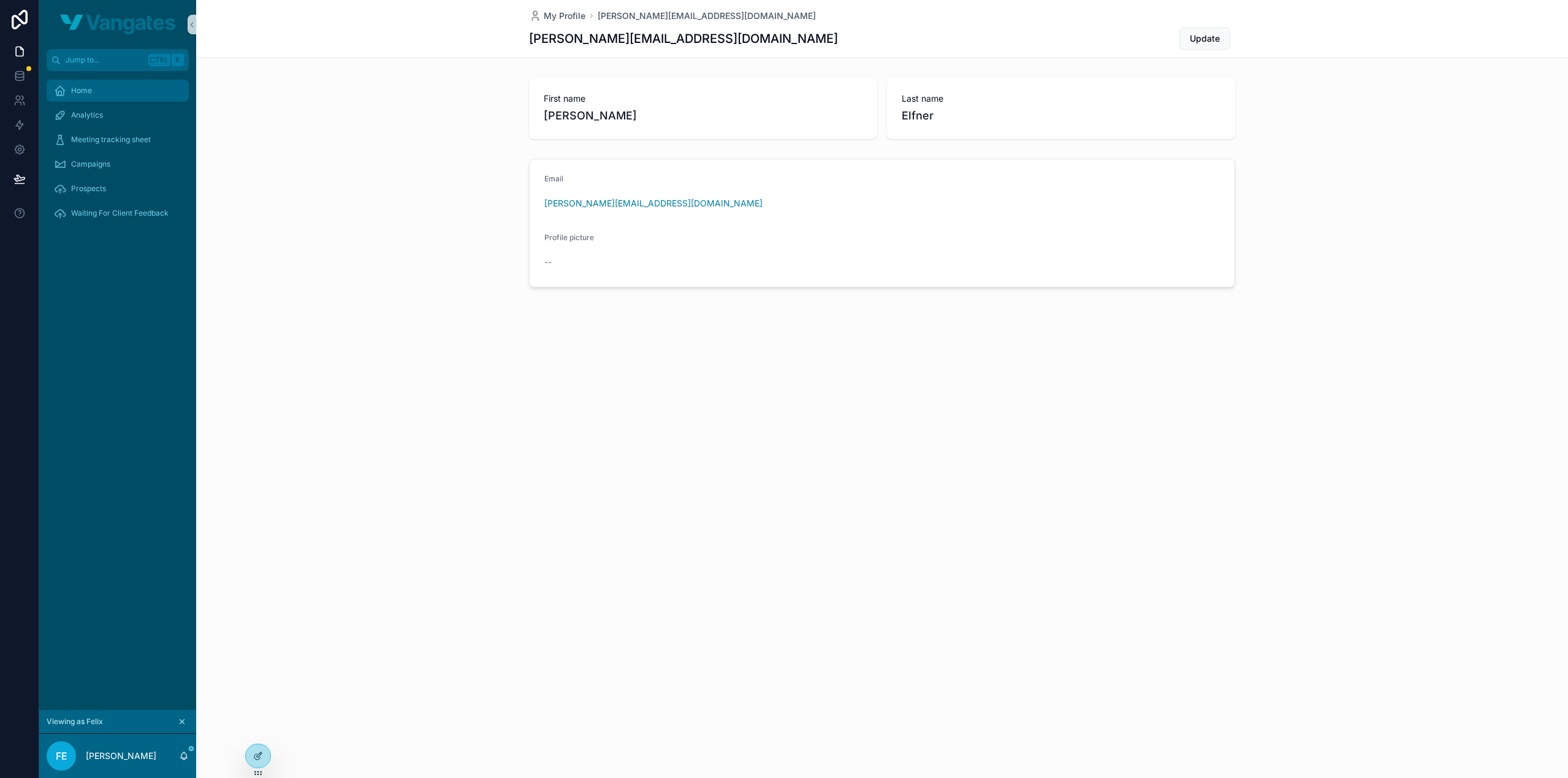
click at [140, 88] on div "Home" at bounding box center [118, 91] width 127 height 20
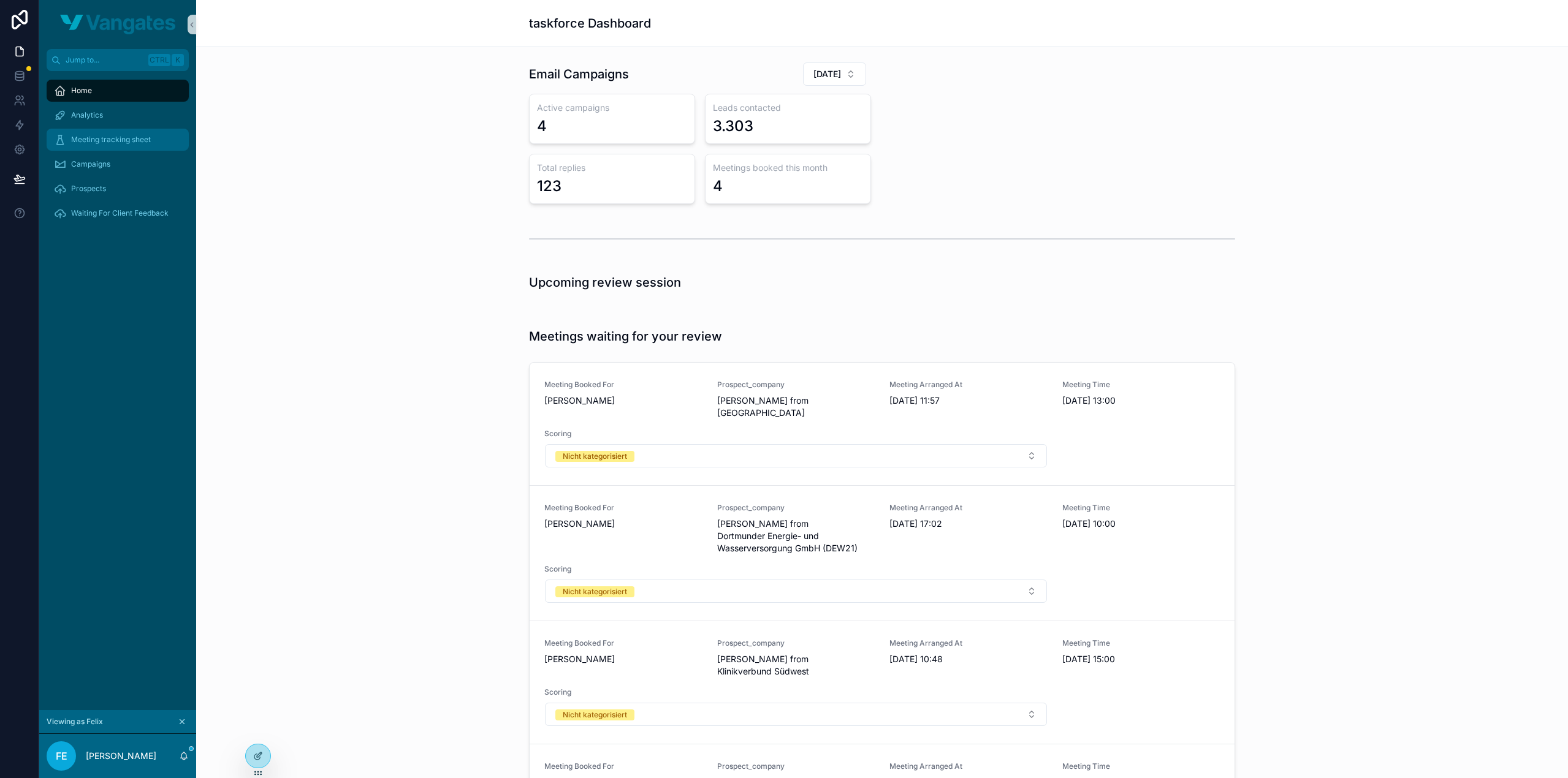
click at [144, 143] on span "Meeting tracking sheet" at bounding box center [111, 139] width 80 height 10
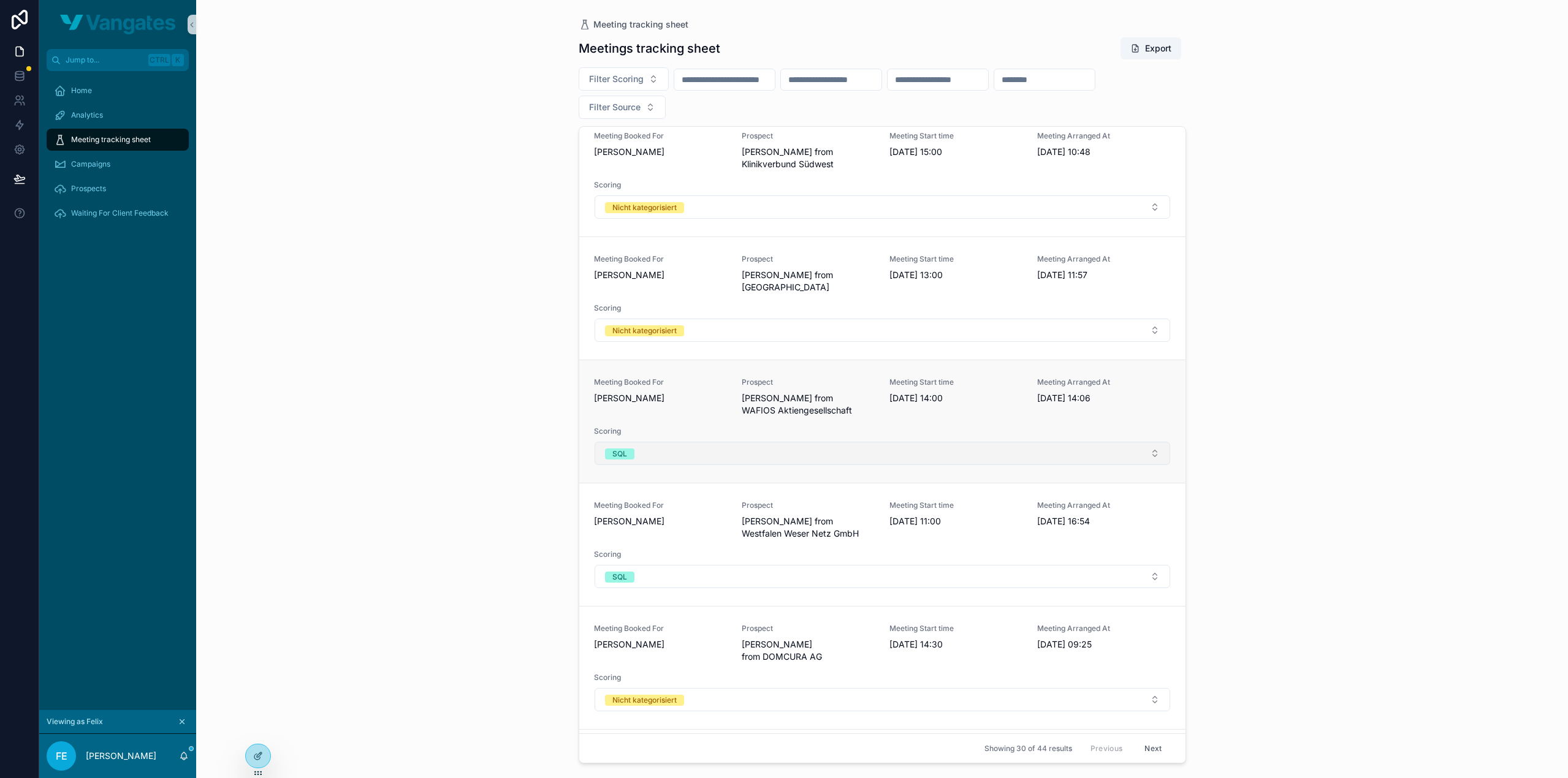
scroll to position [245, 0]
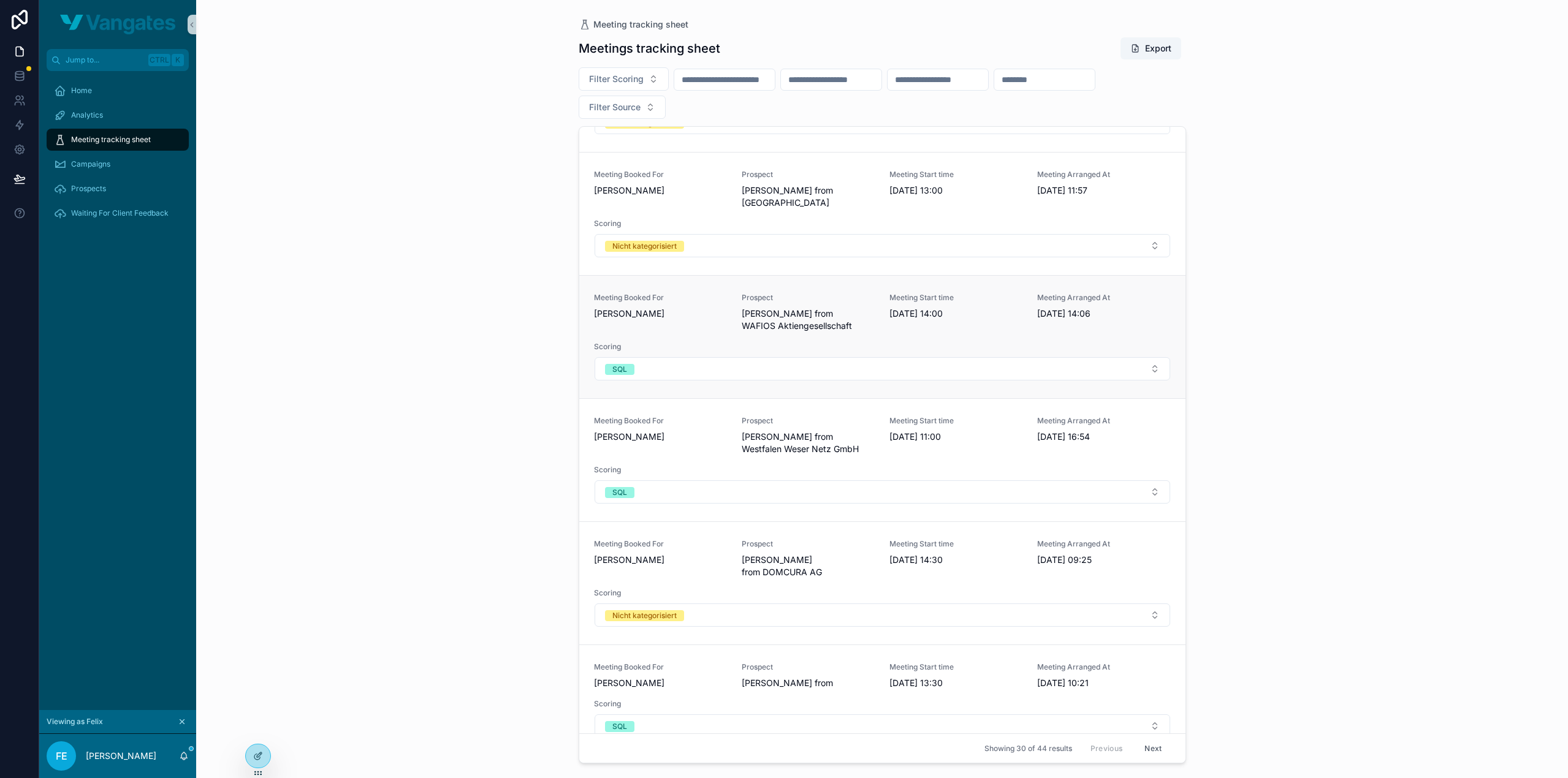
click at [755, 330] on div "Meeting Booked For Jens Bartsch Prospect Martin Mayer from WAFIOS Aktiengesells…" at bounding box center [882, 337] width 577 height 88
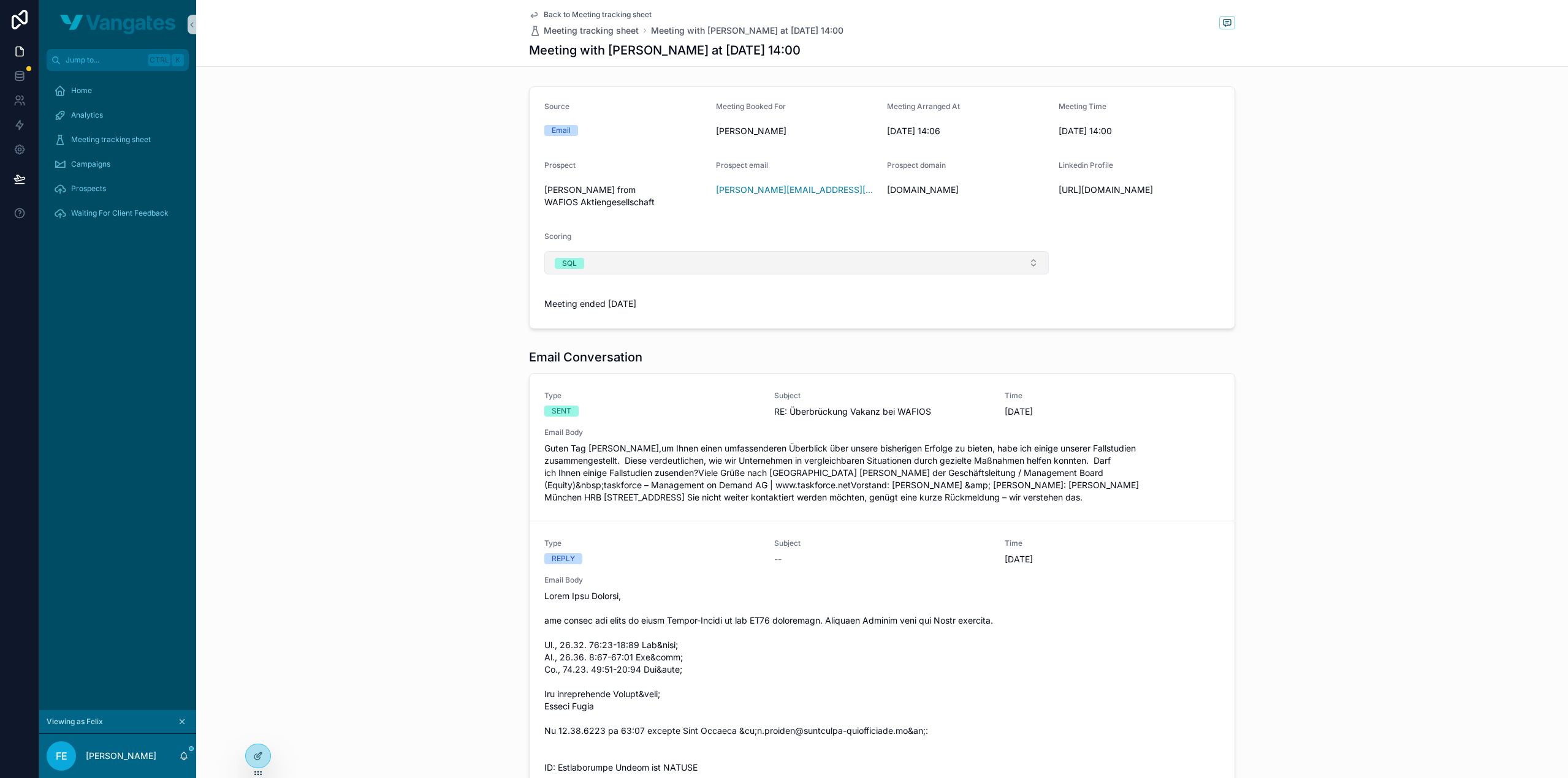
click at [654, 266] on button "SQL" at bounding box center [796, 263] width 504 height 23
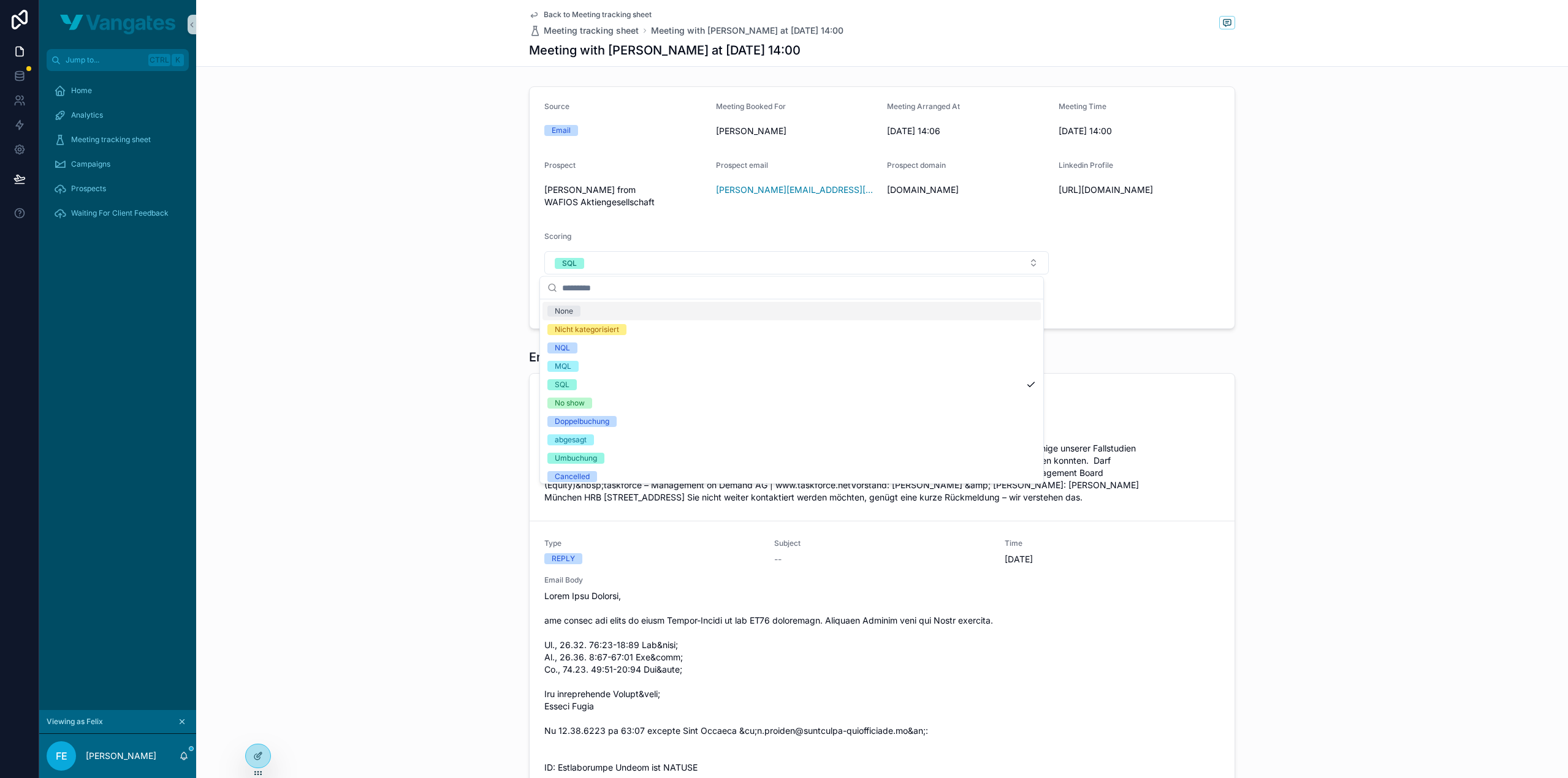
click at [619, 313] on div "None" at bounding box center [792, 311] width 498 height 18
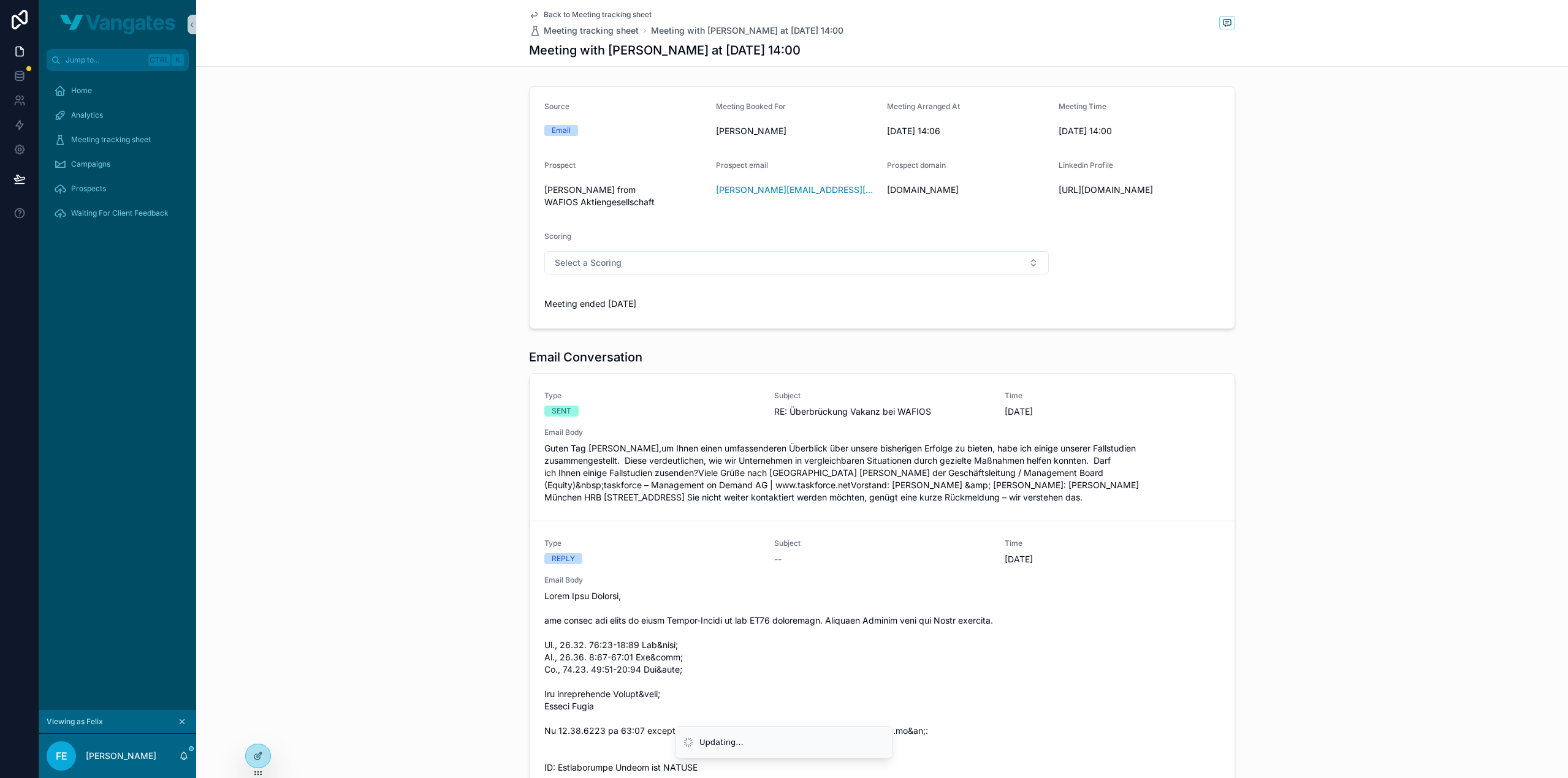
click at [460, 294] on div "Source Email Meeting Booked For Jens Bartsch Meeting Arranged At 15. August 202…" at bounding box center [882, 208] width 1371 height 253
click at [635, 262] on button "Select a Scoring" at bounding box center [796, 263] width 504 height 23
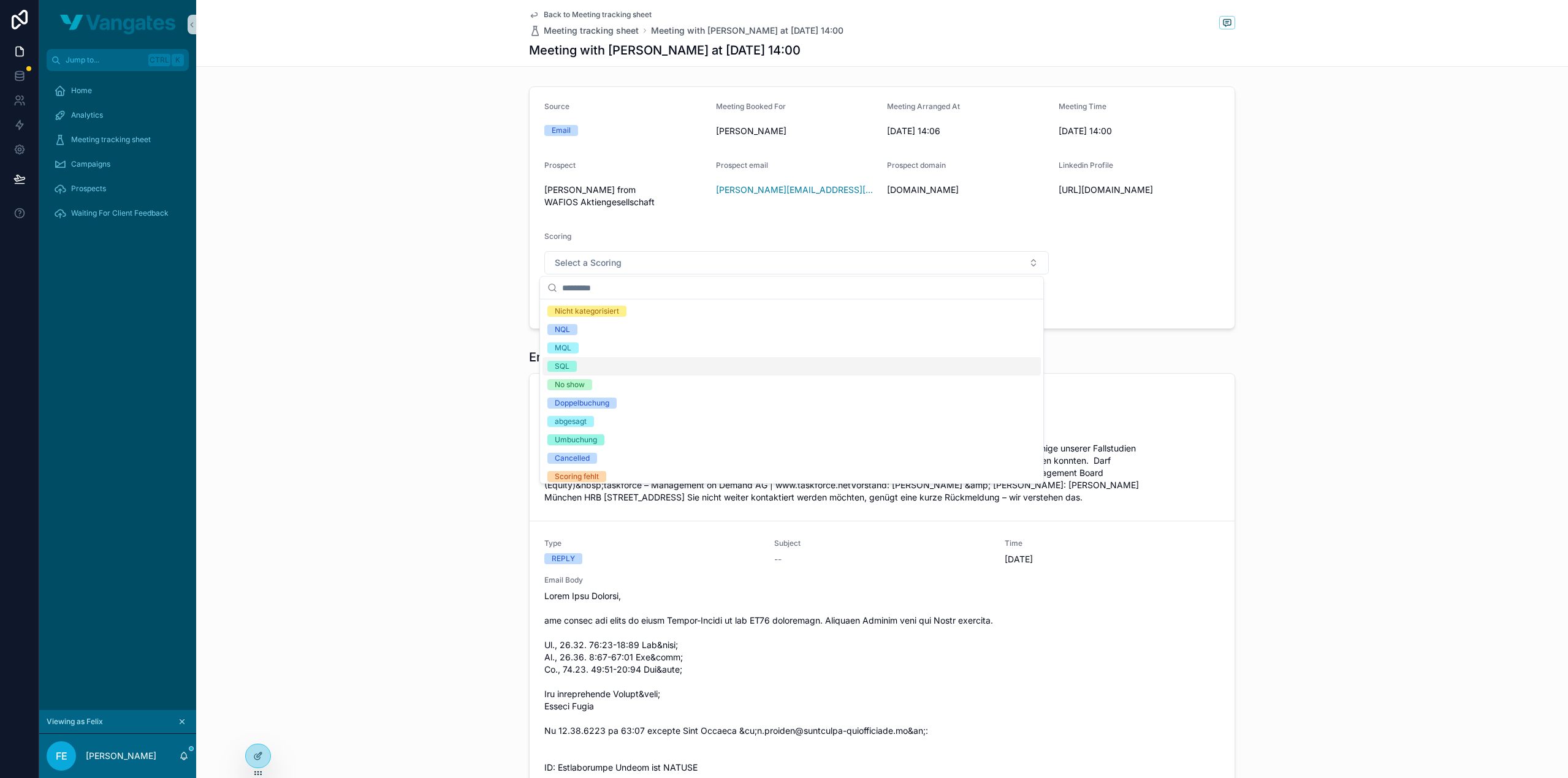
click at [577, 362] on div "SQL" at bounding box center [792, 366] width 498 height 18
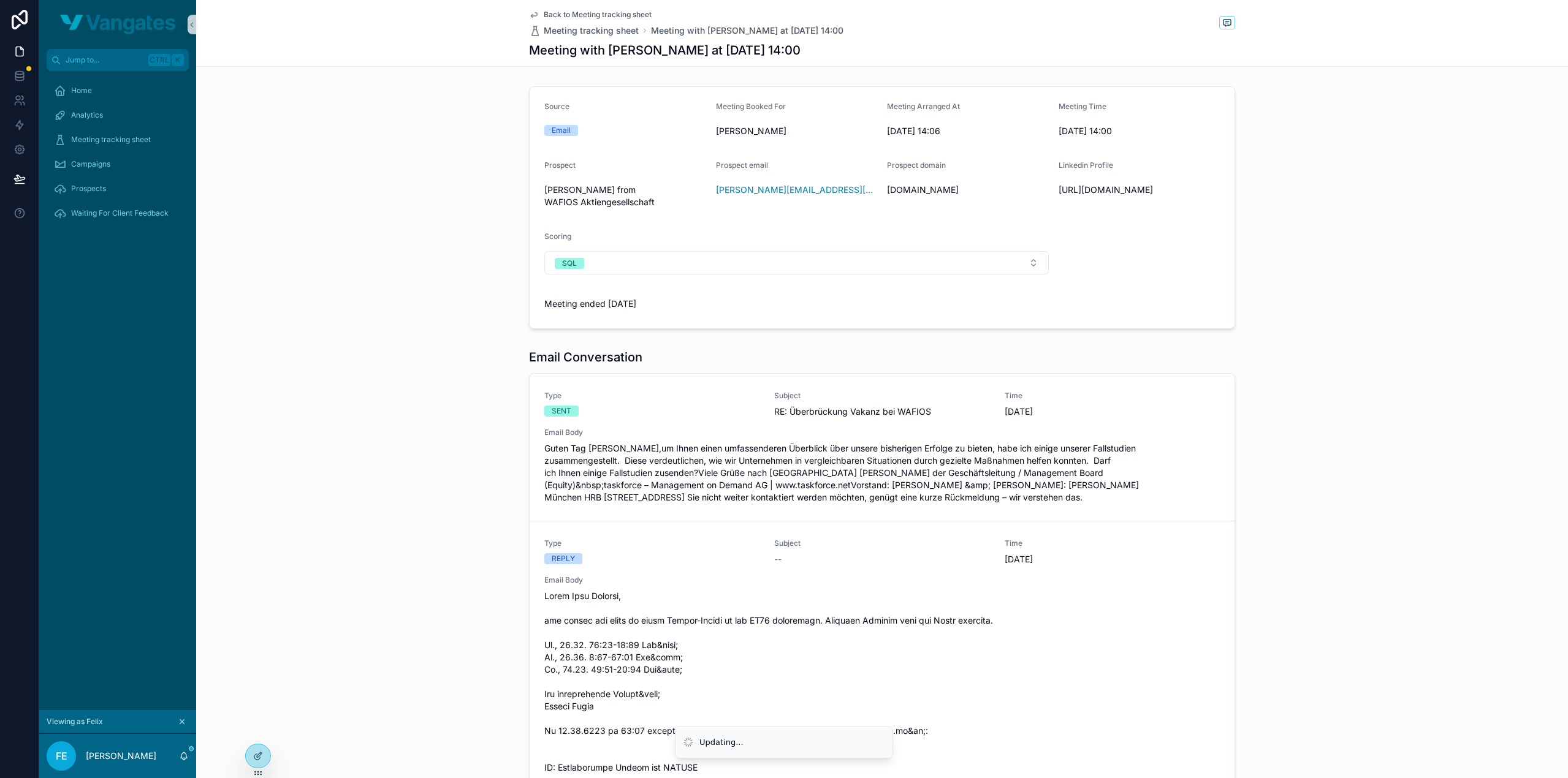
click at [460, 343] on div "Email Conversation Type SENT Subject RE: Überbrückung Vakanz bei WAFIOS Time 14…" at bounding box center [882, 652] width 1371 height 618
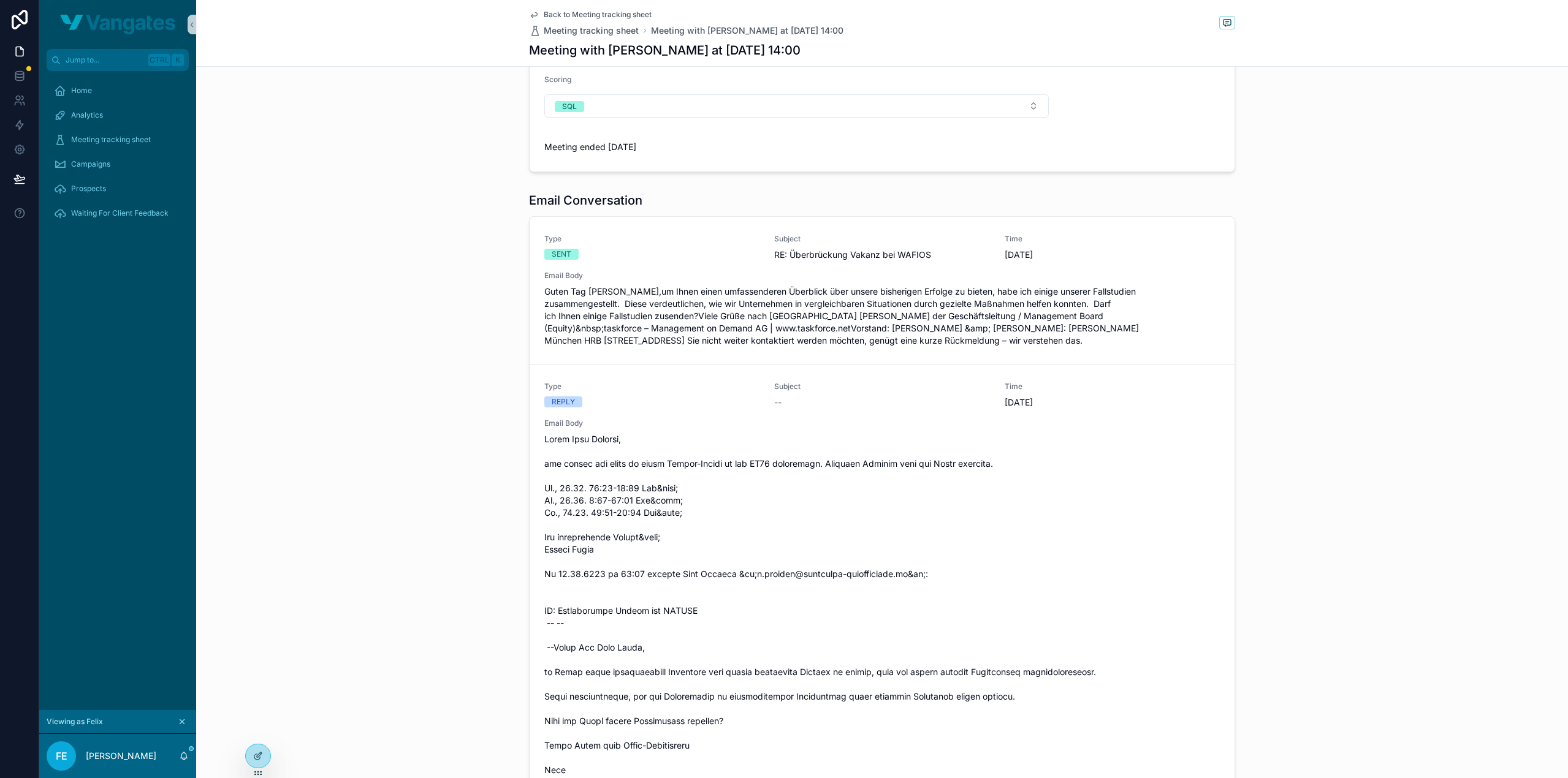
scroll to position [149, 0]
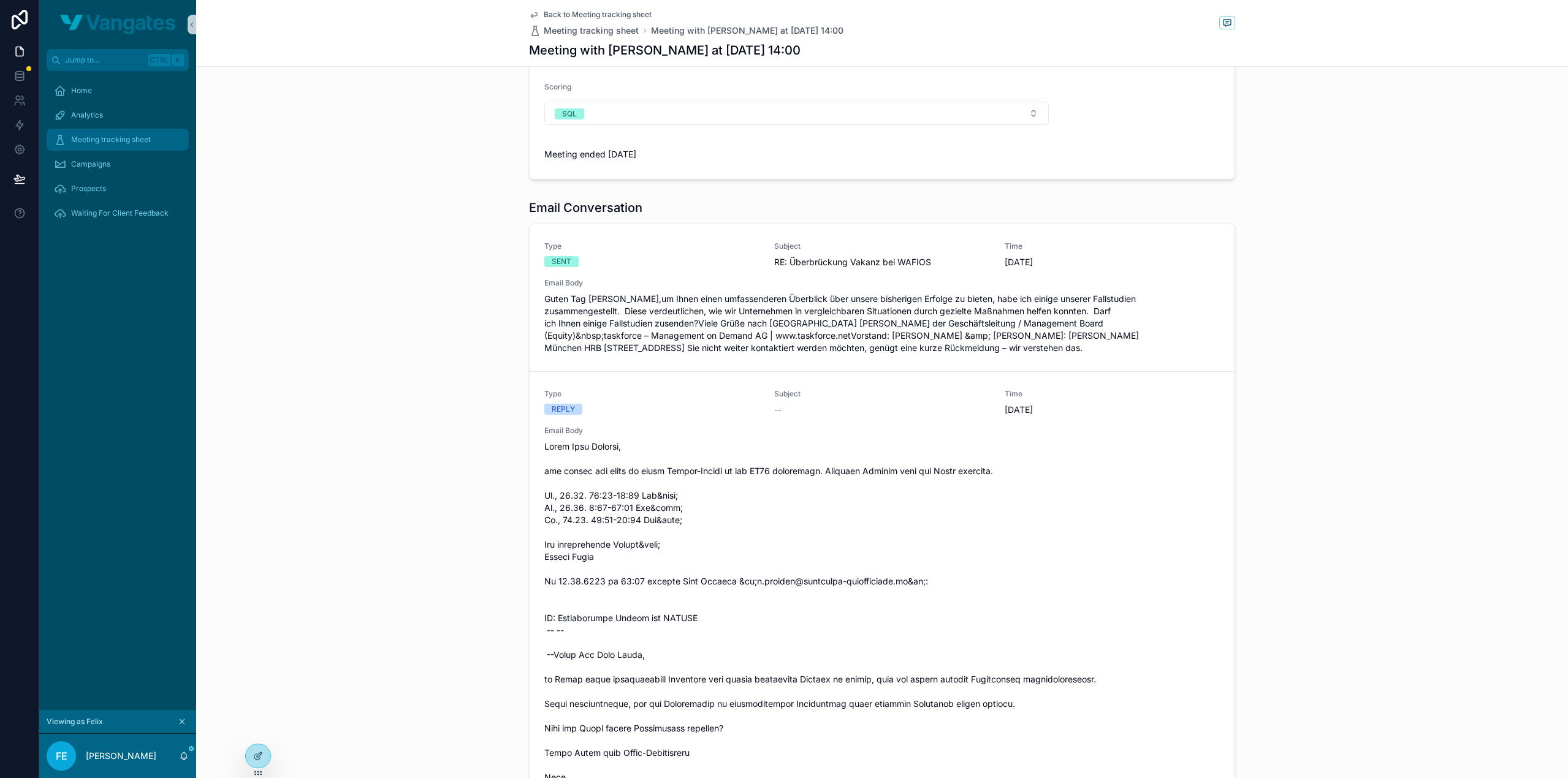
click at [105, 132] on div "Meeting tracking sheet" at bounding box center [118, 140] width 127 height 20
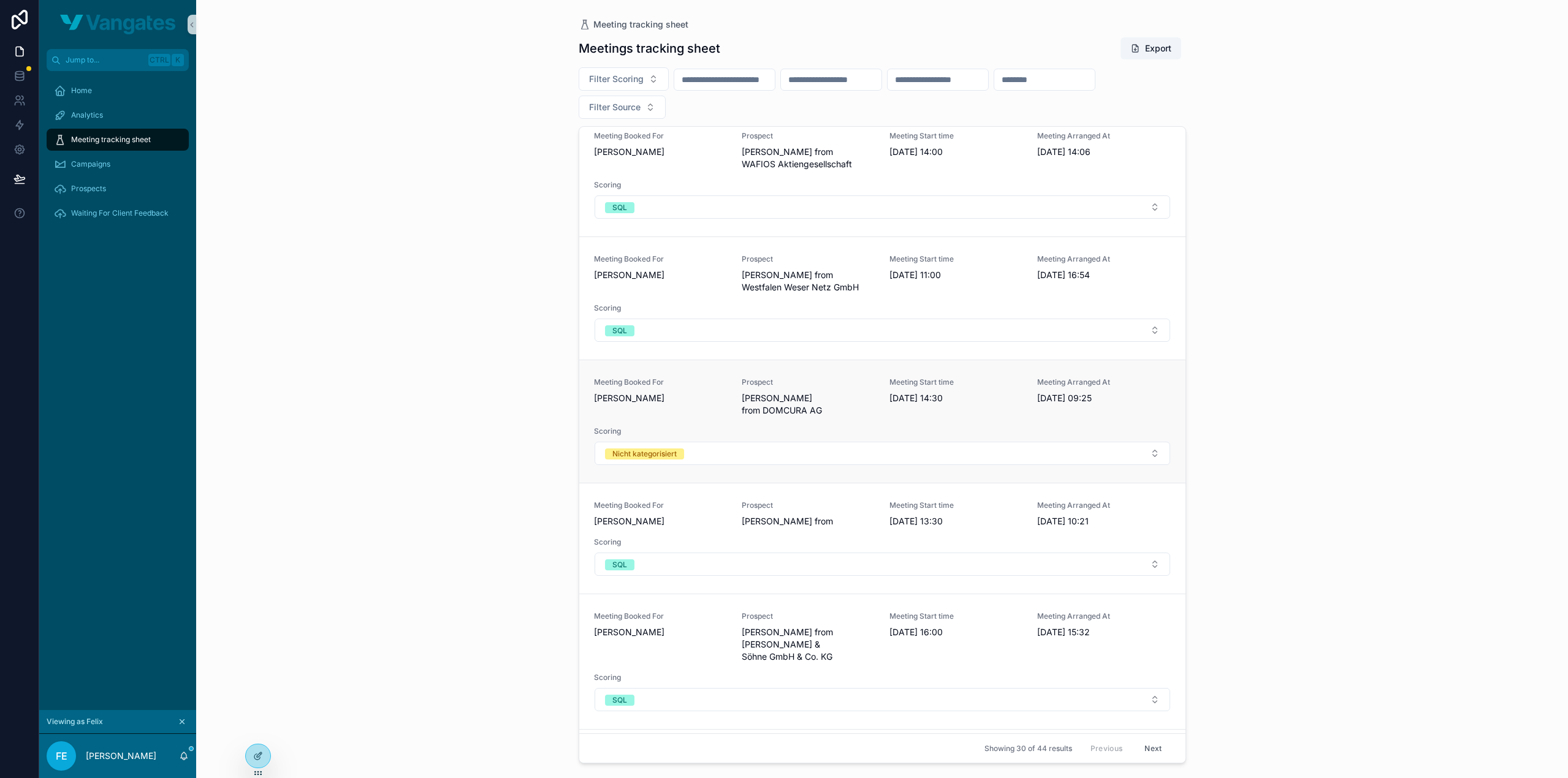
scroll to position [490, 0]
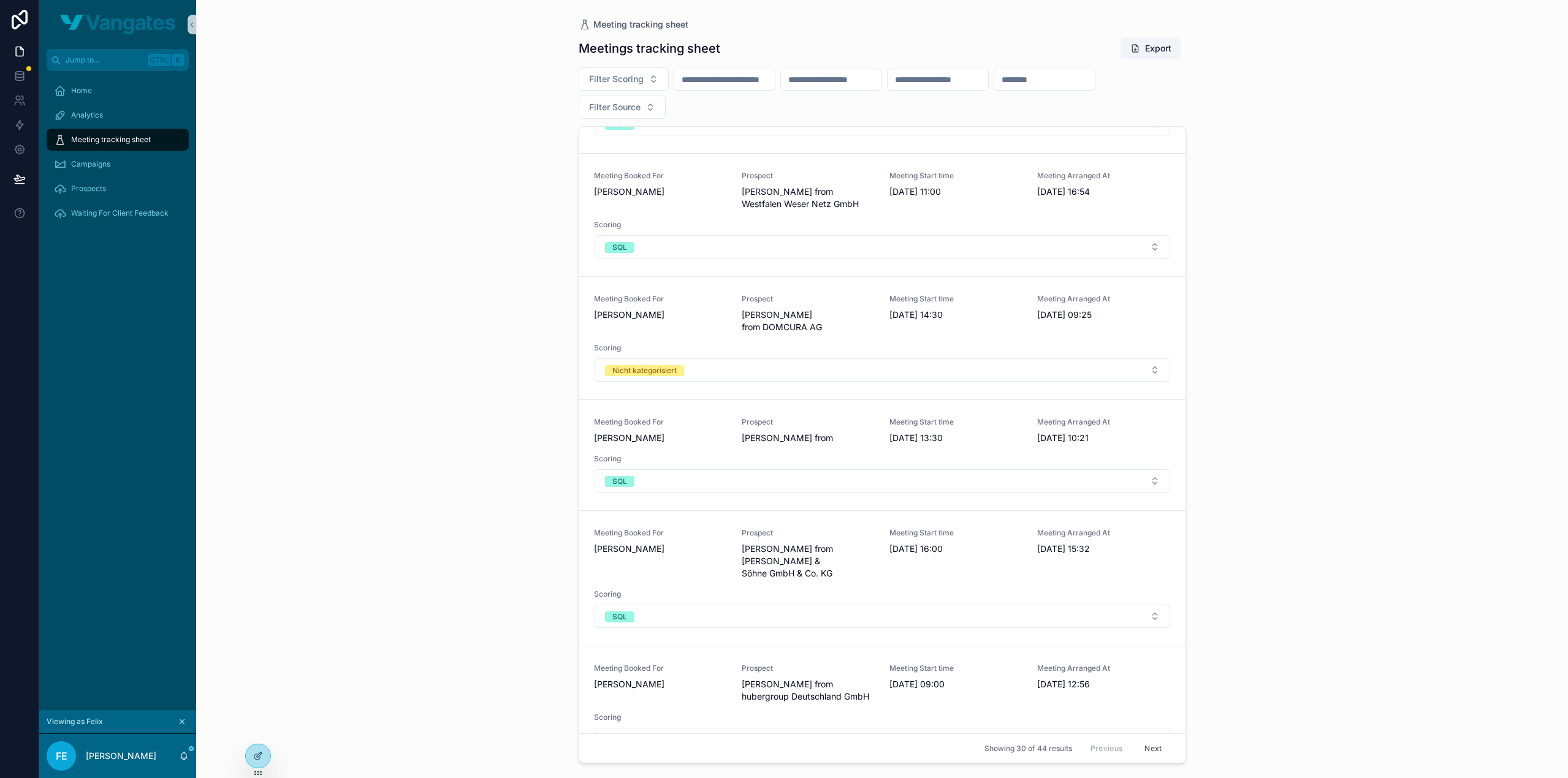
click at [1256, 495] on div "Meeting tracking sheet Meetings tracking sheet Export Filter Scoring Filter Sou…" at bounding box center [882, 389] width 1371 height 778
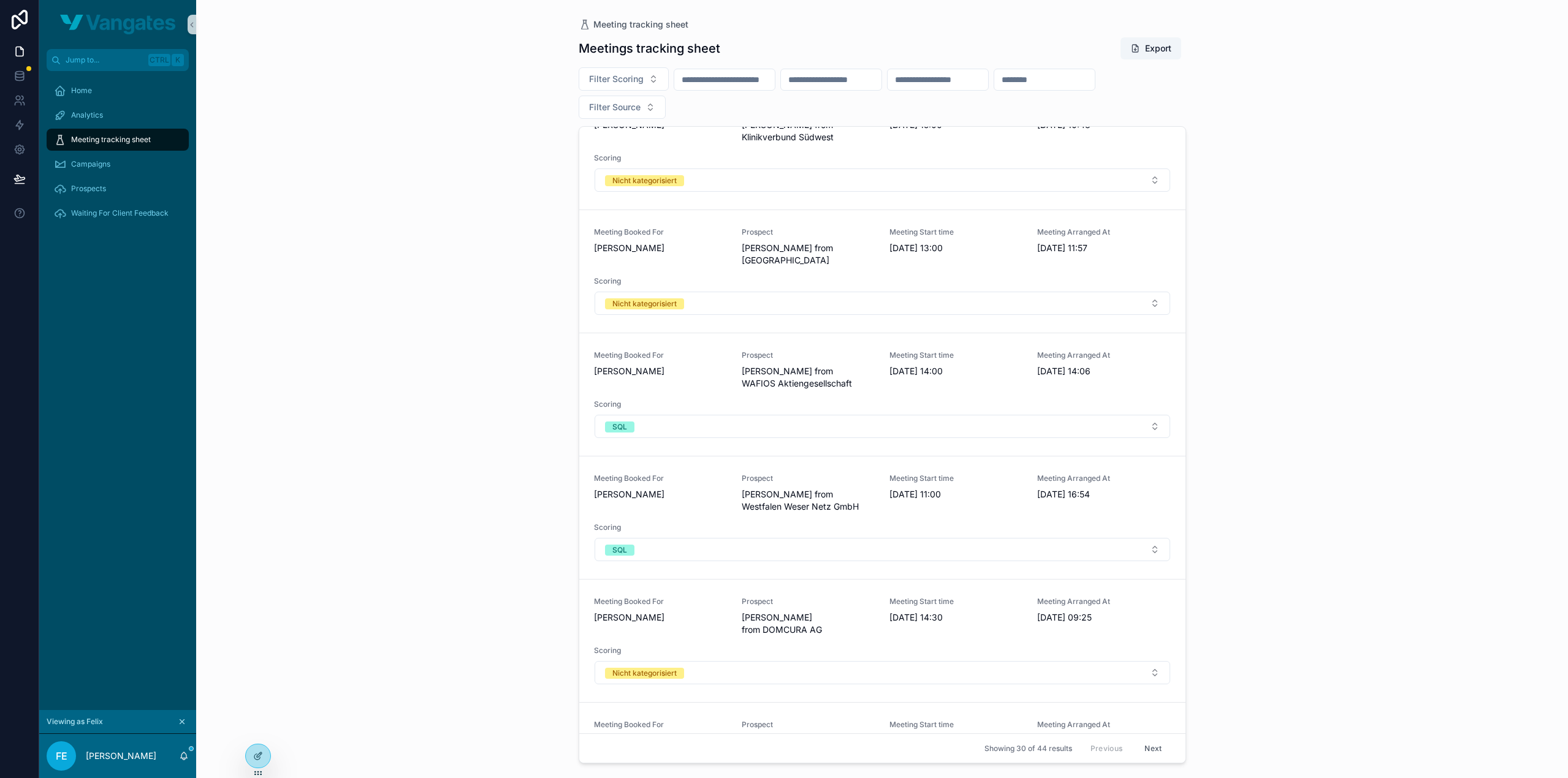
scroll to position [0, 0]
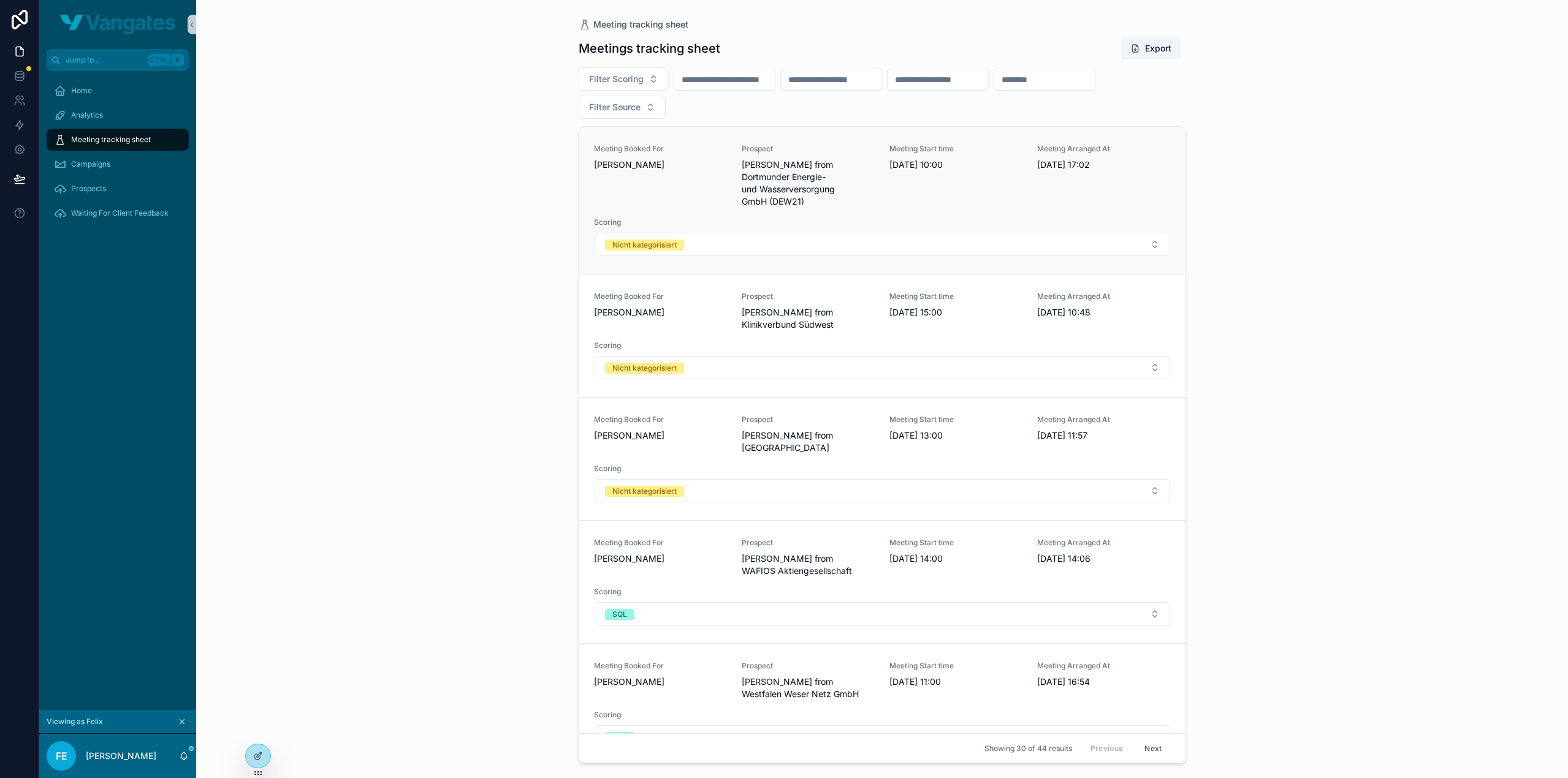
click at [836, 187] on span "Martin Wyrembeck from Dortmunder Energie- und Wasserversorgung GmbH (DEW21)" at bounding box center [808, 183] width 133 height 49
click at [814, 182] on span "Martin Wyrembeck from Dortmunder Energie- und Wasserversorgung GmbH (DEW21)" at bounding box center [808, 183] width 133 height 49
click at [729, 441] on div "Meeting Booked For Jens Bartsch Prospect Nina Steinkamp from Klinikum Dortmund …" at bounding box center [882, 458] width 577 height 88
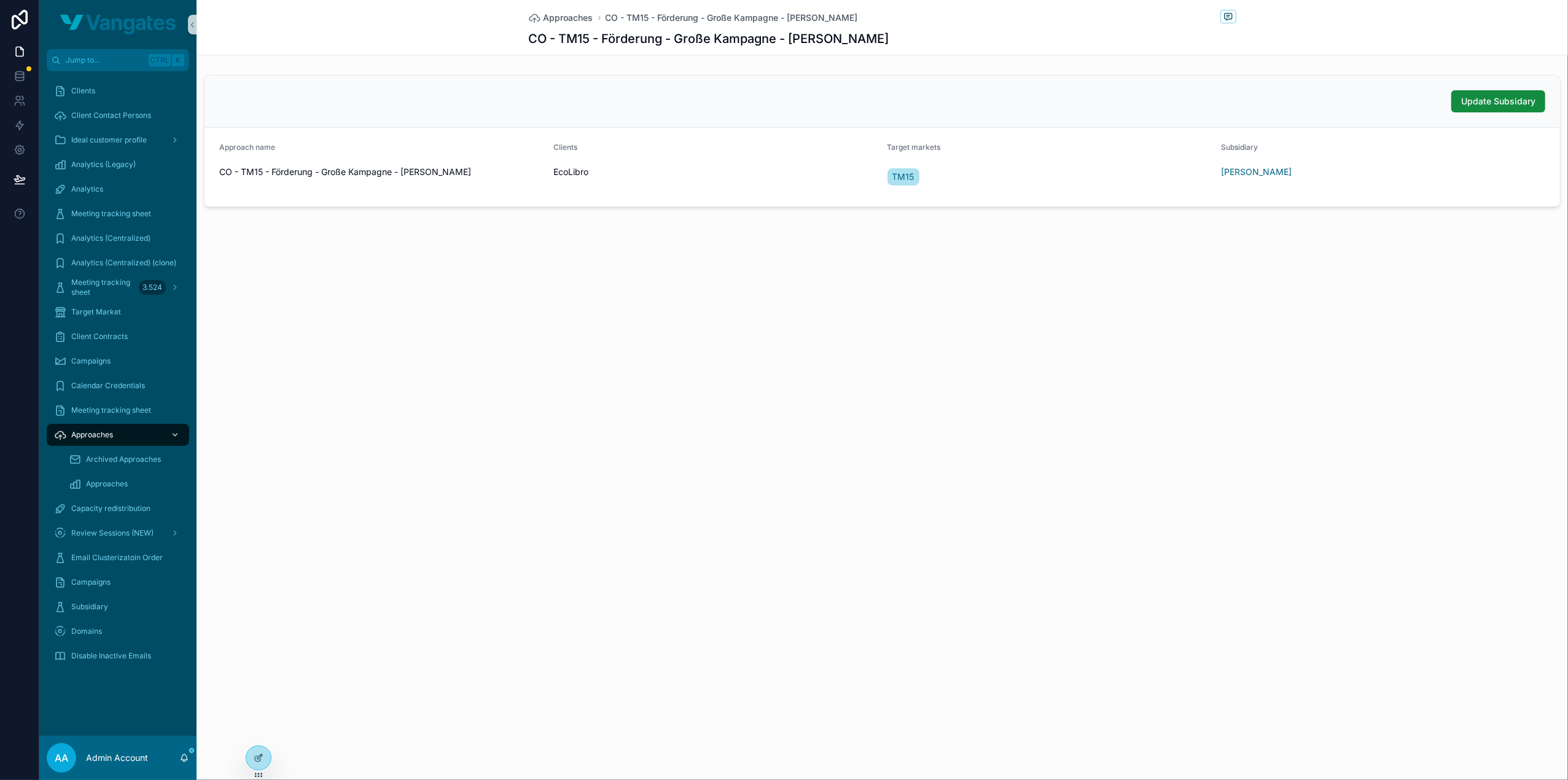
click at [101, 434] on span "Approaches" at bounding box center [92, 434] width 42 height 10
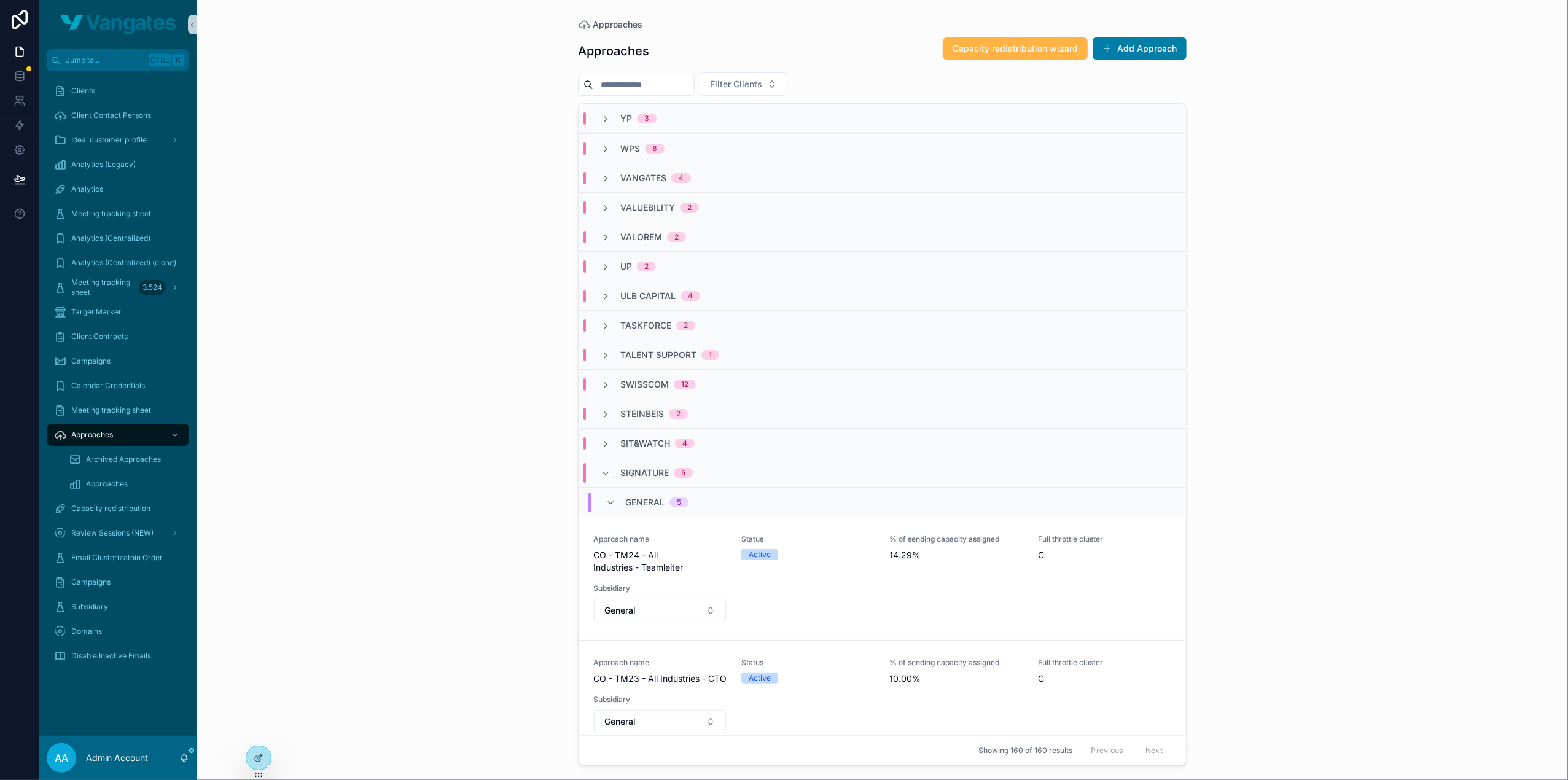
click at [997, 53] on span "Capacity redistribution wizard" at bounding box center [1015, 48] width 125 height 12
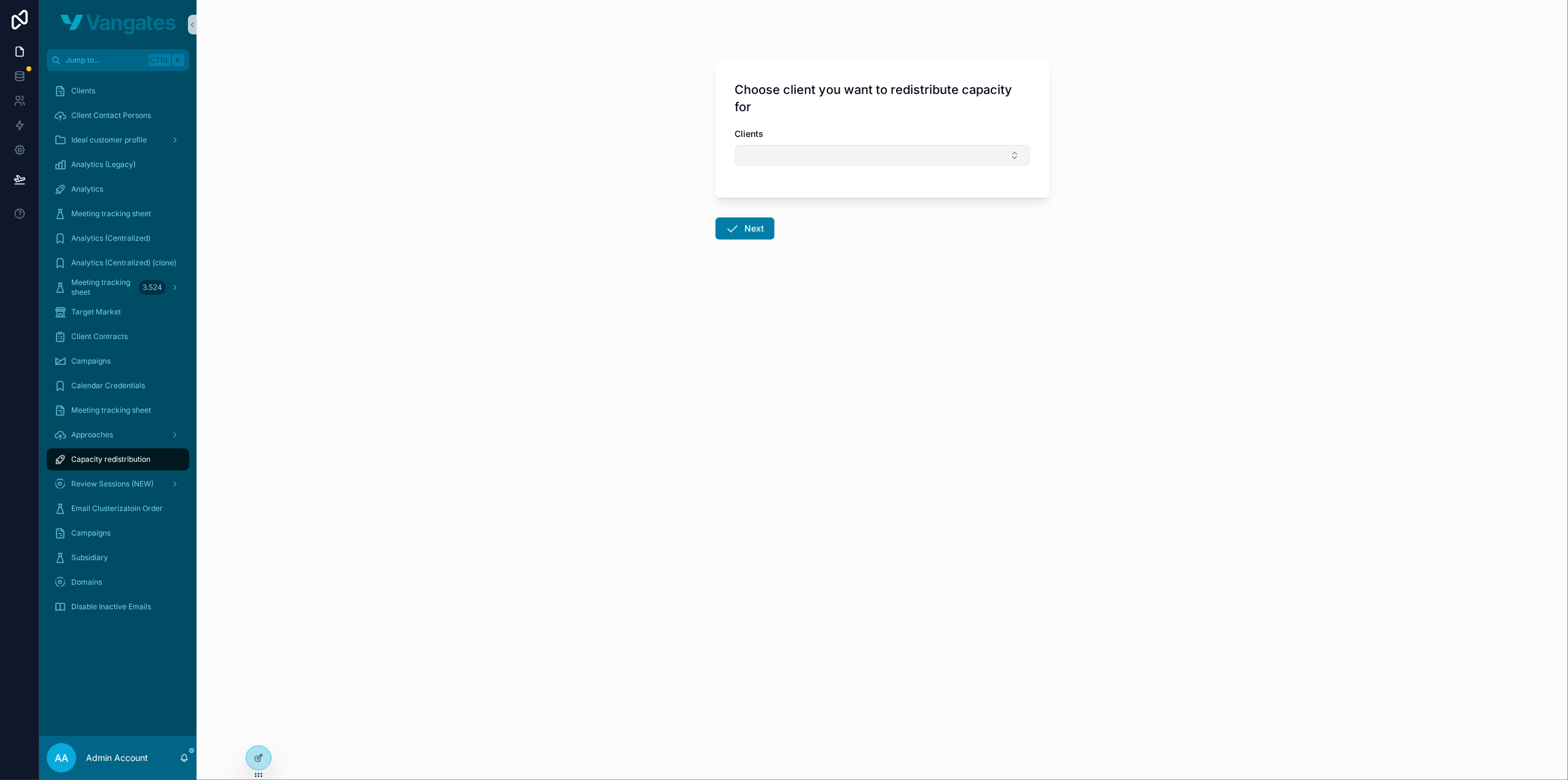
click at [878, 160] on button "Select Button" at bounding box center [882, 155] width 294 height 21
type input "****"
click at [791, 197] on div "sit&watch" at bounding box center [882, 204] width 289 height 20
click at [752, 227] on button "Next" at bounding box center [745, 231] width 59 height 22
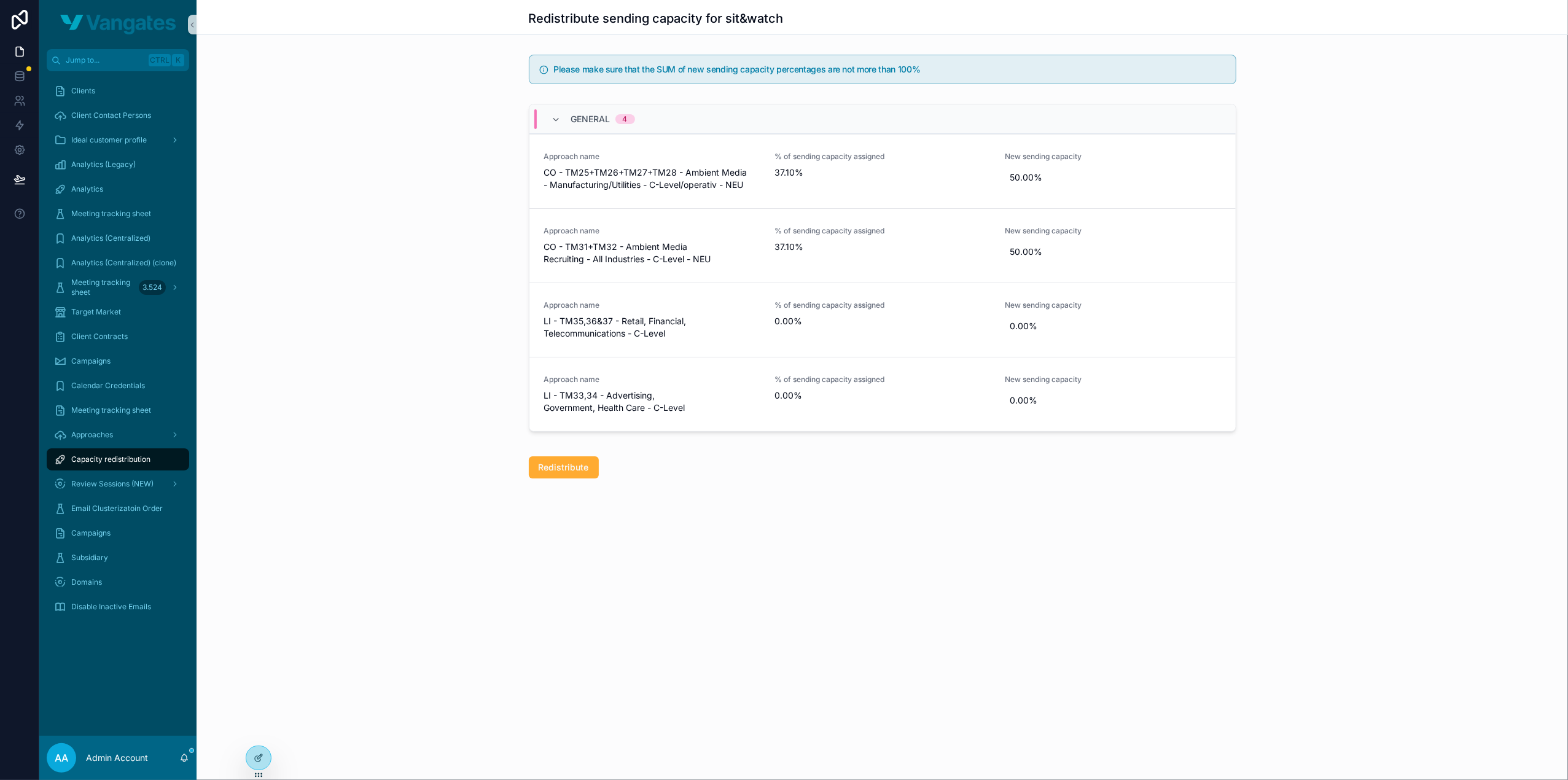
click at [981, 505] on div "Redistribute sending capacity for sit&watch Please make sure that the SUM of ne…" at bounding box center [882, 281] width 1372 height 562
click at [1268, 535] on div "Redistribute sending capacity for sit&watch Please make sure that the SUM of ne…" at bounding box center [882, 281] width 1372 height 562
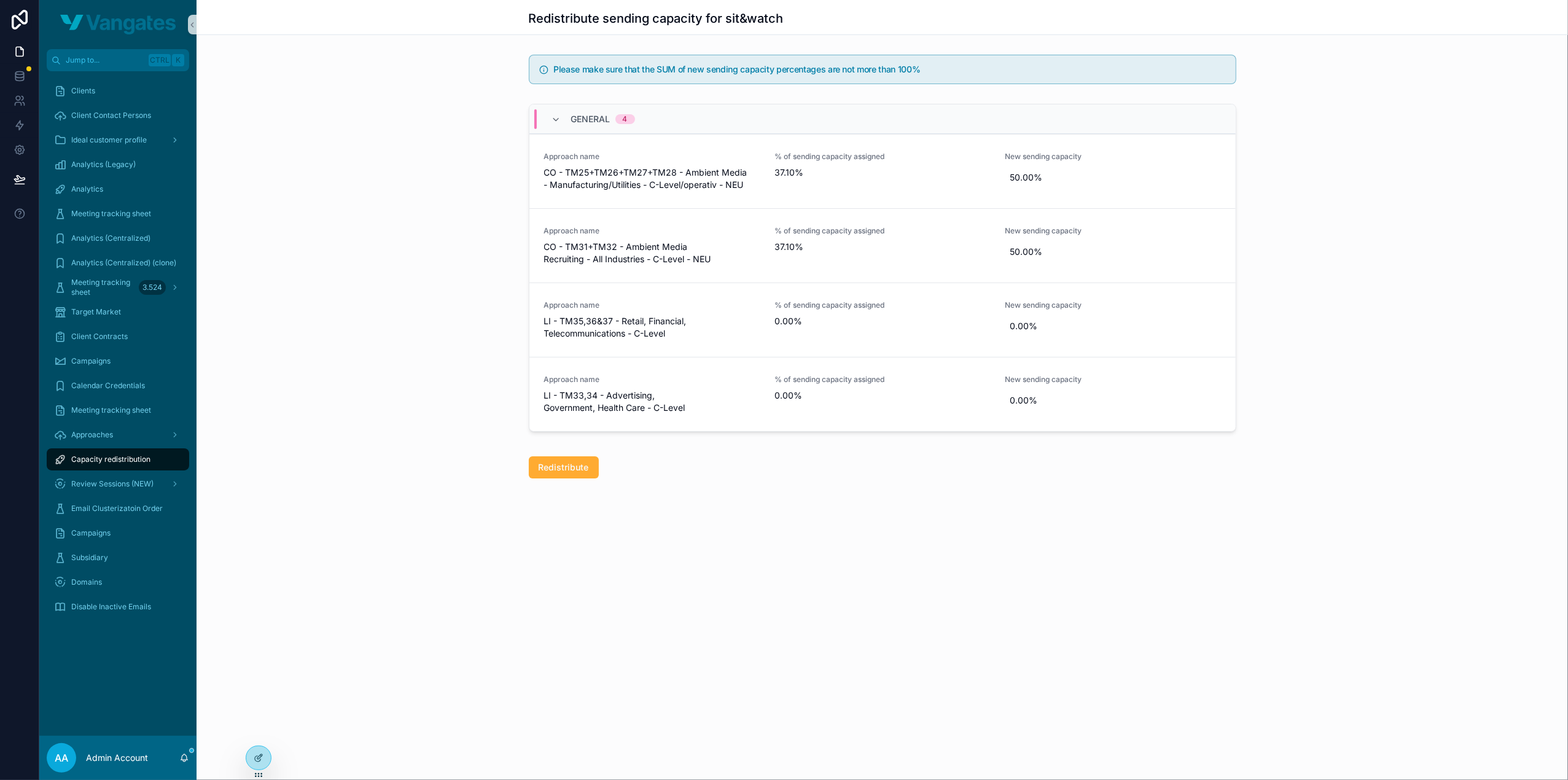
click at [1268, 535] on div "Redistribute sending capacity for sit&watch Please make sure that the SUM of ne…" at bounding box center [882, 281] width 1372 height 562
click at [1222, 564] on div "Redistribute sending capacity for sit&watch Please make sure that the SUM of ne…" at bounding box center [882, 390] width 1372 height 780
click at [1397, 201] on div "General 4 Approach name CO - TM25+TM26+TM27+TM28 - Ambient Media - Manufacturin…" at bounding box center [882, 270] width 1372 height 343
click at [1296, 218] on div "General 4 Approach name CO - TM25+TM26+TM27+TM28 - Ambient Media - Manufacturin…" at bounding box center [882, 270] width 1372 height 343
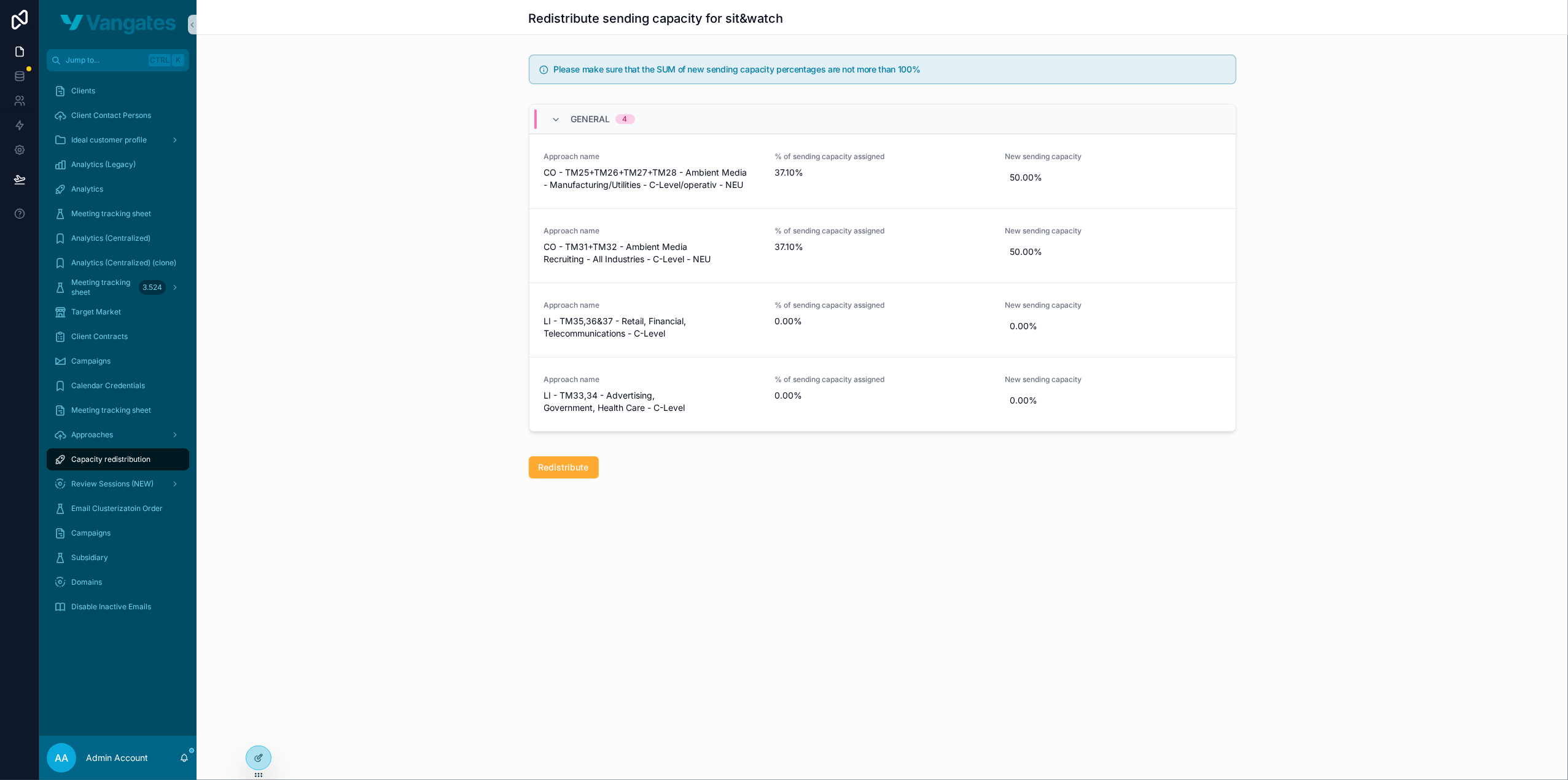
click at [1296, 218] on div "General 4 Approach name CO - TM25+TM26+TM27+TM28 - Ambient Media - Manufacturin…" at bounding box center [882, 270] width 1372 height 343
click at [1294, 218] on div "General 4 Approach name CO - TM25+TM26+TM27+TM28 - Ambient Media - Manufacturin…" at bounding box center [882, 270] width 1372 height 343
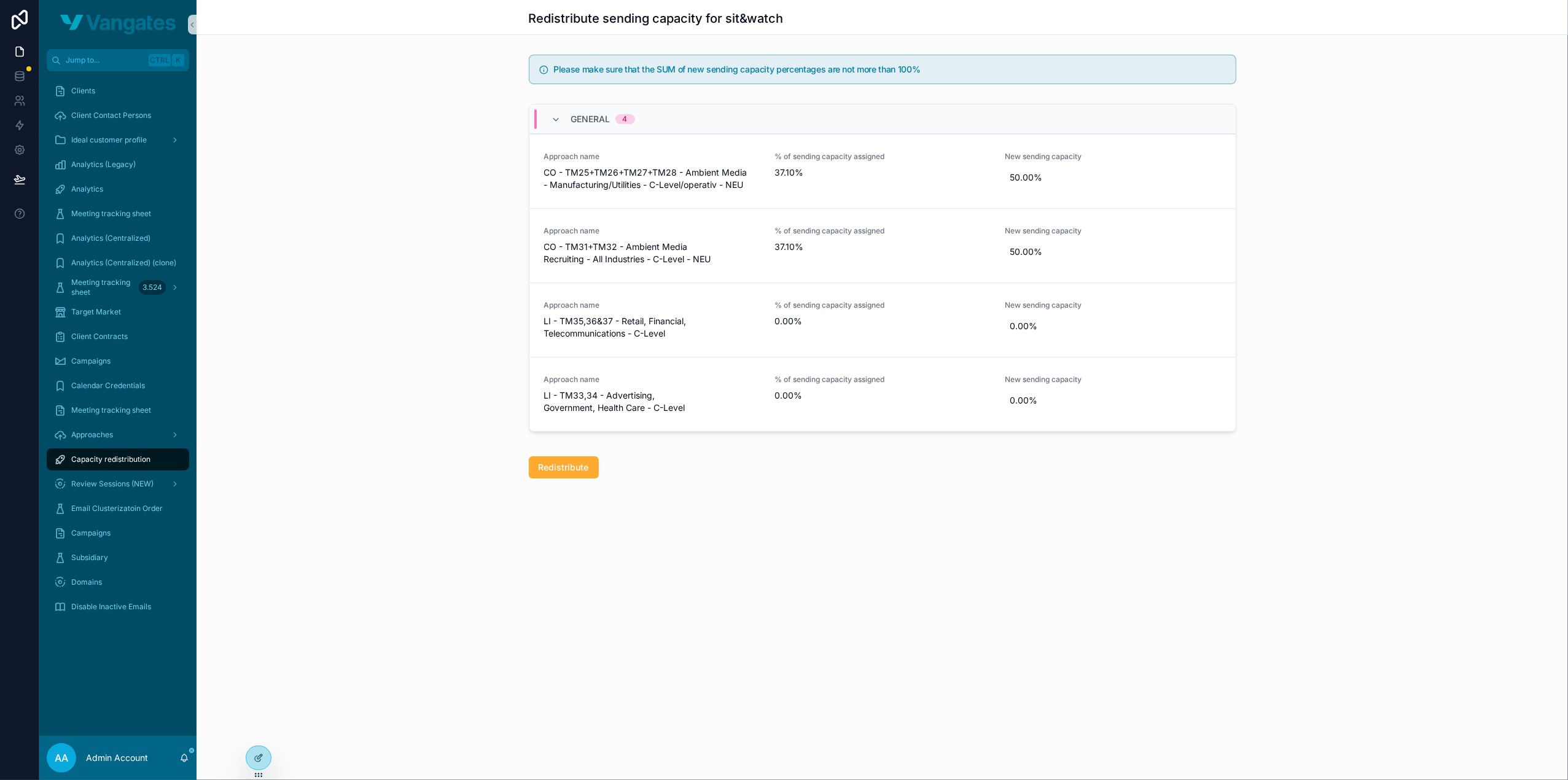
click at [1293, 219] on div "General 4 Approach name CO - TM25+TM26+TM27+TM28 - Ambient Media - Manufacturin…" at bounding box center [882, 270] width 1372 height 343
click at [1291, 220] on div "General 4 Approach name CO - TM25+TM26+TM27+TM28 - Ambient Media - Manufacturin…" at bounding box center [882, 270] width 1372 height 343
click at [1299, 253] on div "General 4 Approach name CO - TM25+TM26+TM27+TM28 - Ambient Media - Manufacturin…" at bounding box center [882, 270] width 1372 height 343
click at [1302, 249] on div "General 4 Approach name CO - TM25+TM26+TM27+TM28 - Ambient Media - Manufacturin…" at bounding box center [882, 270] width 1372 height 343
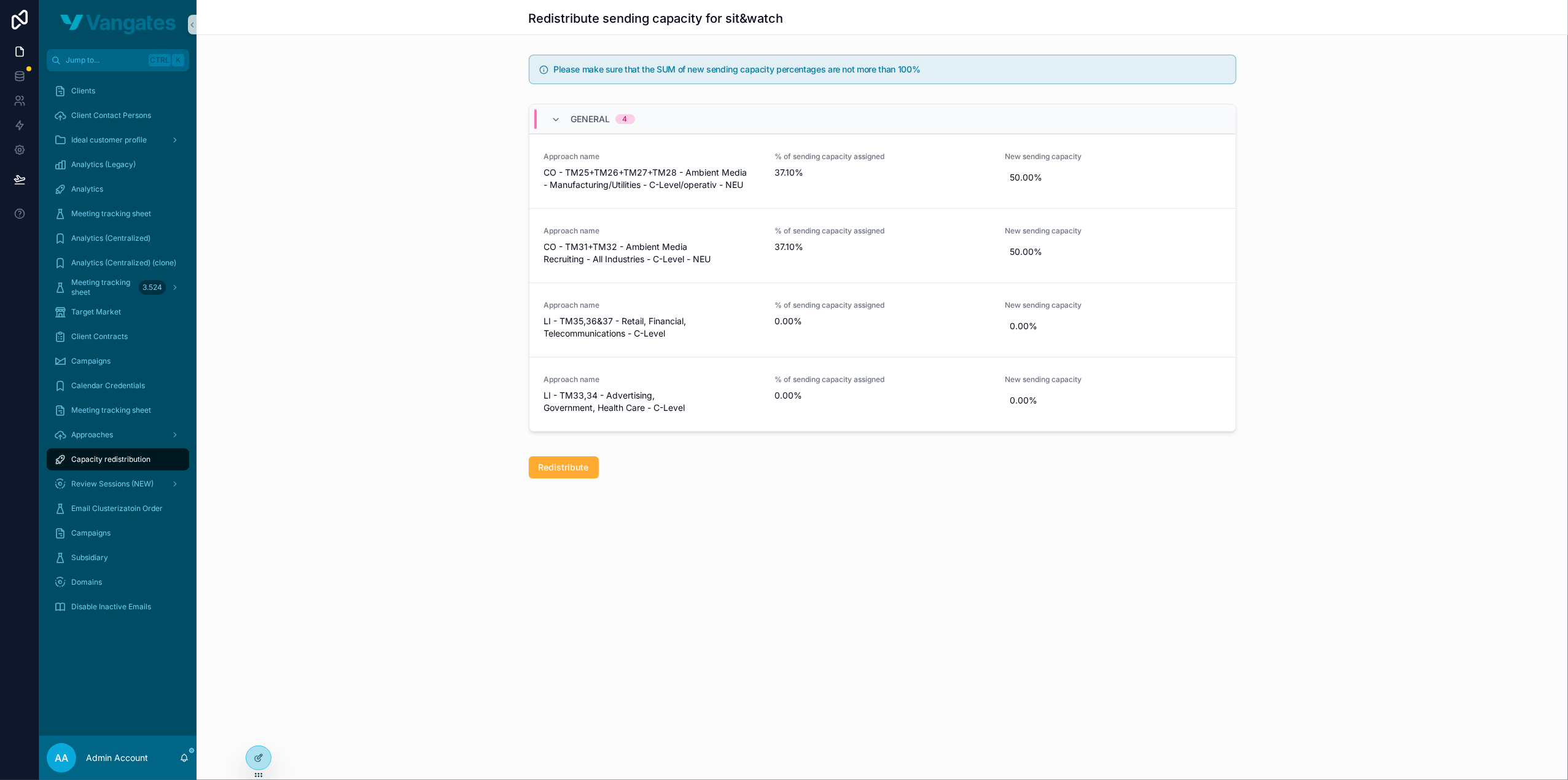
click at [1455, 313] on div "General 4 Approach name CO - TM25+TM26+TM27+TM28 - Ambient Media - Manufacturin…" at bounding box center [882, 270] width 1372 height 343
click at [1452, 318] on div "General 4 Approach name CO - TM25+TM26+TM27+TM28 - Ambient Media - Manufacturin…" at bounding box center [882, 270] width 1372 height 343
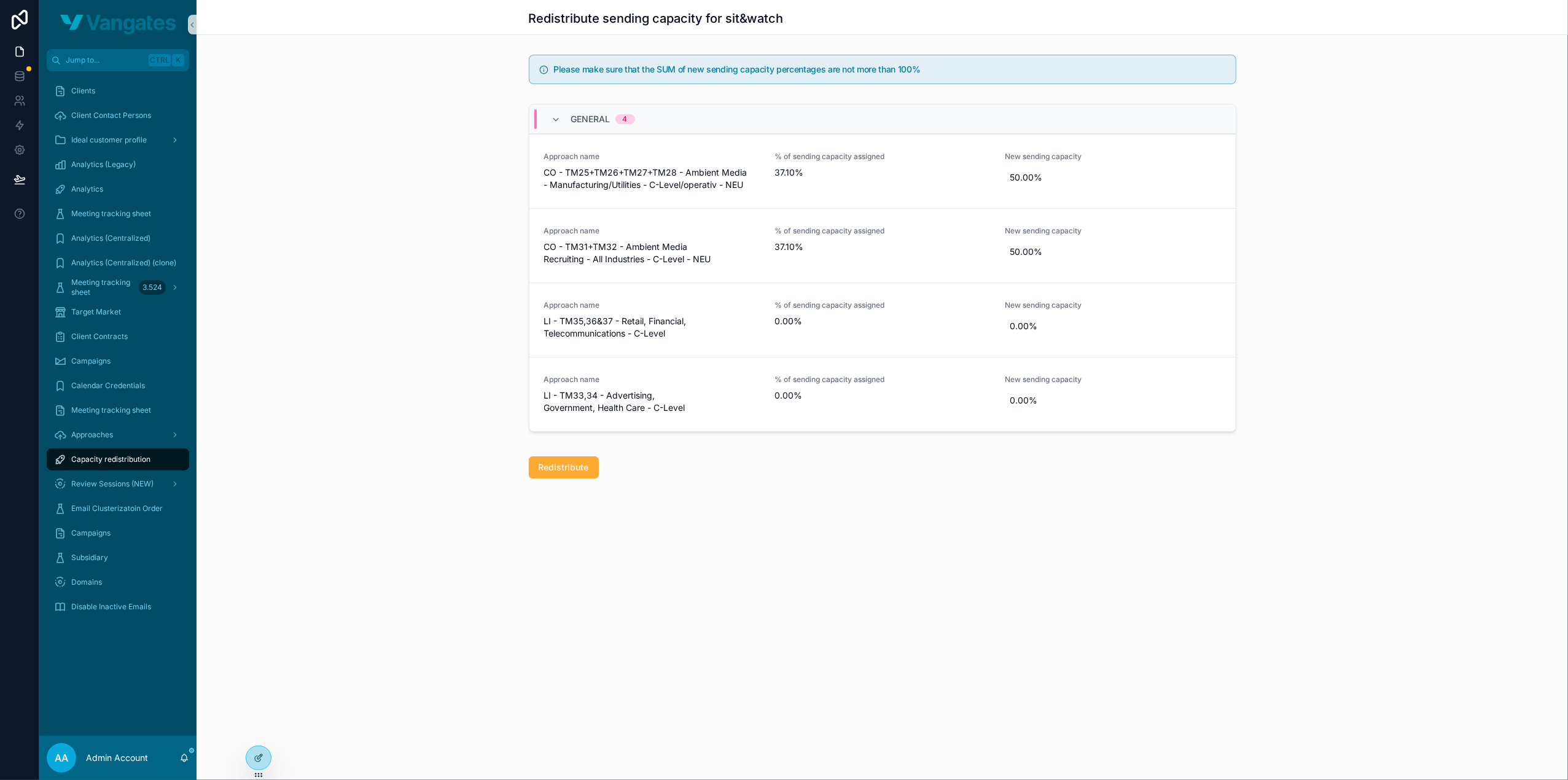
click at [1444, 294] on div "General 4 Approach name CO - TM25+TM26+TM27+TM28 - Ambient Media - Manufacturin…" at bounding box center [882, 270] width 1372 height 343
click at [1415, 254] on div "General 4 Approach name CO - TM25+TM26+TM27+TM28 - Ambient Media - Manufacturin…" at bounding box center [882, 270] width 1372 height 343
click at [1455, 244] on div "General 4 Approach name CO - TM25+TM26+TM27+TM28 - Ambient Media - Manufacturin…" at bounding box center [882, 270] width 1372 height 343
click at [259, 728] on icon at bounding box center [258, 731] width 10 height 10
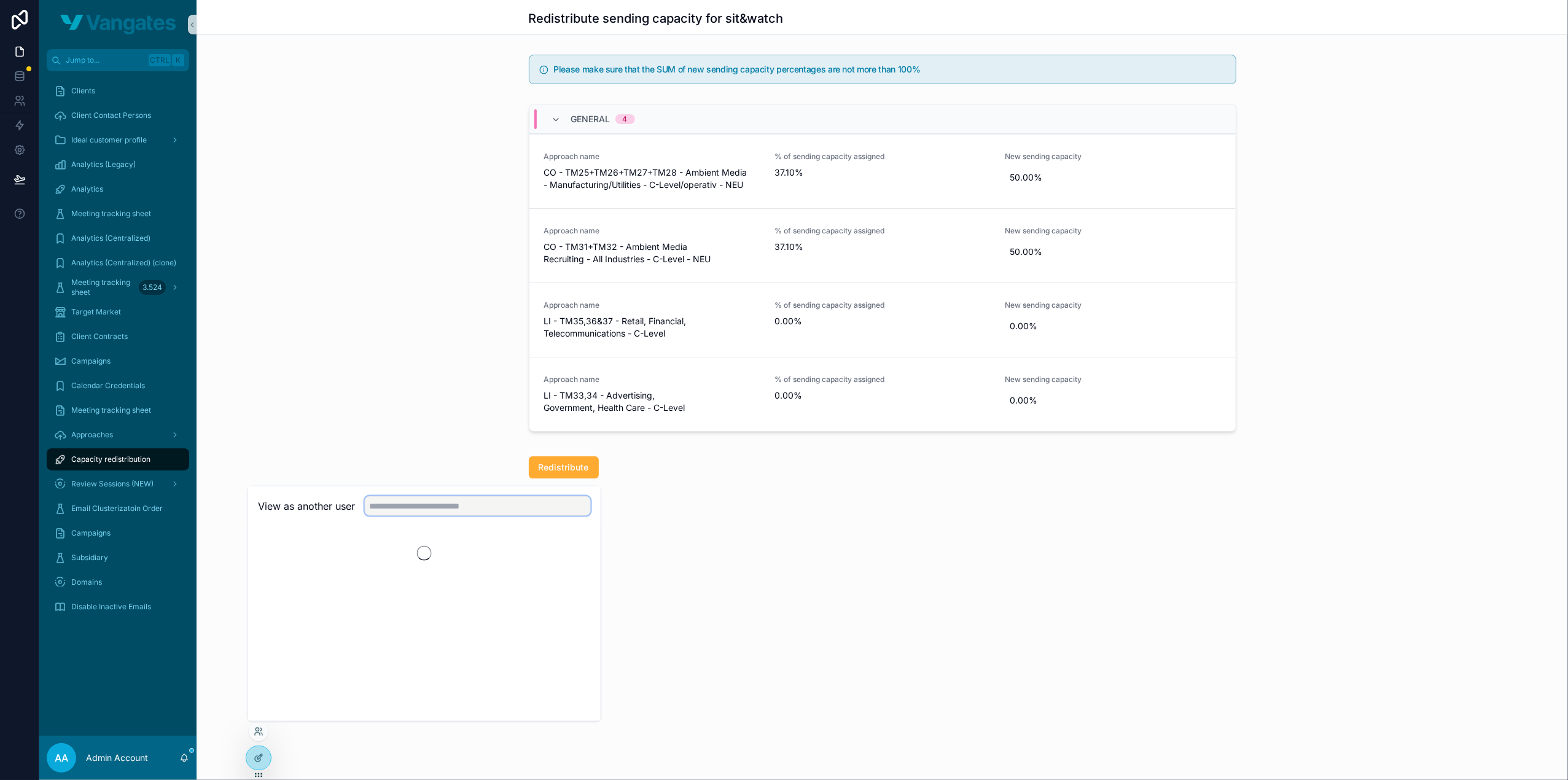
click at [455, 507] on input "text" at bounding box center [477, 506] width 226 height 20
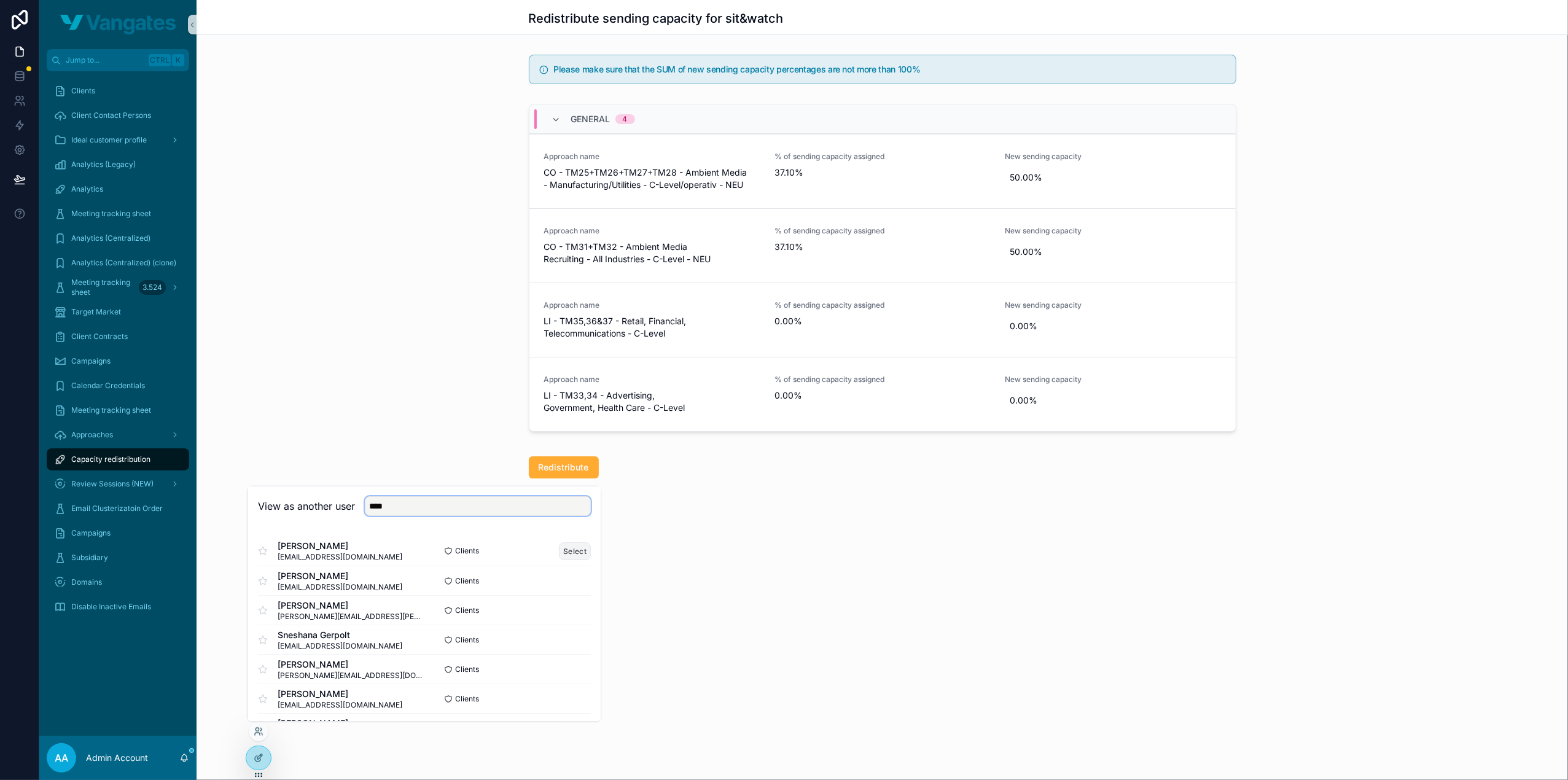
type input "****"
click at [566, 543] on button "Select" at bounding box center [575, 550] width 32 height 18
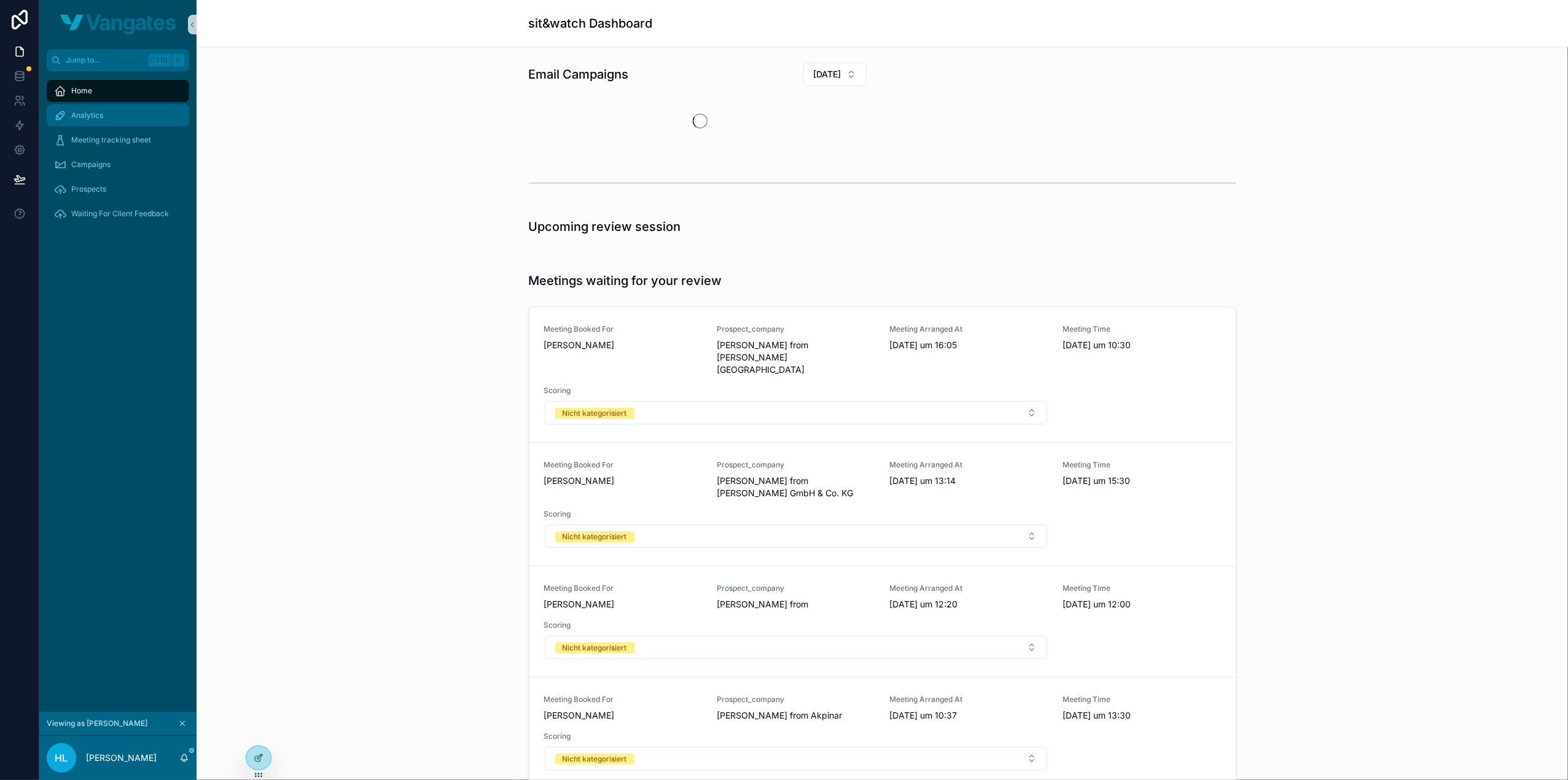
click at [98, 118] on span "Analytics" at bounding box center [87, 115] width 32 height 10
